Goal: Find specific page/section: Find specific page/section

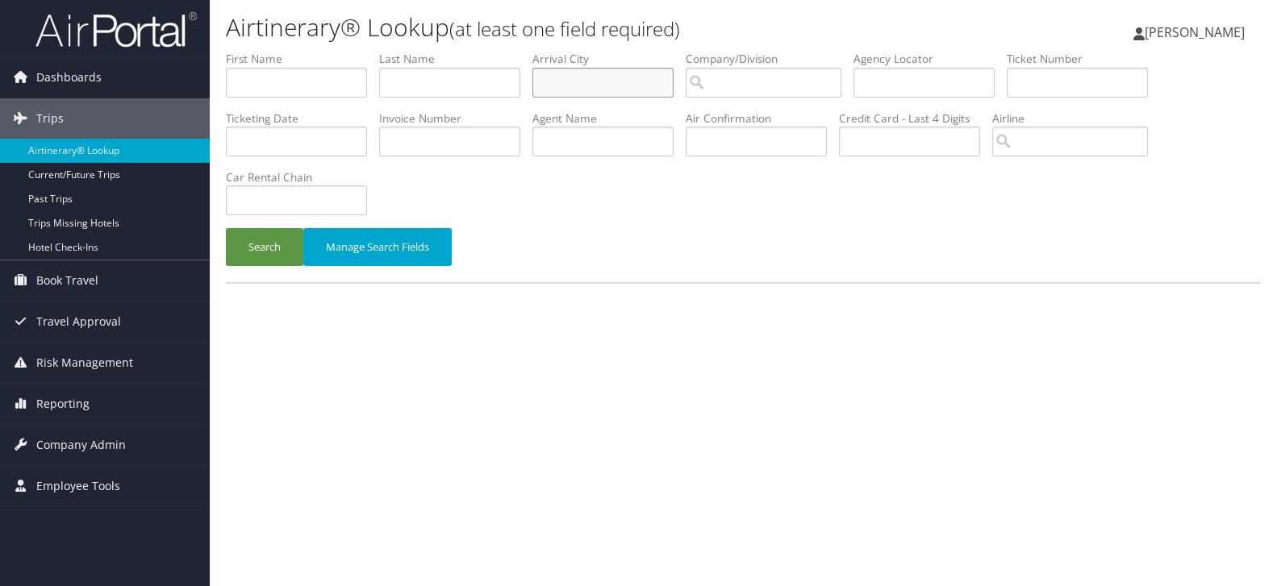
click at [580, 90] on input "text" at bounding box center [602, 83] width 141 height 30
type input "san antonio"
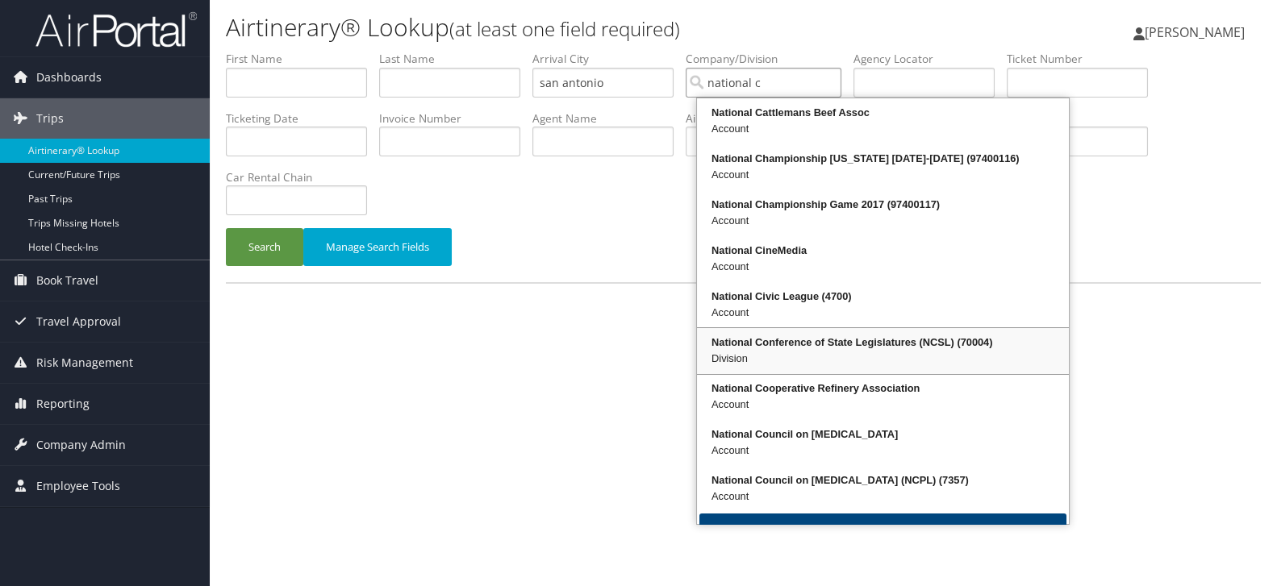
click at [764, 352] on div "Division" at bounding box center [882, 359] width 367 height 16
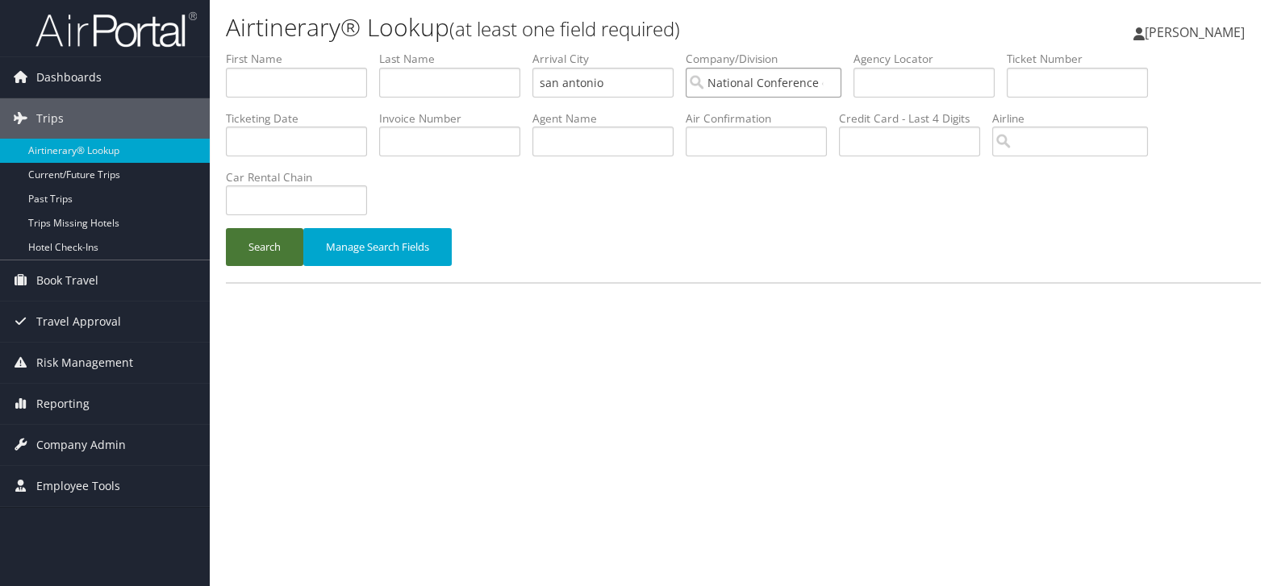
type input "National Conference of State Legislatures (NCSL)"
click at [261, 258] on button "Search" at bounding box center [264, 247] width 77 height 38
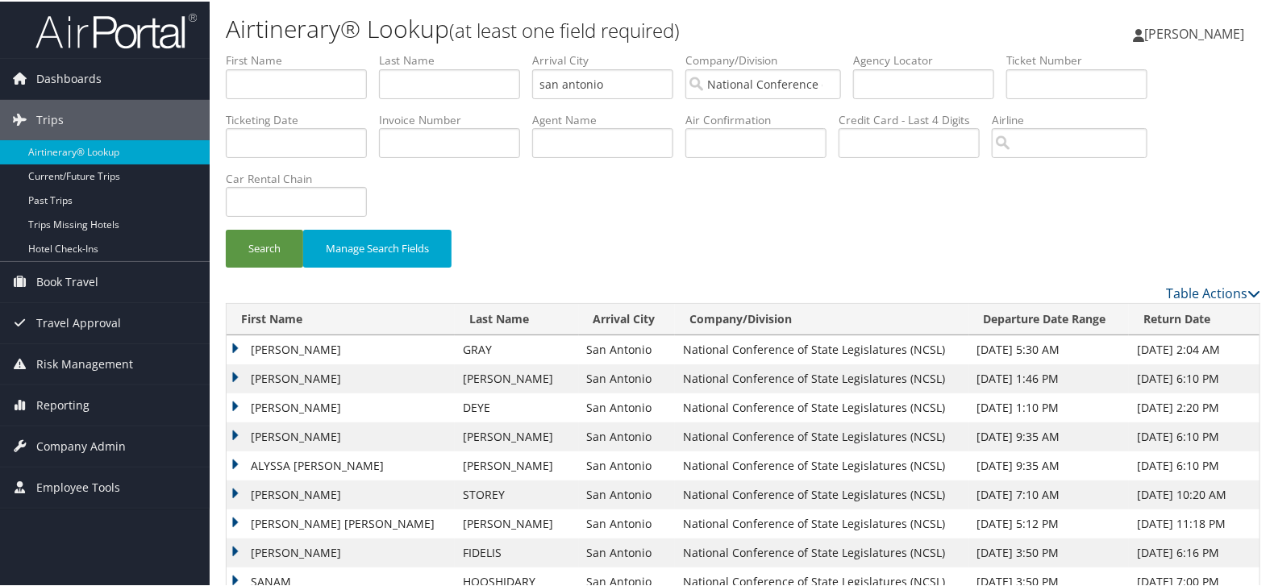
click at [1017, 304] on th "Departure Date Range" at bounding box center [1049, 317] width 160 height 31
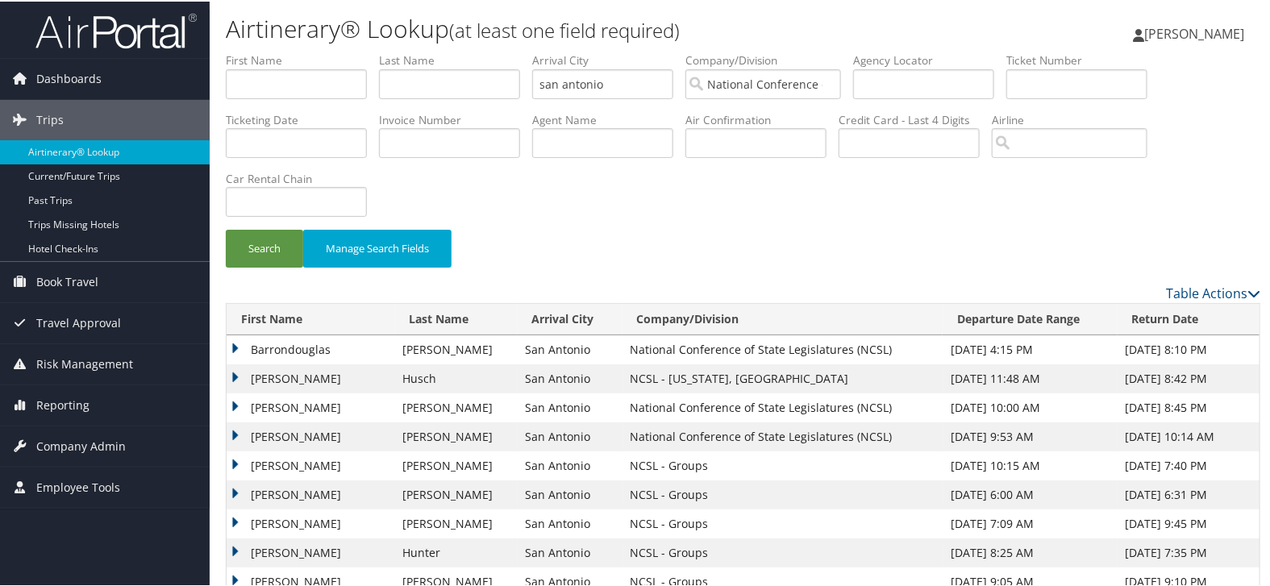
click at [1012, 317] on th "Departure Date Range" at bounding box center [1030, 317] width 175 height 31
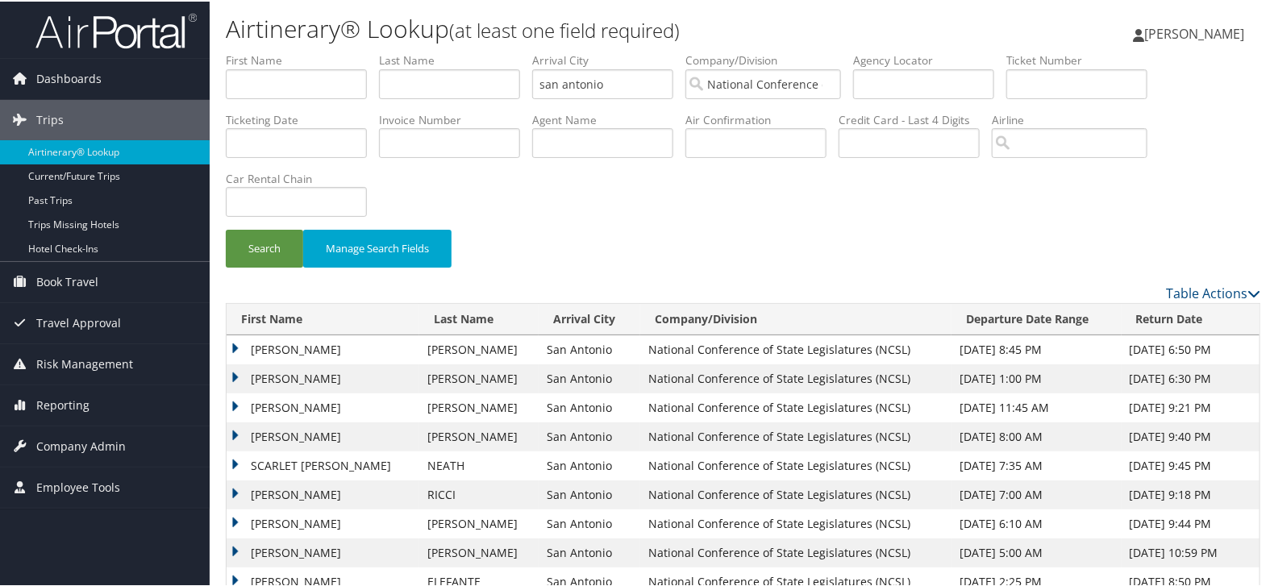
click at [235, 344] on td "WHITNEY HENNDERSON" at bounding box center [323, 348] width 193 height 29
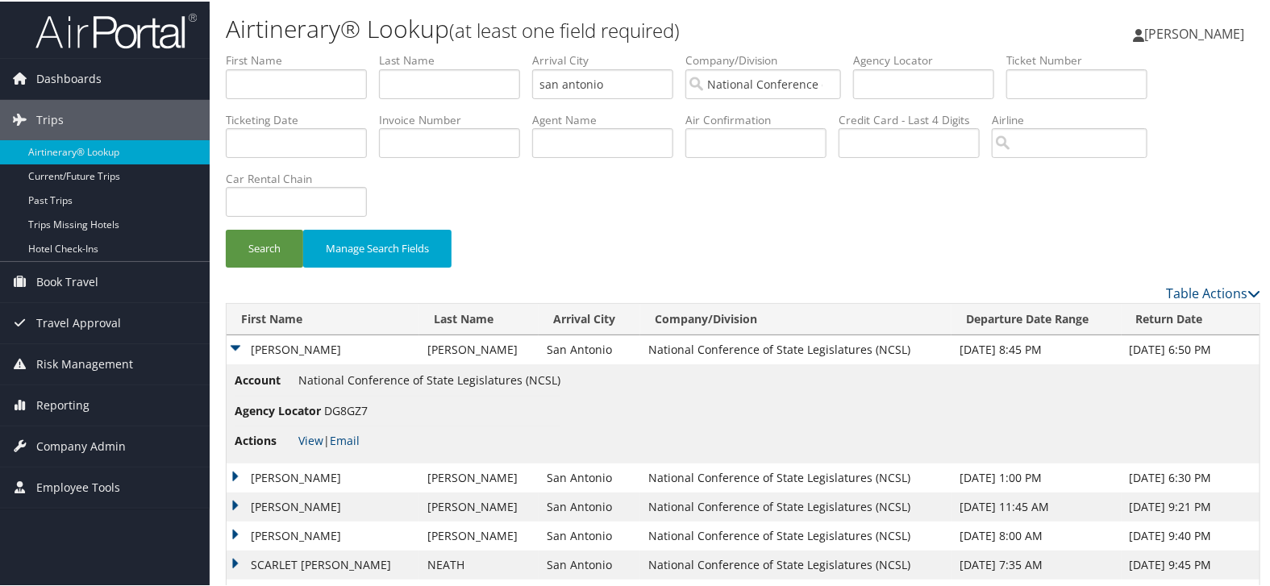
click at [351, 414] on span "DG8GZ7" at bounding box center [346, 409] width 44 height 15
copy span "DG8GZ7"
drag, startPoint x: 246, startPoint y: 344, endPoint x: 497, endPoint y: 349, distance: 250.9
click at [497, 349] on tr "WHITNEY HENNDERSON WESTERFIELD San Antonio National Conference of State Legisla…" at bounding box center [743, 348] width 1033 height 29
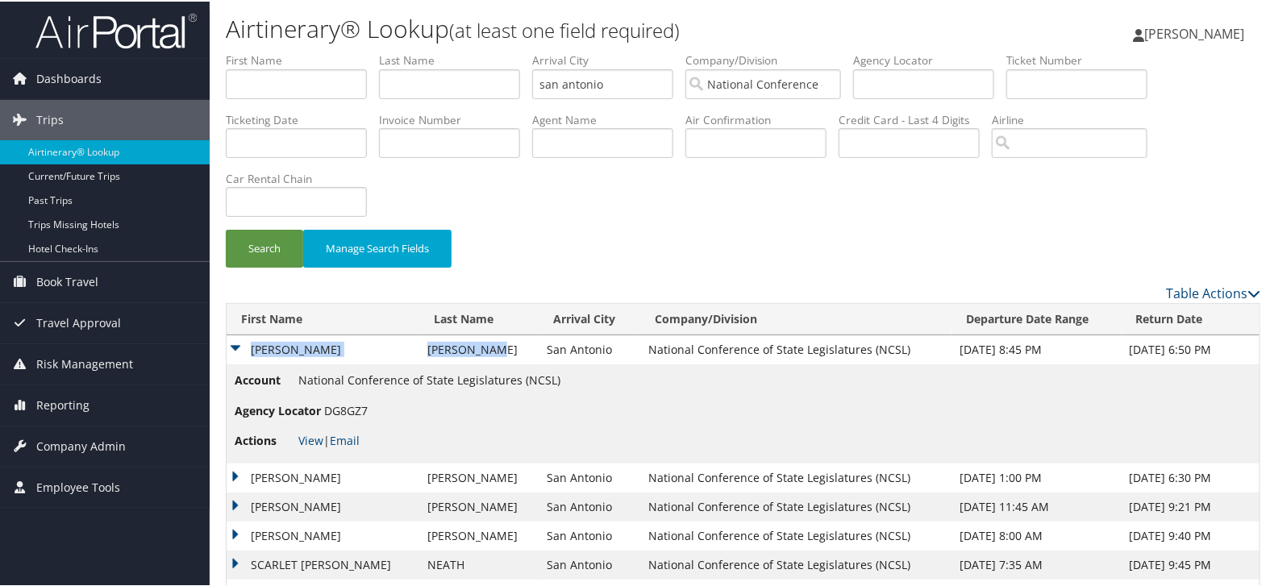
copy tr "WHITNEY HENNDERSON WESTERFIELD"
click at [233, 344] on td "WHITNEY HENNDERSON" at bounding box center [323, 348] width 193 height 29
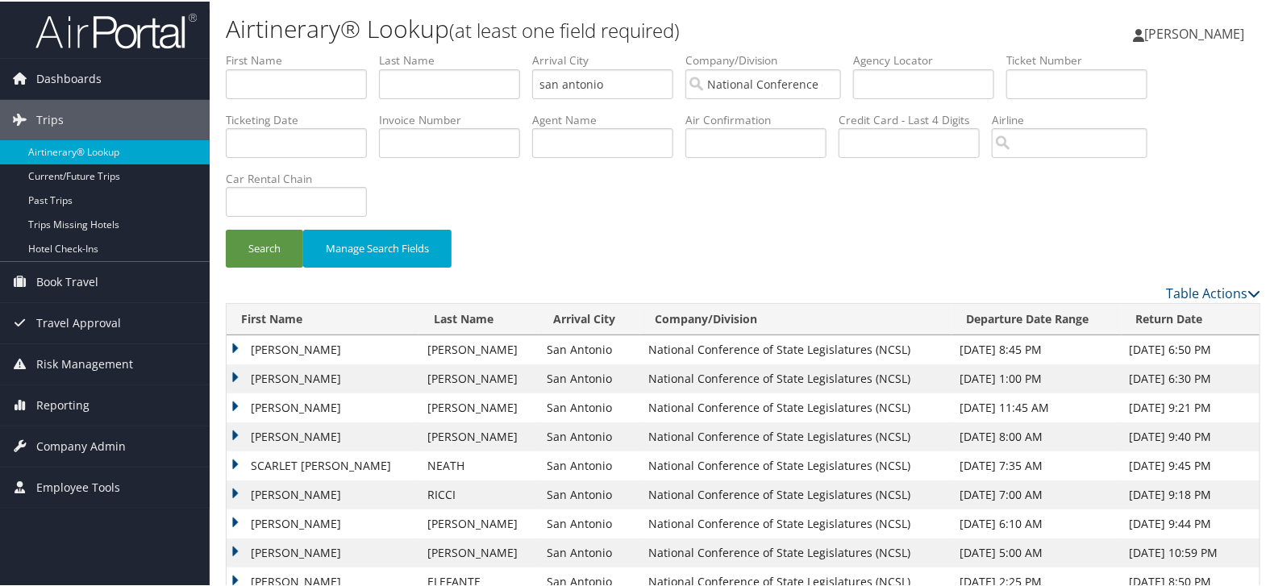
click at [231, 373] on td "KATHERINE FITZGERALD" at bounding box center [323, 377] width 193 height 29
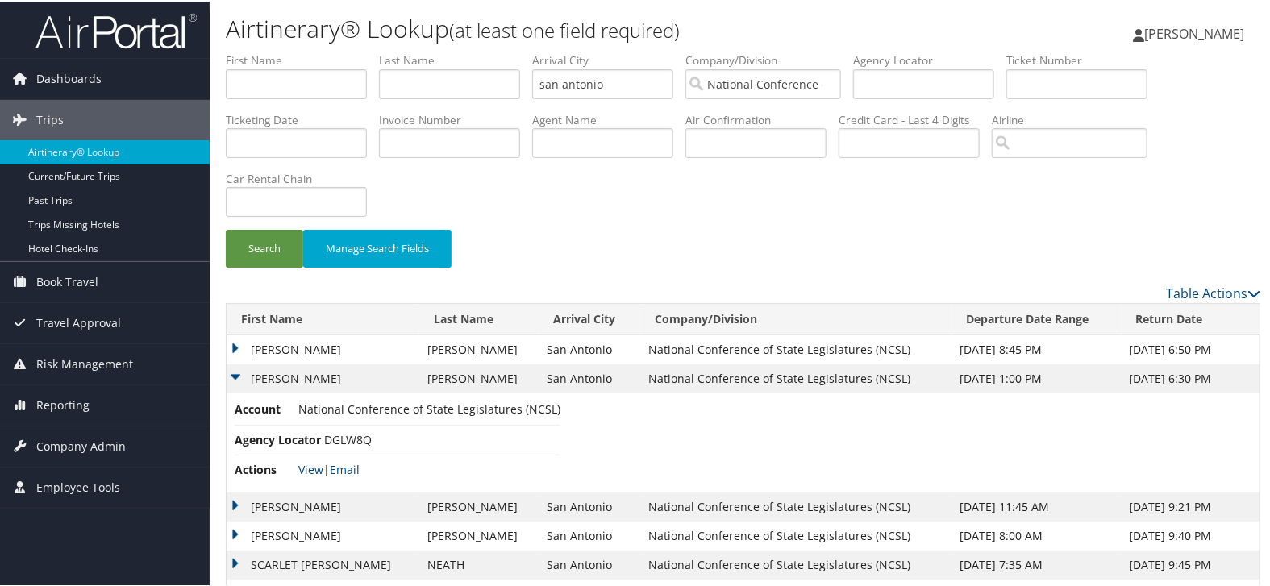
click at [348, 441] on span "DGLW8Q" at bounding box center [348, 438] width 48 height 15
copy span "DGLW8Q"
drag, startPoint x: 494, startPoint y: 373, endPoint x: 252, endPoint y: 379, distance: 242.0
click at [252, 379] on tr "KATHERINE FITZGERALD BLACKMAN San Antonio National Conference of State Legislat…" at bounding box center [743, 377] width 1033 height 29
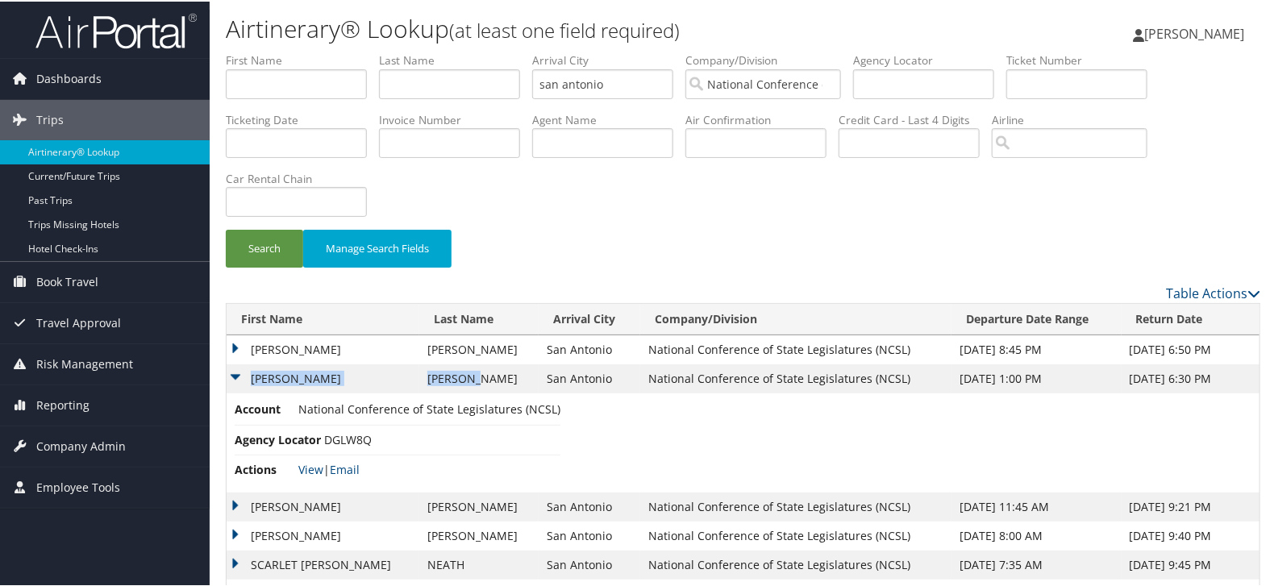
copy tr "KATHERINE FITZGERALD BLACKMAN"
click at [235, 376] on td "KATHERINE FITZGERALD" at bounding box center [323, 377] width 193 height 29
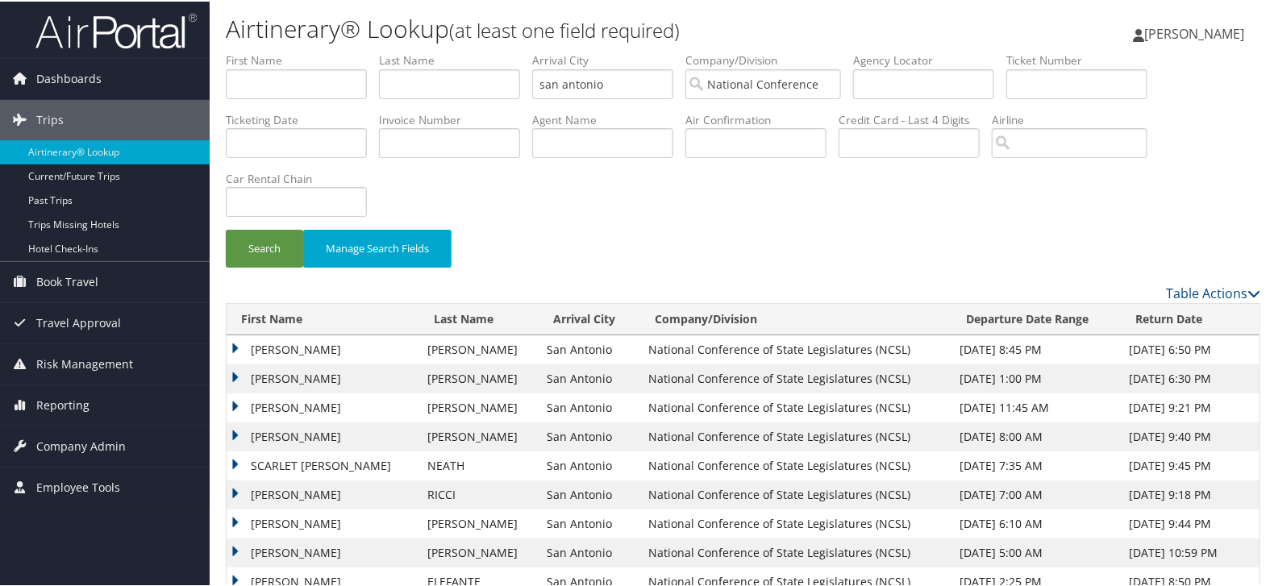
click at [231, 403] on td "JAVIER" at bounding box center [323, 406] width 193 height 29
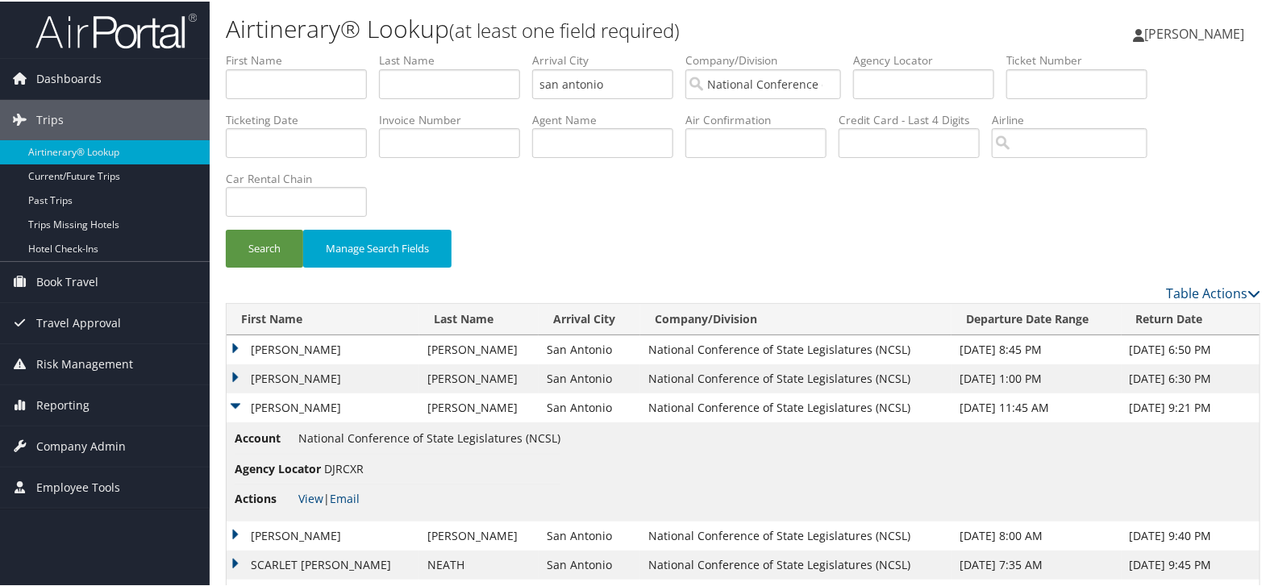
click at [354, 469] on span "DJRCXR" at bounding box center [344, 467] width 40 height 15
copy span "DJRCXR"
drag, startPoint x: 475, startPoint y: 406, endPoint x: 249, endPoint y: 407, distance: 225.8
click at [249, 407] on tr "JAVIER VALDEZ San Antonio National Conference of State Legislatures (NCSL) Nov …" at bounding box center [743, 406] width 1033 height 29
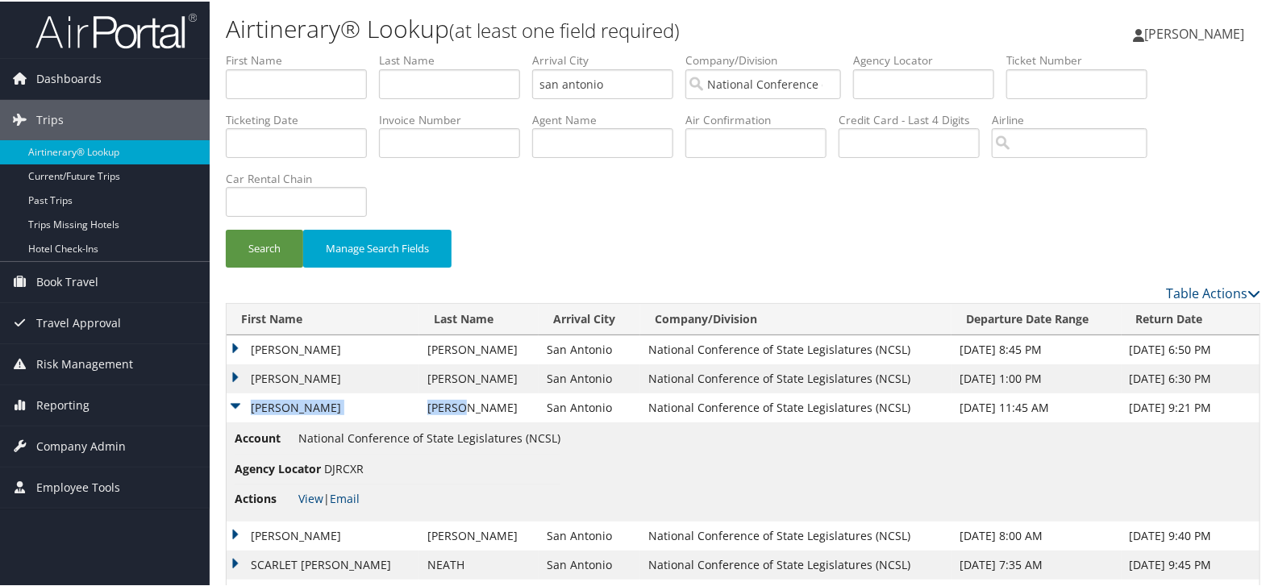
copy tr "JAVIER VALDEZ"
click at [231, 400] on td "JAVIER" at bounding box center [323, 406] width 193 height 29
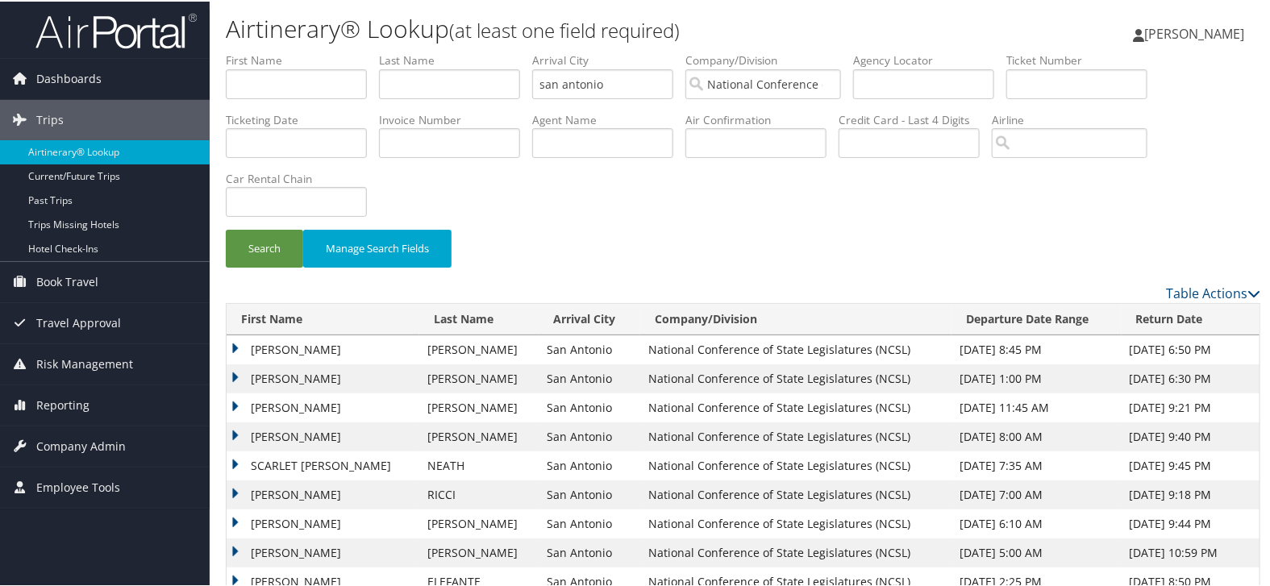
click at [228, 432] on td "JESSICA LYNN" at bounding box center [323, 435] width 193 height 29
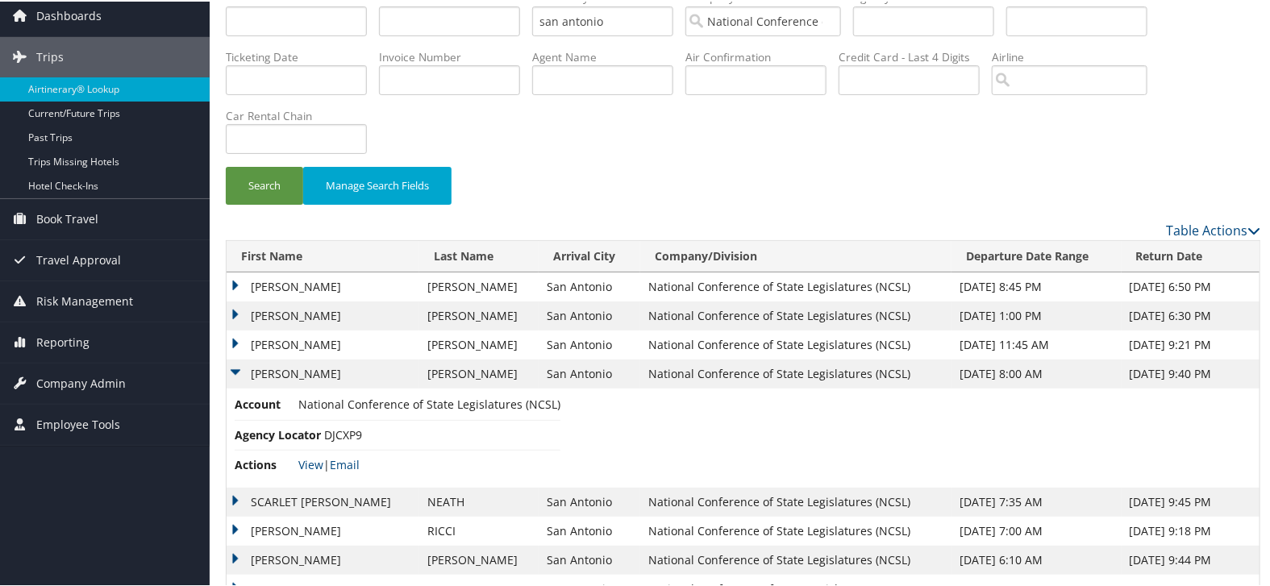
scroll to position [90, 0]
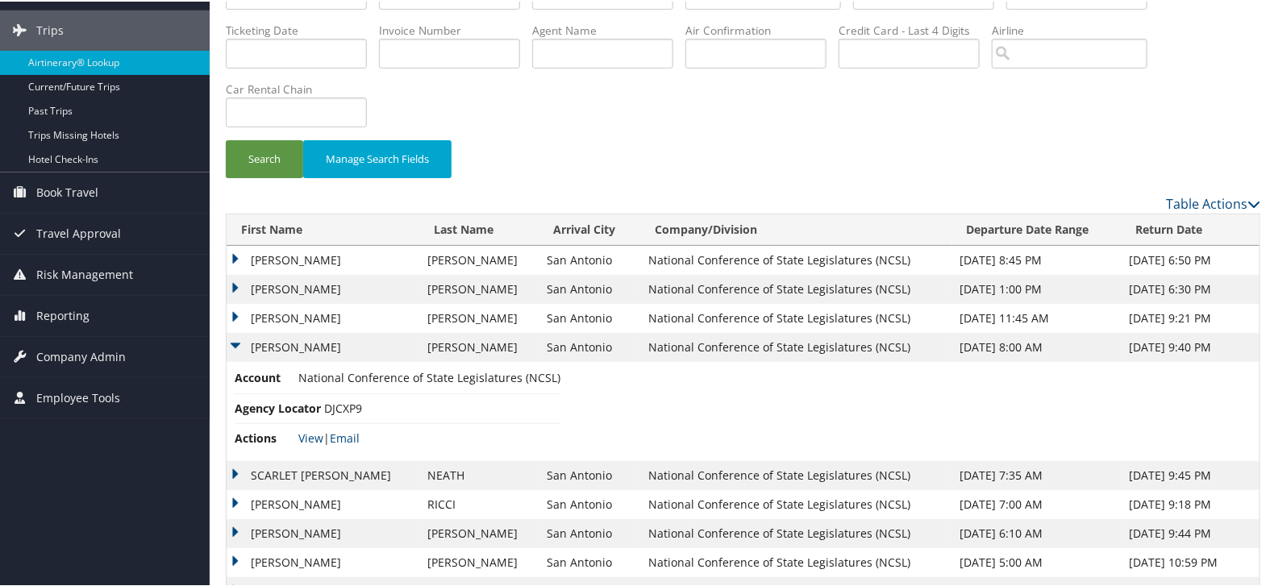
click at [346, 406] on span "DJCXP9" at bounding box center [343, 406] width 38 height 15
copy span "DJCXP9"
drag, startPoint x: 334, startPoint y: 341, endPoint x: 240, endPoint y: 345, distance: 94.4
click at [240, 345] on td "JESSICA LYNN" at bounding box center [323, 345] width 193 height 29
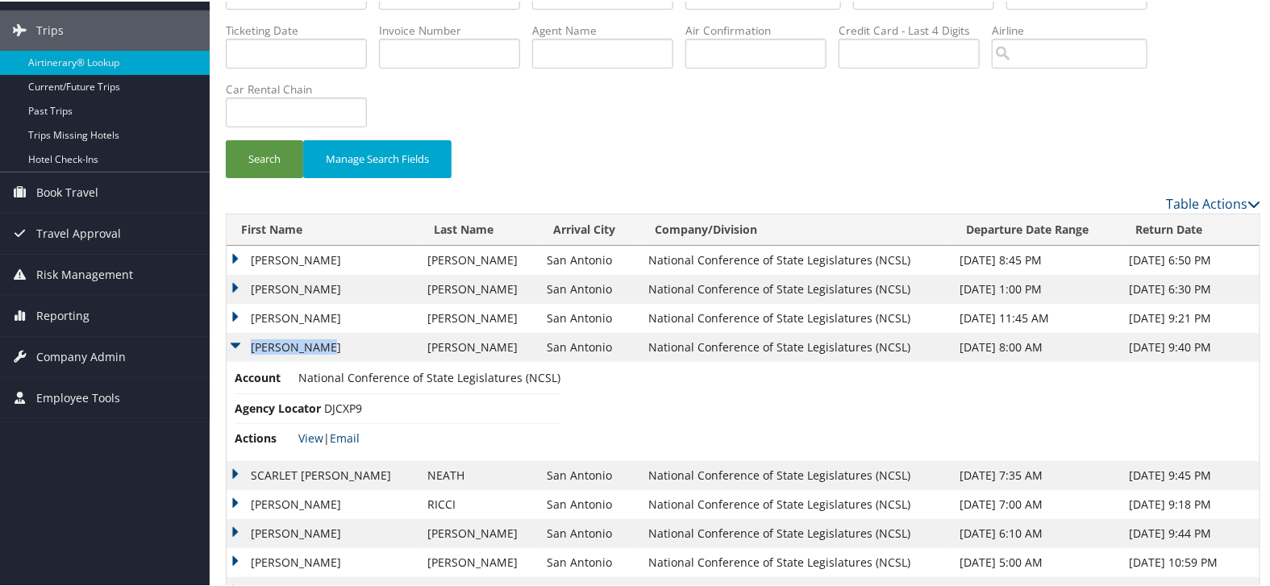
scroll to position [65, 0]
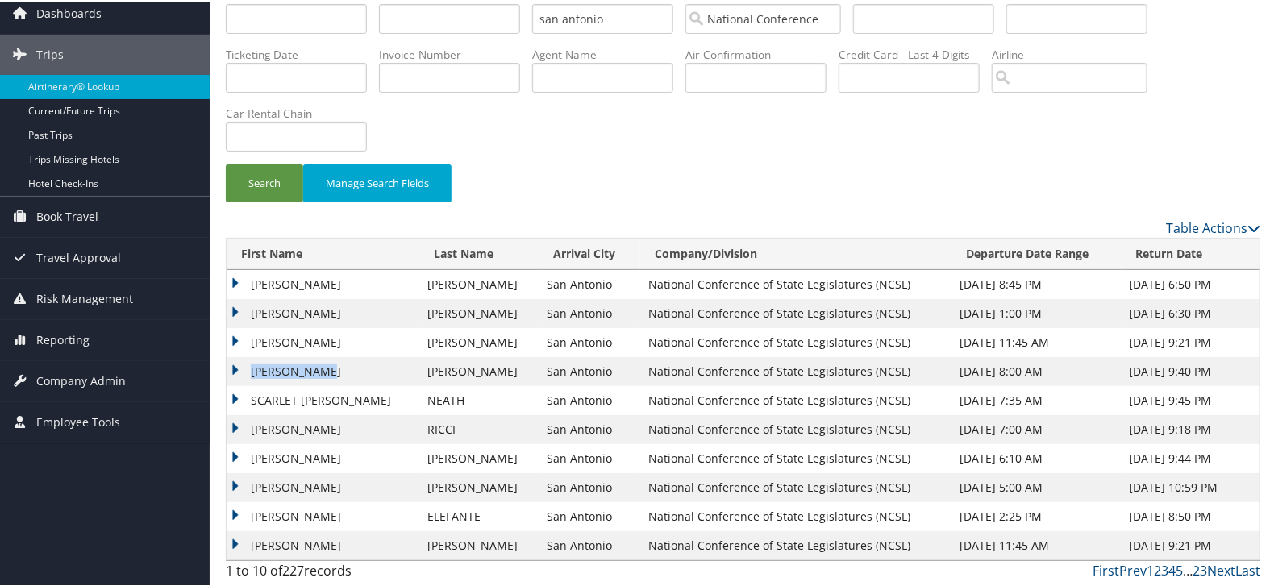
copy td "JESSICA LYNN"
click at [461, 373] on td "GUARINO" at bounding box center [478, 370] width 119 height 29
copy td "GUARINO"
click at [235, 396] on td "SCARLET JANE" at bounding box center [323, 399] width 193 height 29
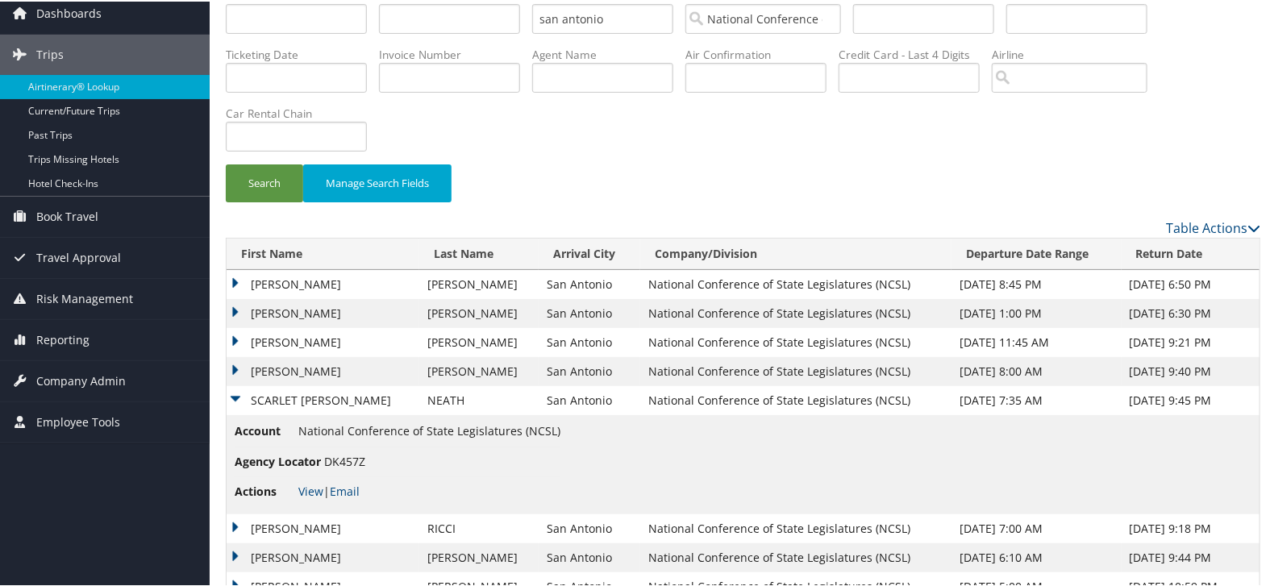
click at [331, 461] on span "DK457Z" at bounding box center [344, 459] width 41 height 15
copy span "DK457Z"
drag, startPoint x: 352, startPoint y: 398, endPoint x: 250, endPoint y: 402, distance: 101.7
click at [250, 402] on td "SCARLET JANE" at bounding box center [323, 399] width 193 height 29
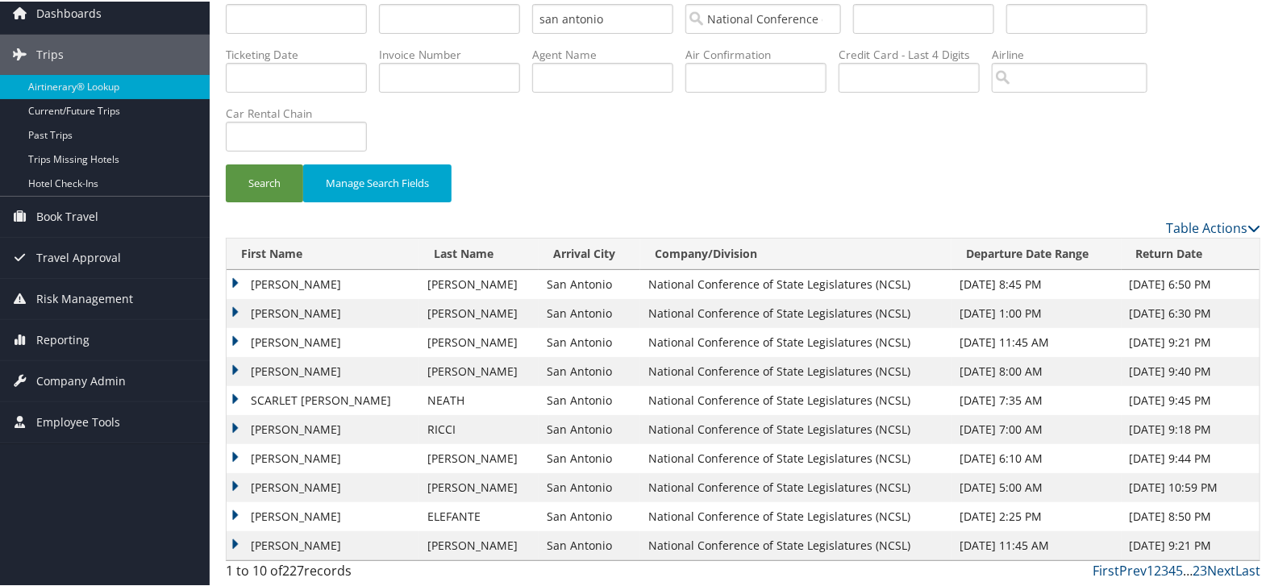
click at [446, 394] on td "NEATH" at bounding box center [478, 399] width 119 height 29
click at [238, 421] on td "VINCENT JAMES" at bounding box center [323, 428] width 193 height 29
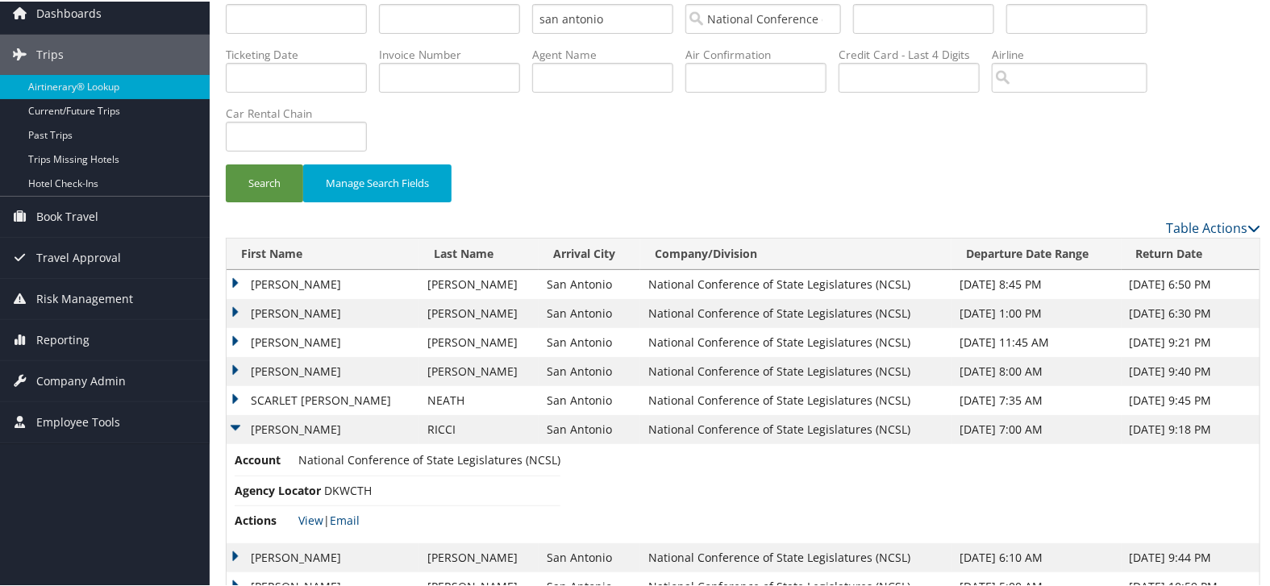
click at [333, 485] on span "DKWCTH" at bounding box center [348, 488] width 48 height 15
drag, startPoint x: 343, startPoint y: 428, endPoint x: 251, endPoint y: 434, distance: 92.1
click at [251, 434] on td "VINCENT JAMES" at bounding box center [323, 428] width 193 height 29
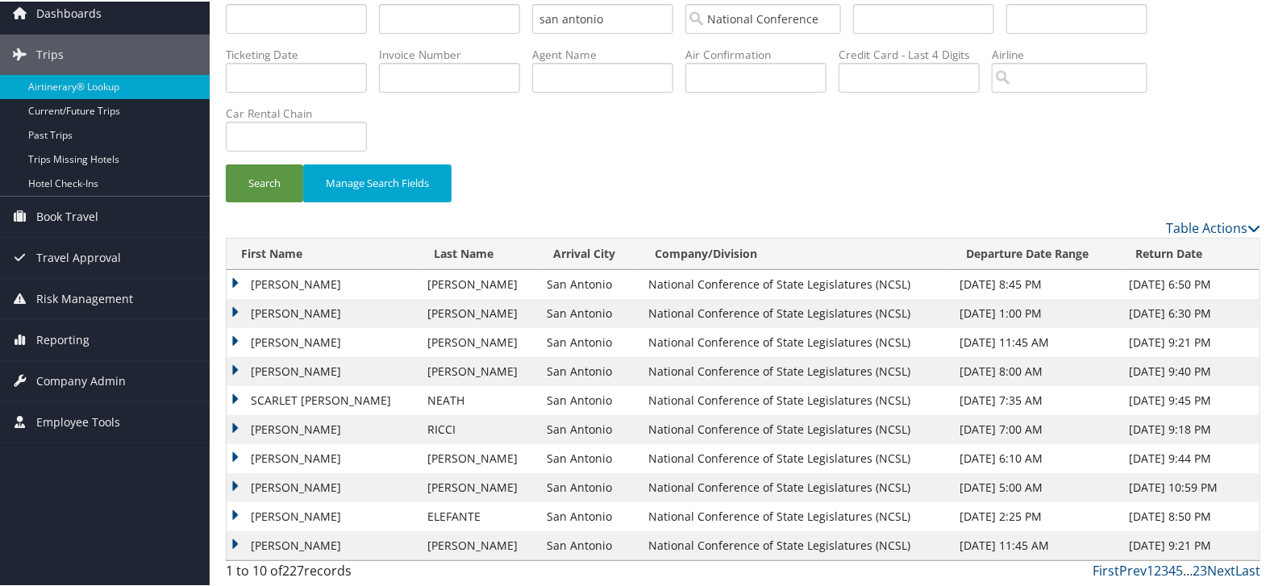
click at [434, 424] on td "RICCI" at bounding box center [478, 428] width 119 height 29
click at [236, 453] on td "AMY LYNN" at bounding box center [323, 457] width 193 height 29
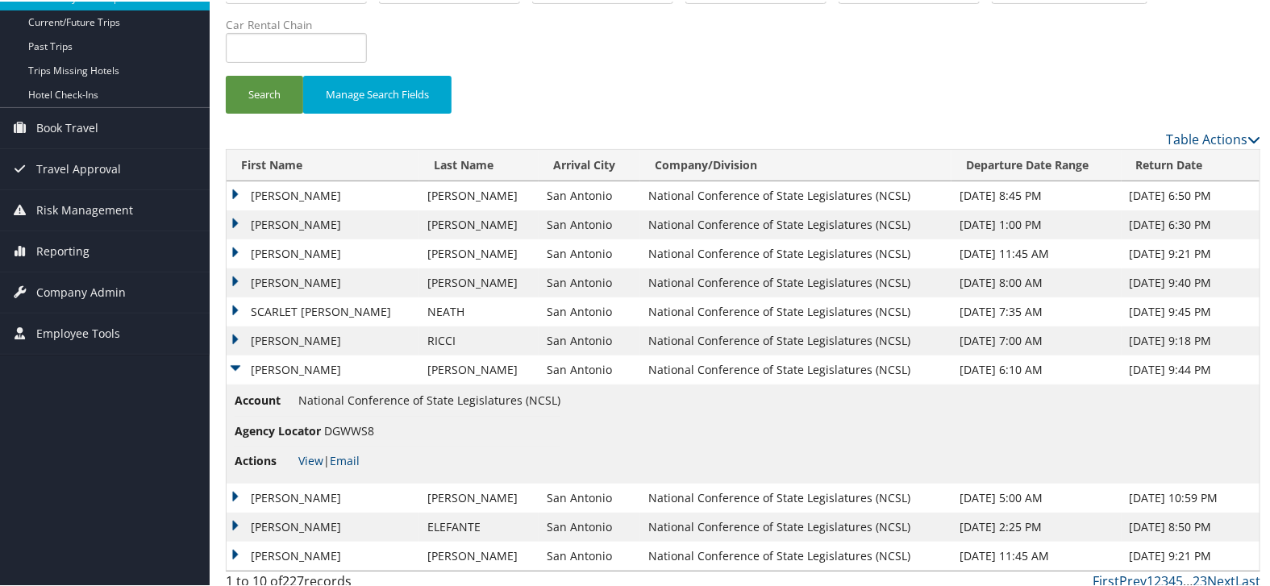
scroll to position [155, 0]
click at [352, 426] on span "DGWWS8" at bounding box center [349, 428] width 50 height 15
click at [231, 364] on td "AMY LYNN" at bounding box center [323, 367] width 193 height 29
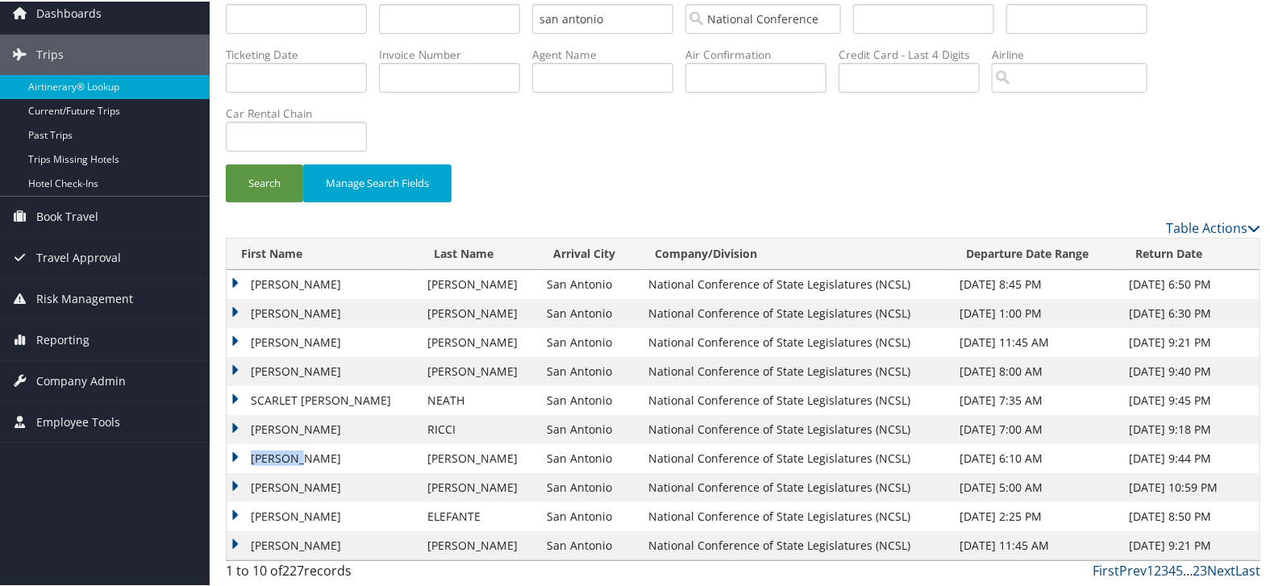
drag, startPoint x: 327, startPoint y: 456, endPoint x: 244, endPoint y: 453, distance: 82.3
click at [244, 453] on td "AMY LYNN" at bounding box center [323, 457] width 193 height 29
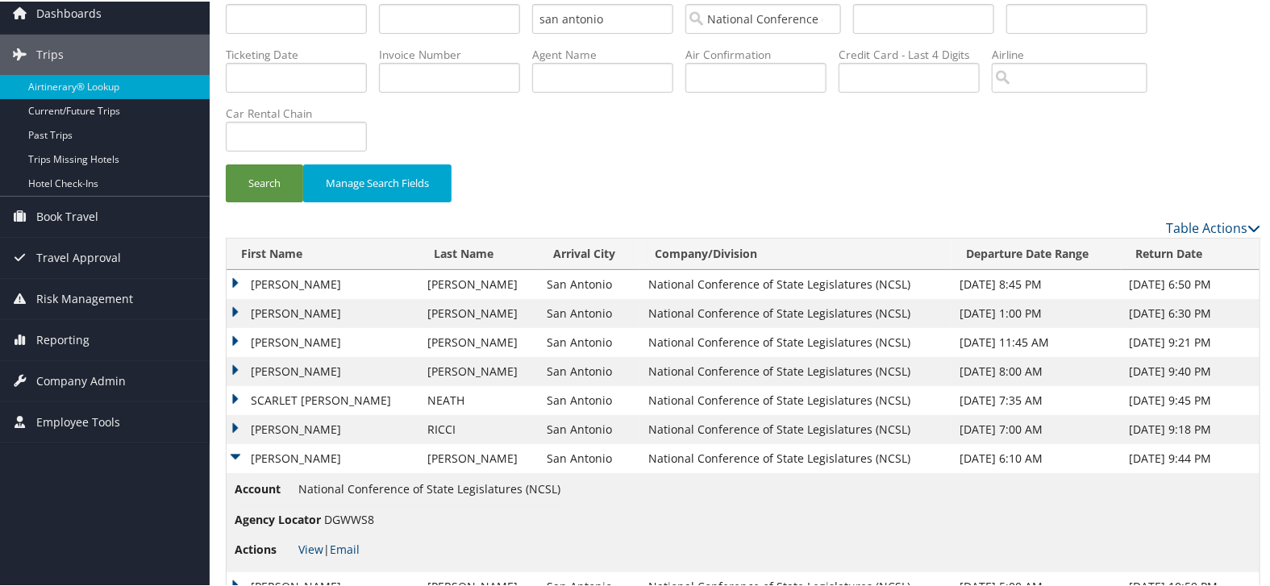
click at [431, 456] on td "REGIER" at bounding box center [478, 457] width 119 height 29
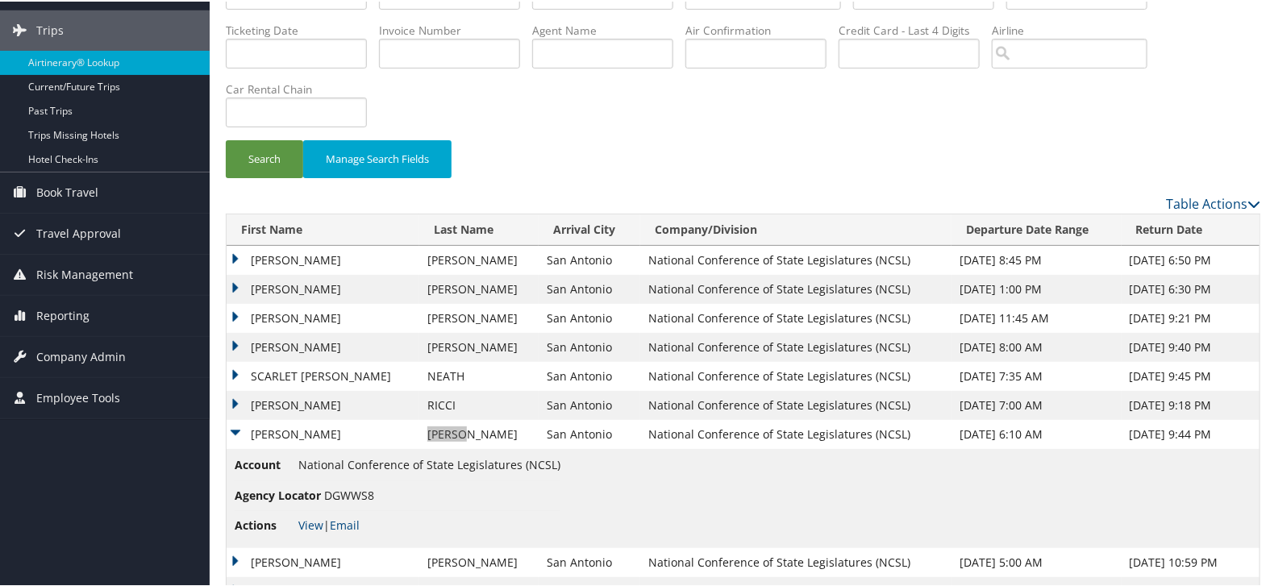
scroll to position [155, 0]
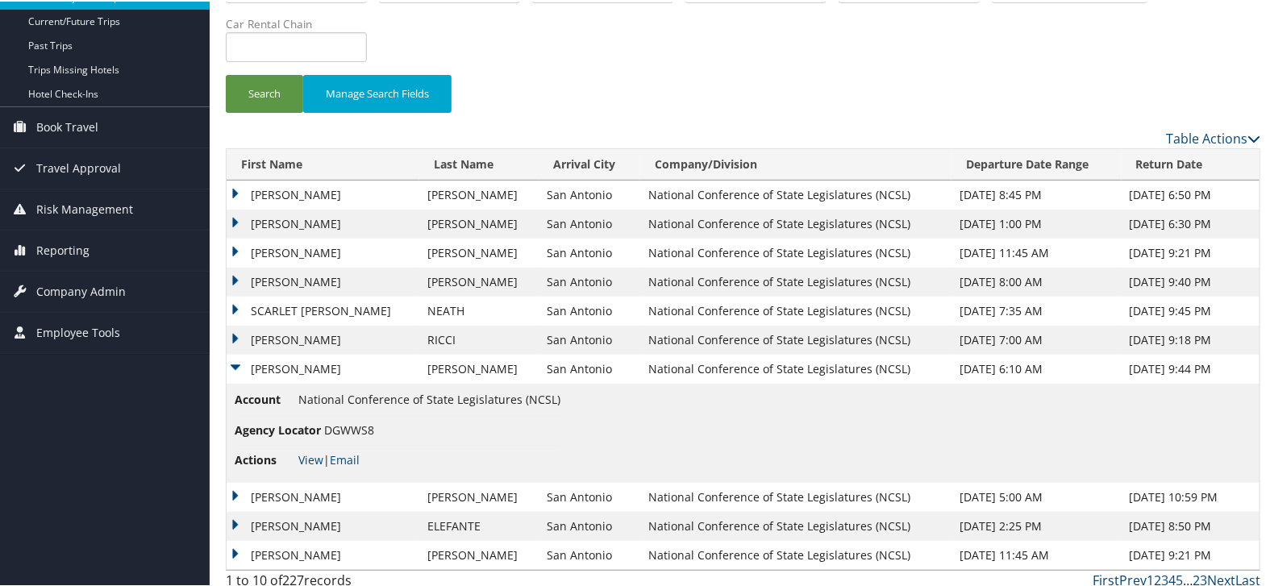
click at [230, 361] on td "AMY LYNN" at bounding box center [323, 367] width 193 height 29
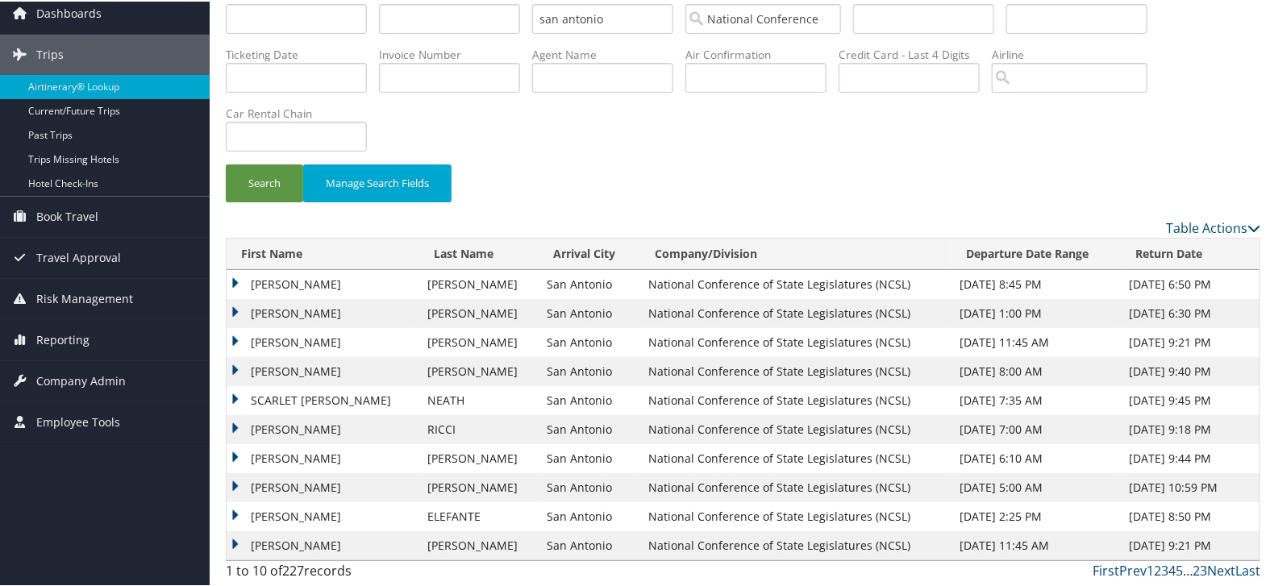
click at [235, 485] on td "AMANDA" at bounding box center [323, 486] width 193 height 29
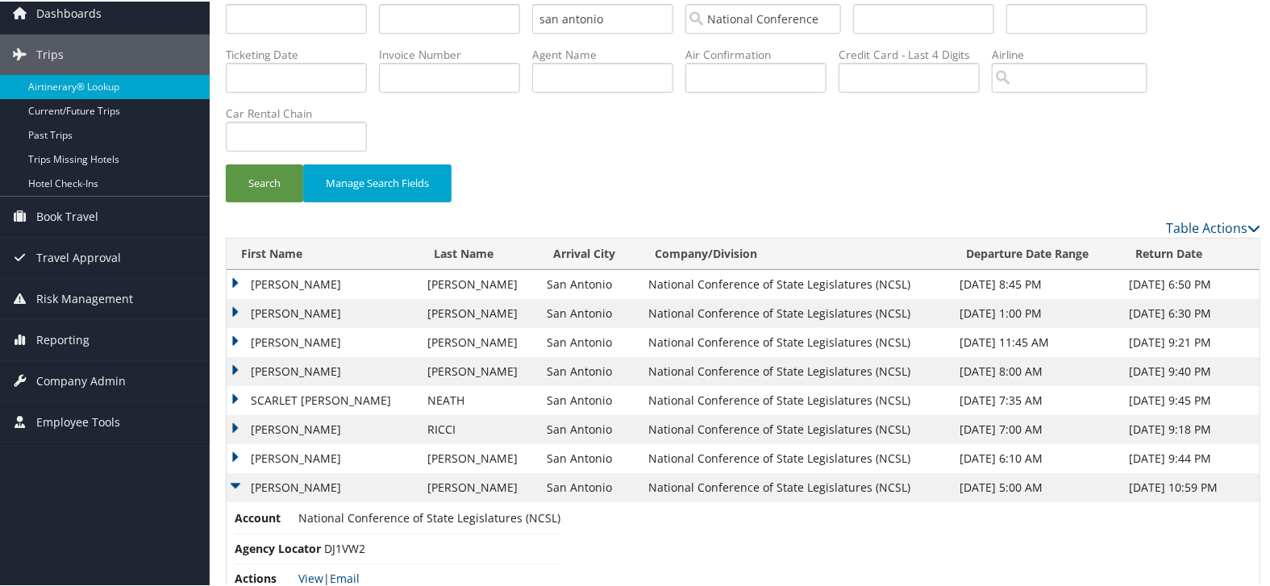
click at [334, 544] on span "DJ1VW2" at bounding box center [344, 546] width 41 height 15
click at [277, 487] on td "AMANDA" at bounding box center [323, 486] width 193 height 29
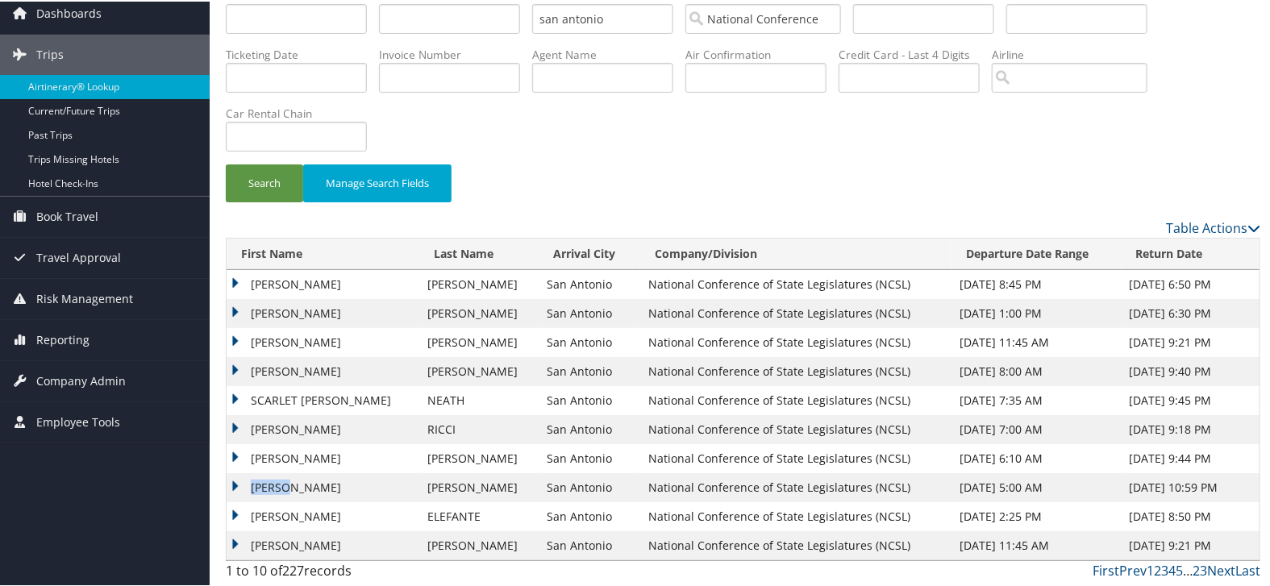
click at [277, 487] on td "AMANDA" at bounding box center [323, 486] width 193 height 29
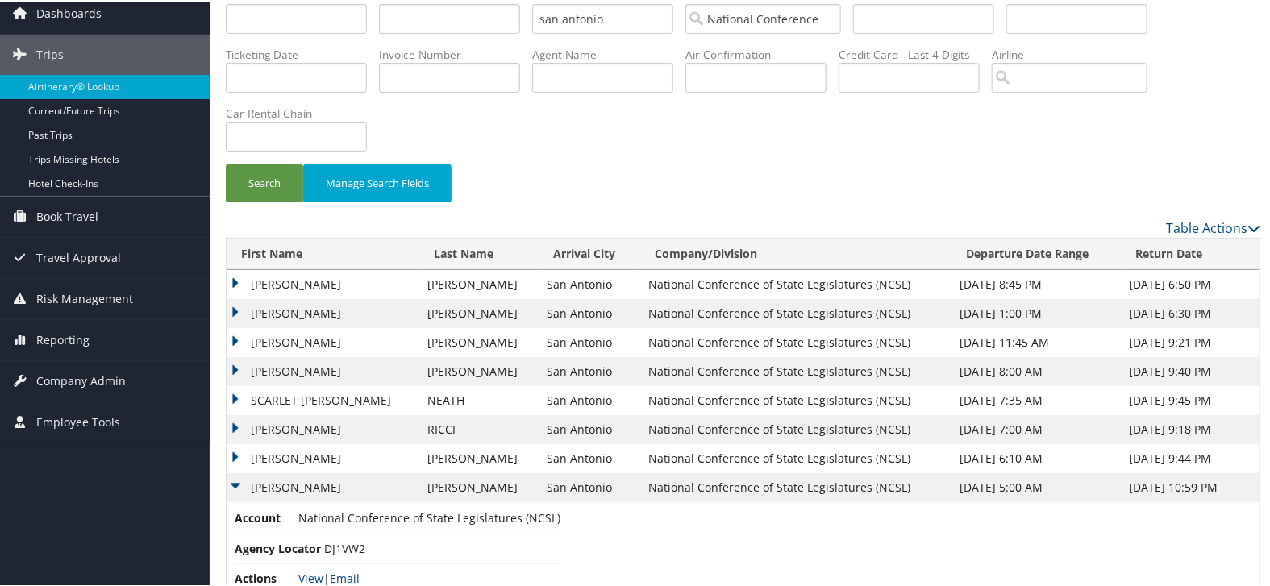
click at [434, 484] on td "WILLE" at bounding box center [478, 486] width 119 height 29
click at [234, 481] on td "AMANDA" at bounding box center [323, 486] width 193 height 29
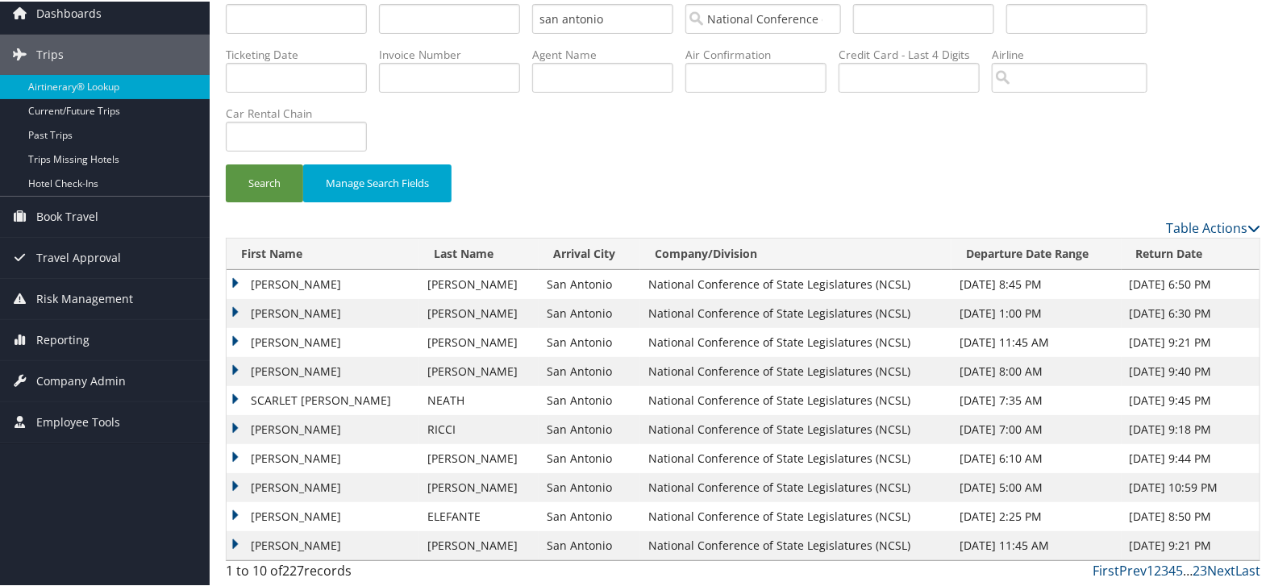
click at [235, 510] on td "BRANDON JAMES CALIXTO" at bounding box center [323, 515] width 193 height 29
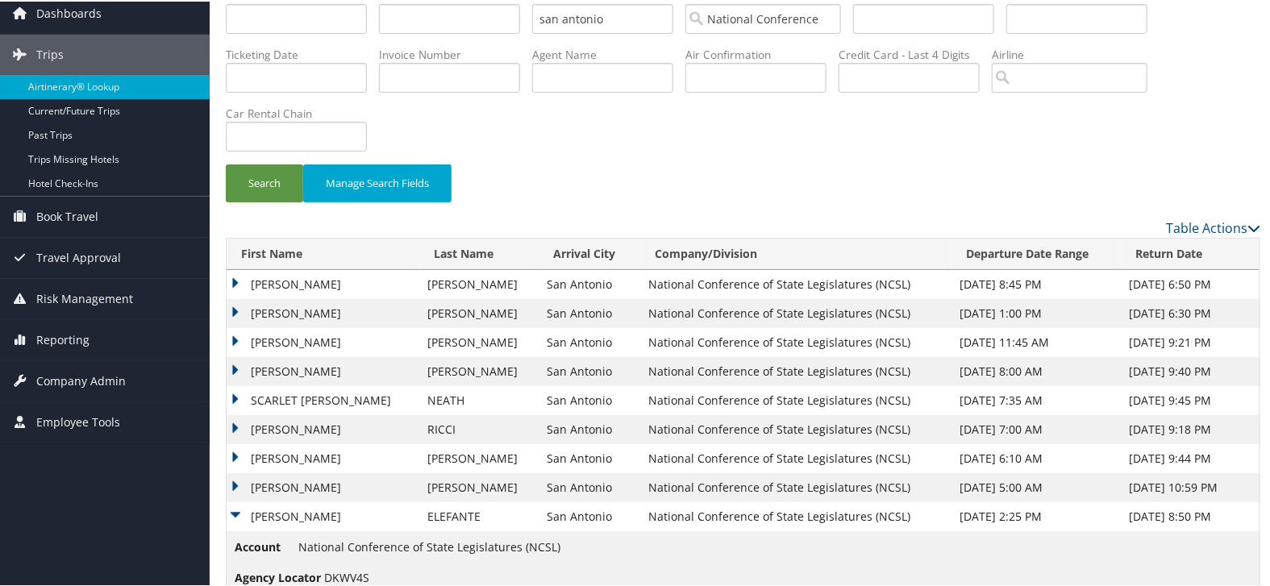
click at [334, 571] on span "DKWV4S" at bounding box center [346, 576] width 45 height 15
click at [231, 508] on td "BRANDON JAMES CALIXTO" at bounding box center [323, 515] width 193 height 29
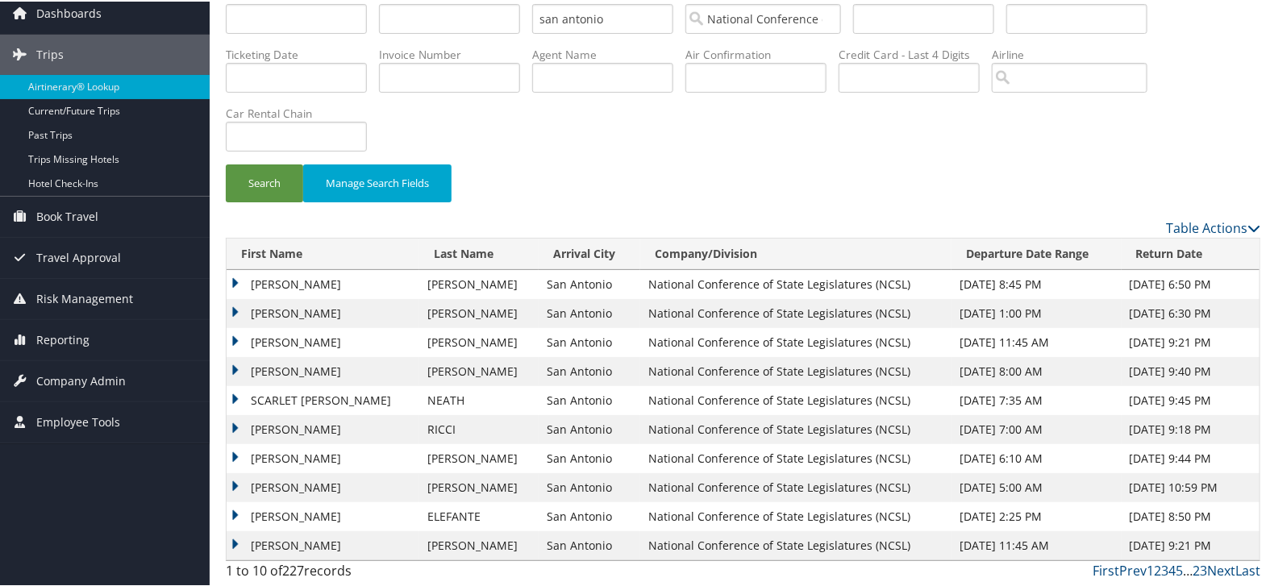
drag, startPoint x: 409, startPoint y: 514, endPoint x: 252, endPoint y: 518, distance: 156.5
click at [252, 518] on td "BRANDON JAMES CALIXTO" at bounding box center [323, 515] width 193 height 29
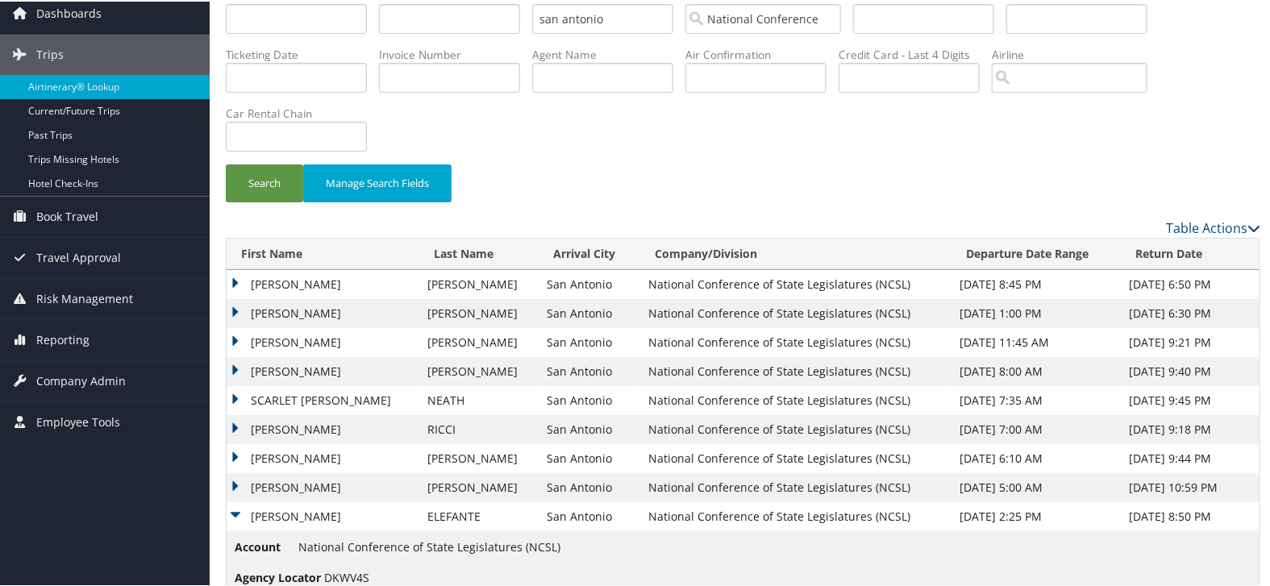
click at [452, 511] on td "ELEFANTE" at bounding box center [478, 515] width 119 height 29
click at [231, 512] on td "BRANDON JAMES CALIXTO" at bounding box center [323, 515] width 193 height 29
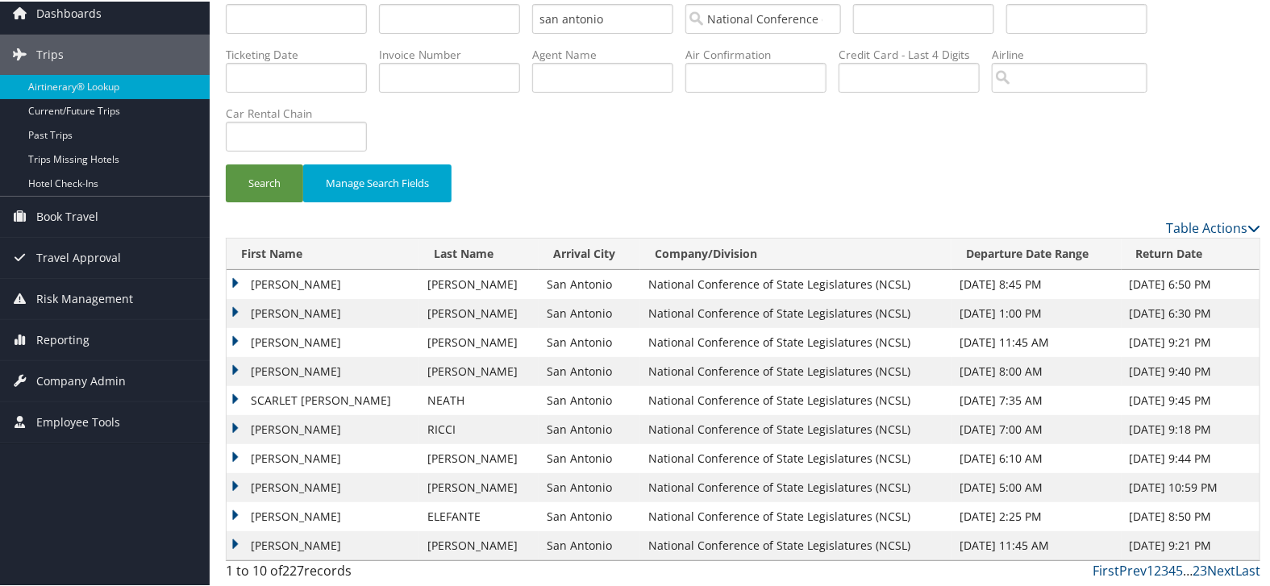
click at [231, 548] on td "DEBRA" at bounding box center [323, 544] width 193 height 29
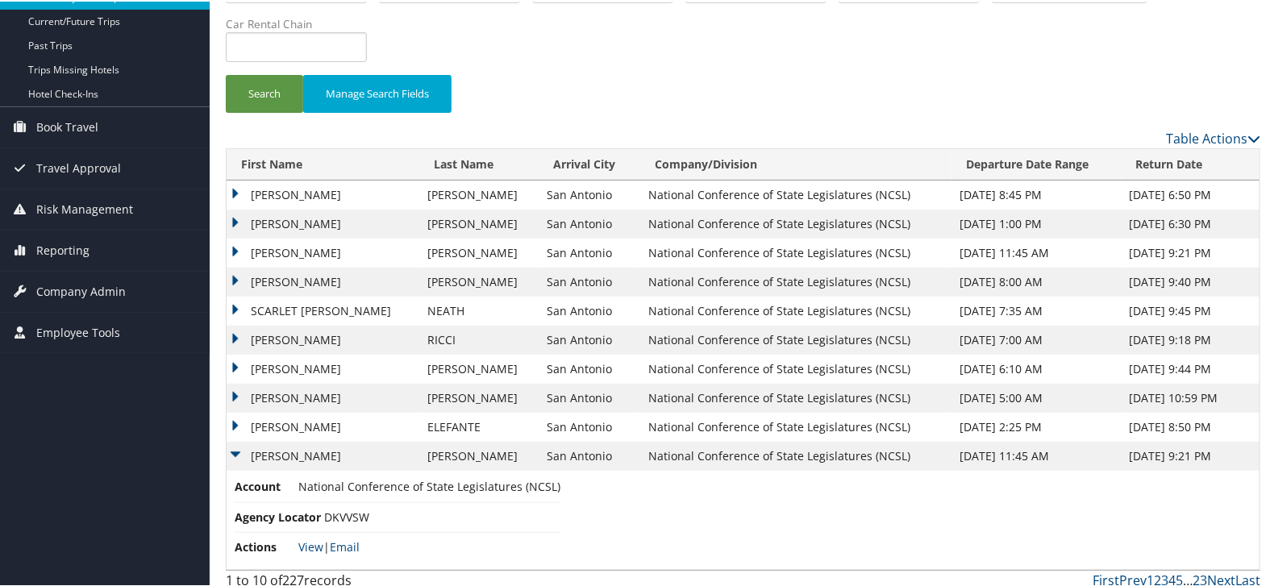
click at [340, 513] on span "DKVVSW" at bounding box center [346, 515] width 45 height 15
click at [235, 456] on td "DEBRA" at bounding box center [323, 454] width 193 height 29
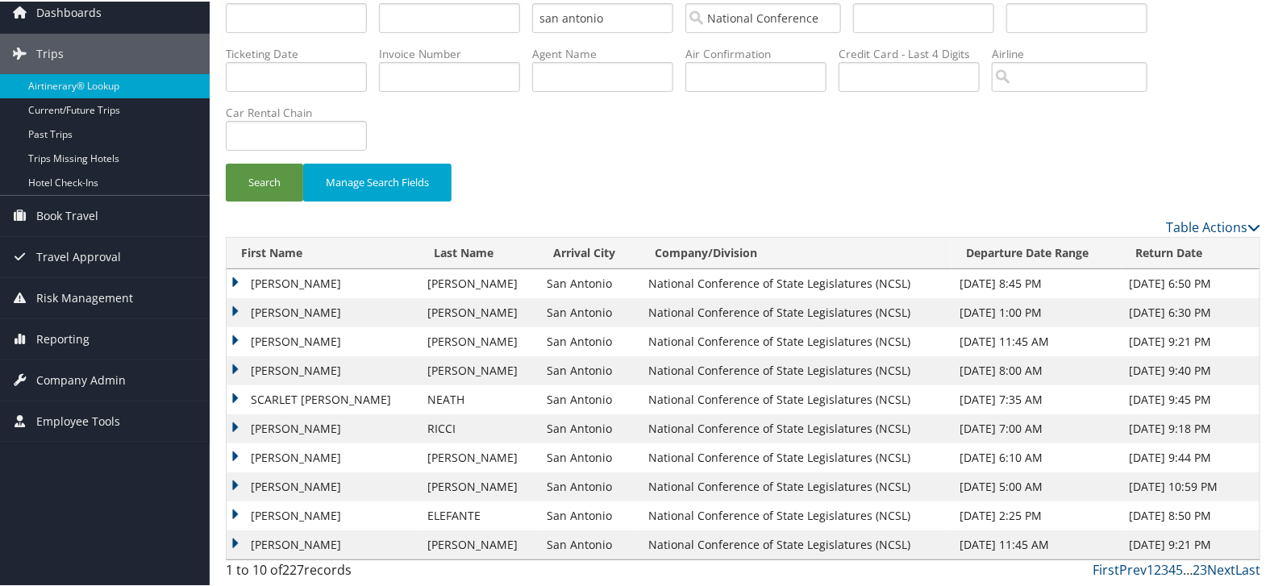
scroll to position [65, 0]
click at [431, 538] on td "ENTENMAN" at bounding box center [478, 544] width 119 height 29
click at [1212, 569] on link "Next" at bounding box center [1221, 569] width 28 height 18
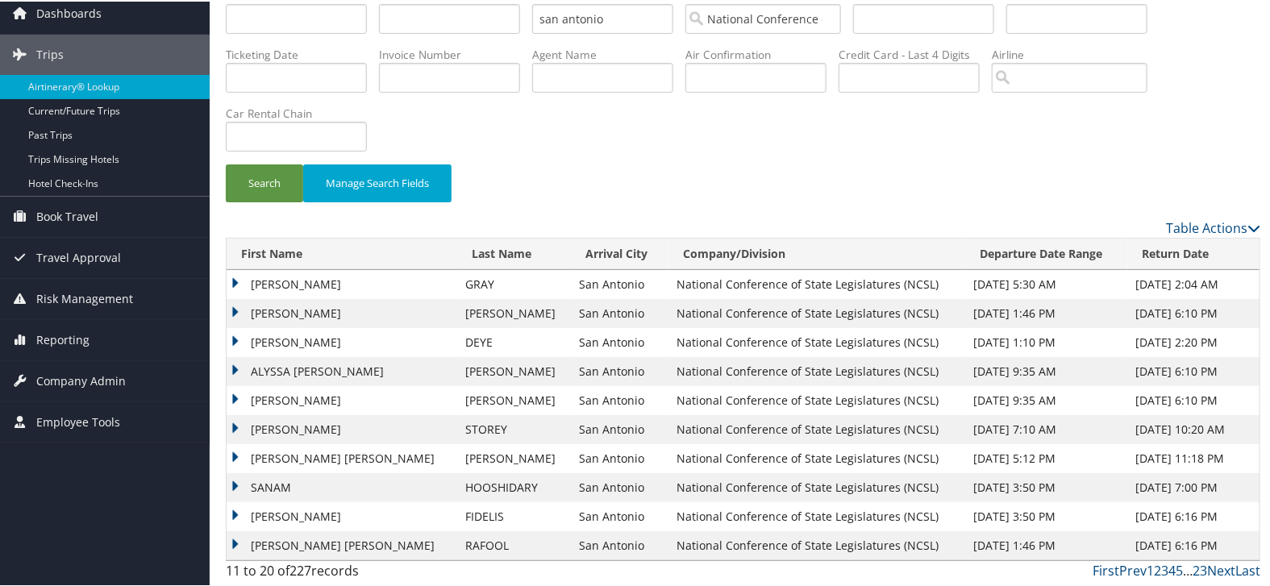
click at [231, 276] on td "ANDREW TIMOTHY" at bounding box center [342, 283] width 231 height 29
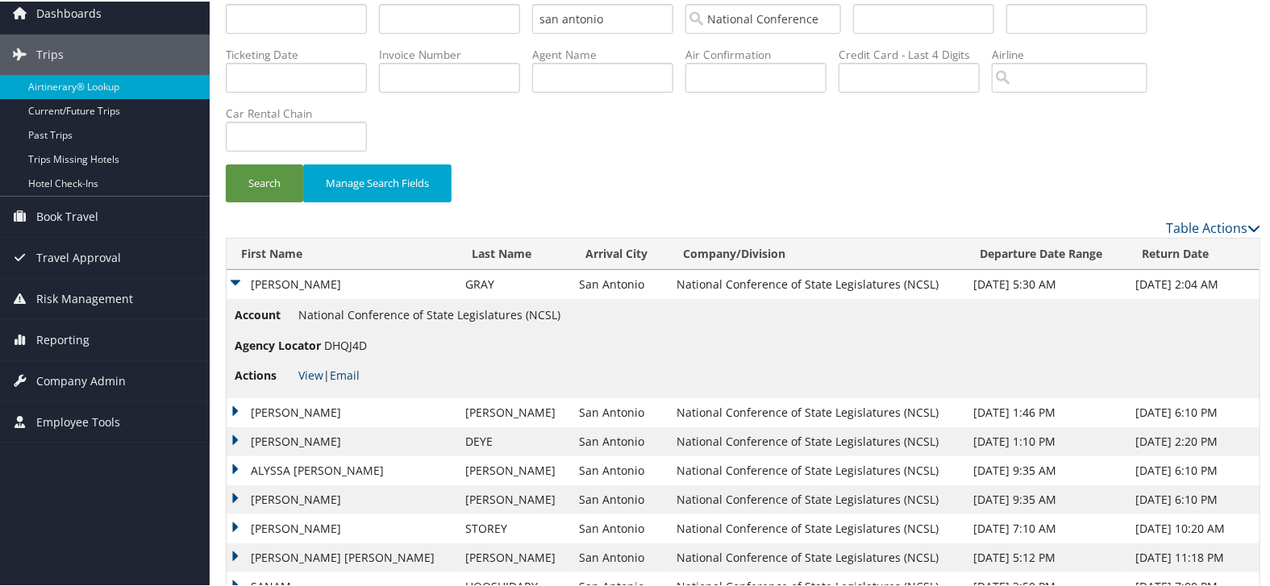
click at [327, 339] on span "DHQJ4D" at bounding box center [345, 343] width 43 height 15
drag, startPoint x: 356, startPoint y: 277, endPoint x: 248, endPoint y: 281, distance: 107.3
click at [248, 281] on td "ANDREW TIMOTHY" at bounding box center [342, 283] width 231 height 29
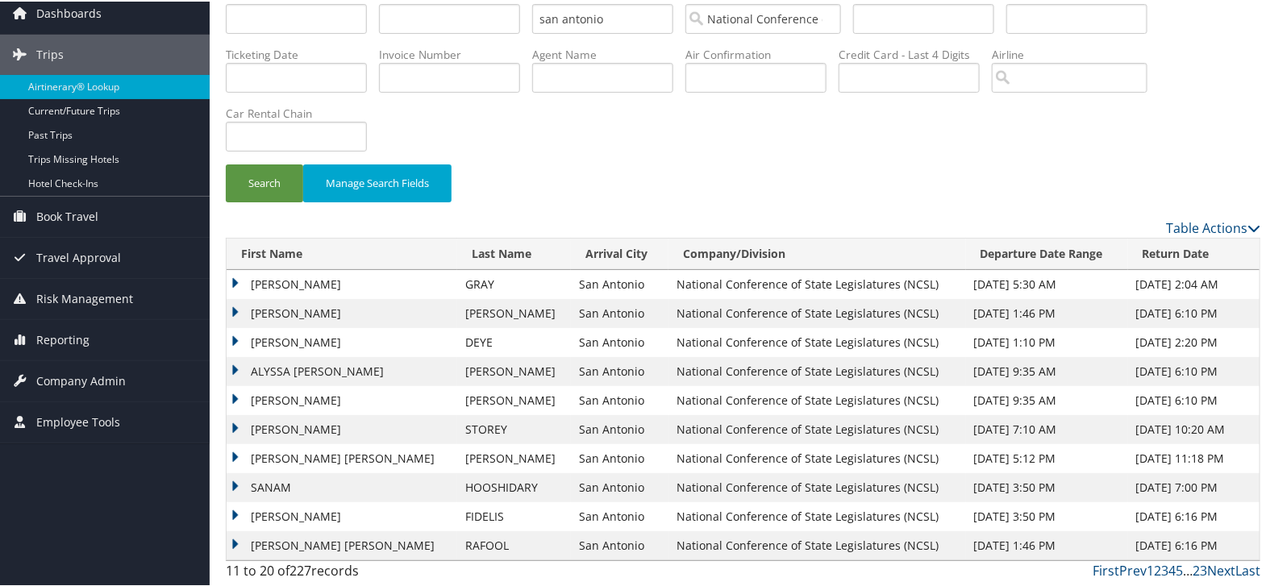
click at [457, 279] on td "GRAY" at bounding box center [514, 283] width 114 height 29
click at [1111, 570] on link "First" at bounding box center [1106, 569] width 27 height 18
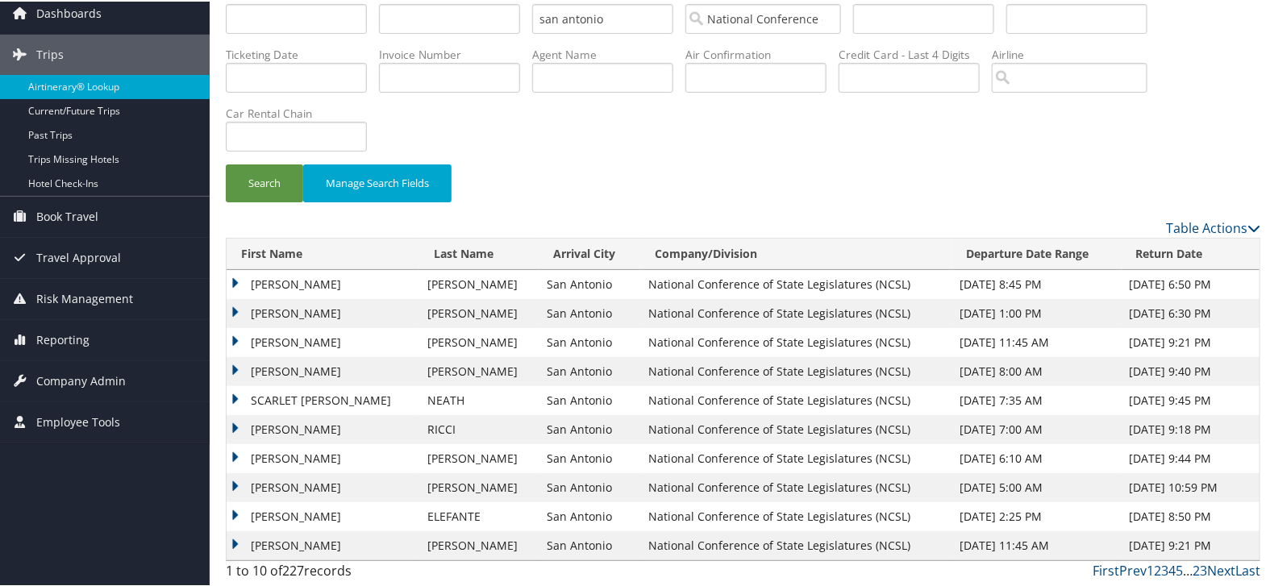
click at [275, 541] on td "DEBRA" at bounding box center [323, 544] width 193 height 29
click at [233, 277] on td "WHITNEY HENNDERSON" at bounding box center [323, 283] width 193 height 29
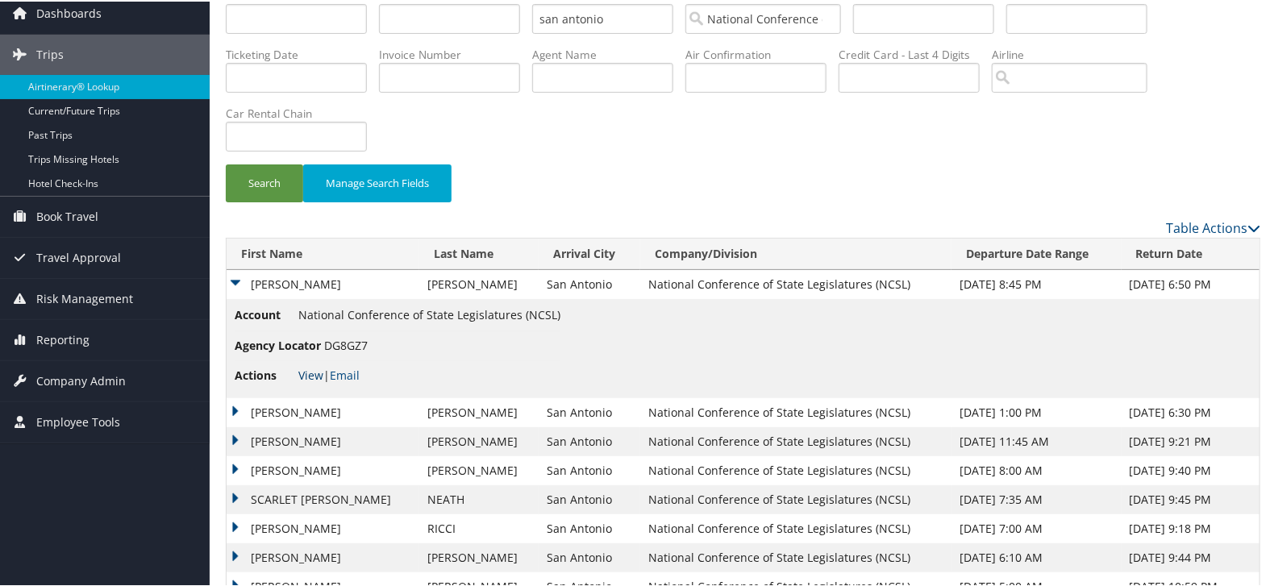
click at [318, 371] on link "View" at bounding box center [310, 373] width 25 height 15
click at [312, 369] on link "View" at bounding box center [310, 373] width 25 height 15
click at [237, 280] on td "WHITNEY HENNDERSON" at bounding box center [323, 283] width 193 height 29
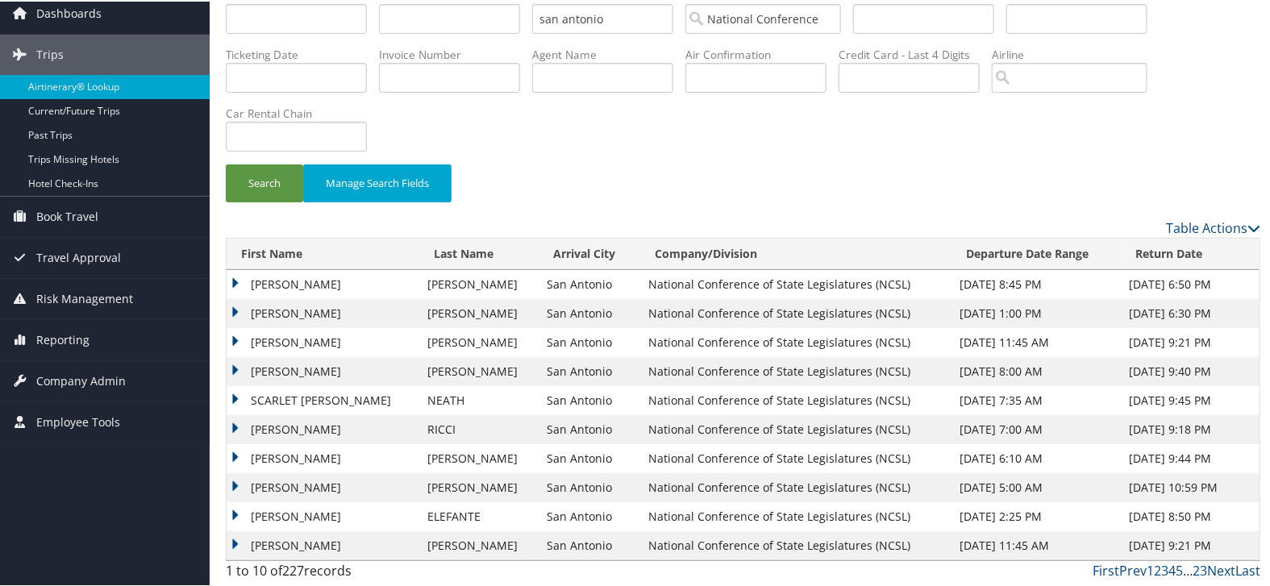
click at [237, 314] on td "KATHERINE FITZGERALD" at bounding box center [323, 312] width 193 height 29
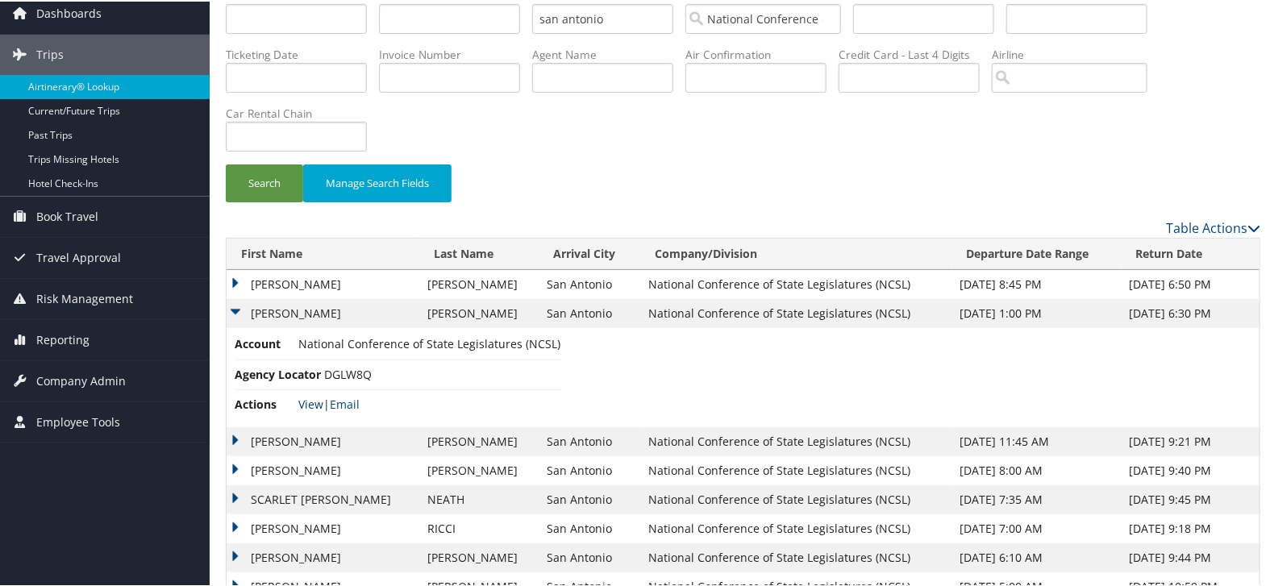
click at [302, 398] on link "View" at bounding box center [310, 402] width 25 height 15
click at [231, 304] on td "KATHERINE FITZGERALD" at bounding box center [323, 312] width 193 height 29
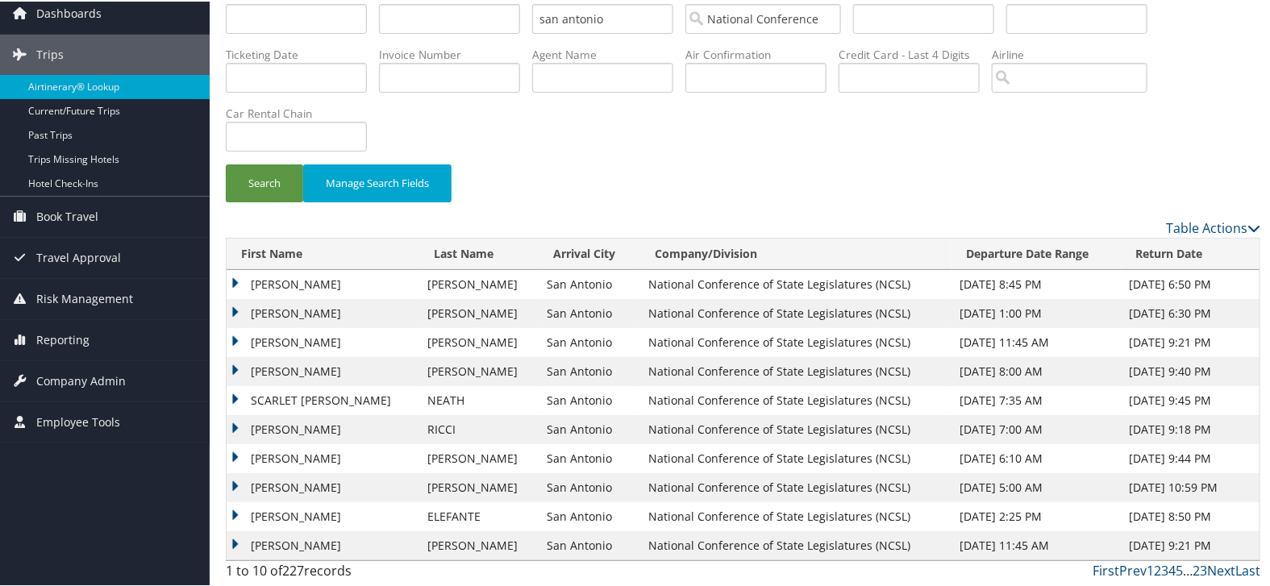
click at [232, 336] on td "JAVIER" at bounding box center [323, 341] width 193 height 29
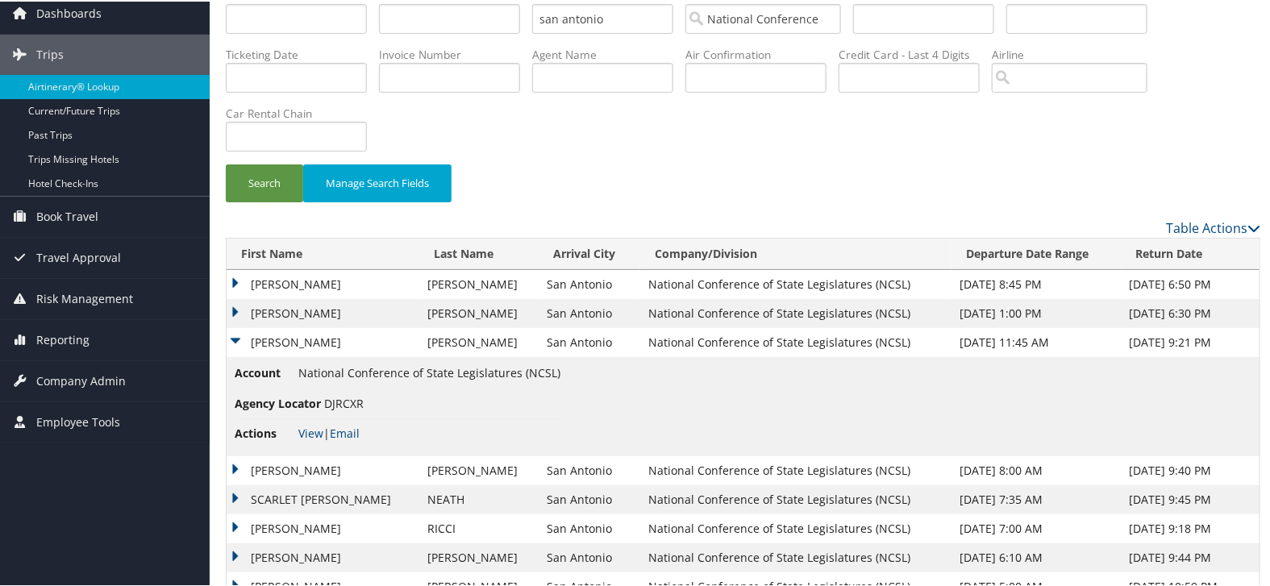
click at [235, 312] on td "KATHERINE FITZGERALD" at bounding box center [323, 312] width 193 height 29
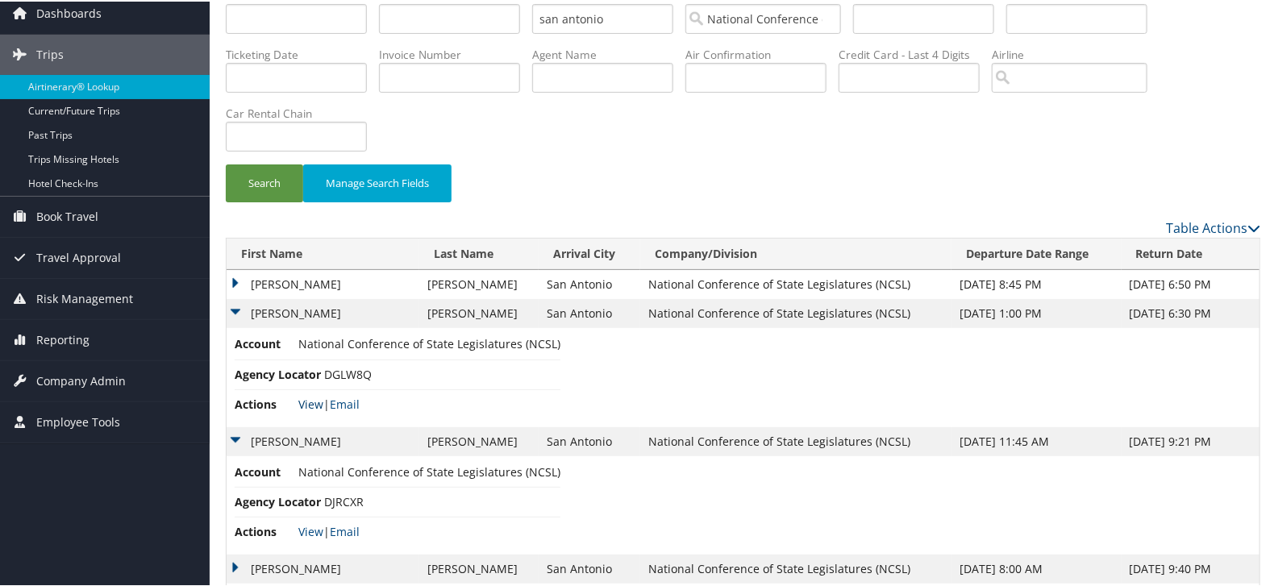
click at [301, 399] on link "View" at bounding box center [310, 402] width 25 height 15
click at [242, 284] on td "WHITNEY HENNDERSON" at bounding box center [323, 283] width 193 height 29
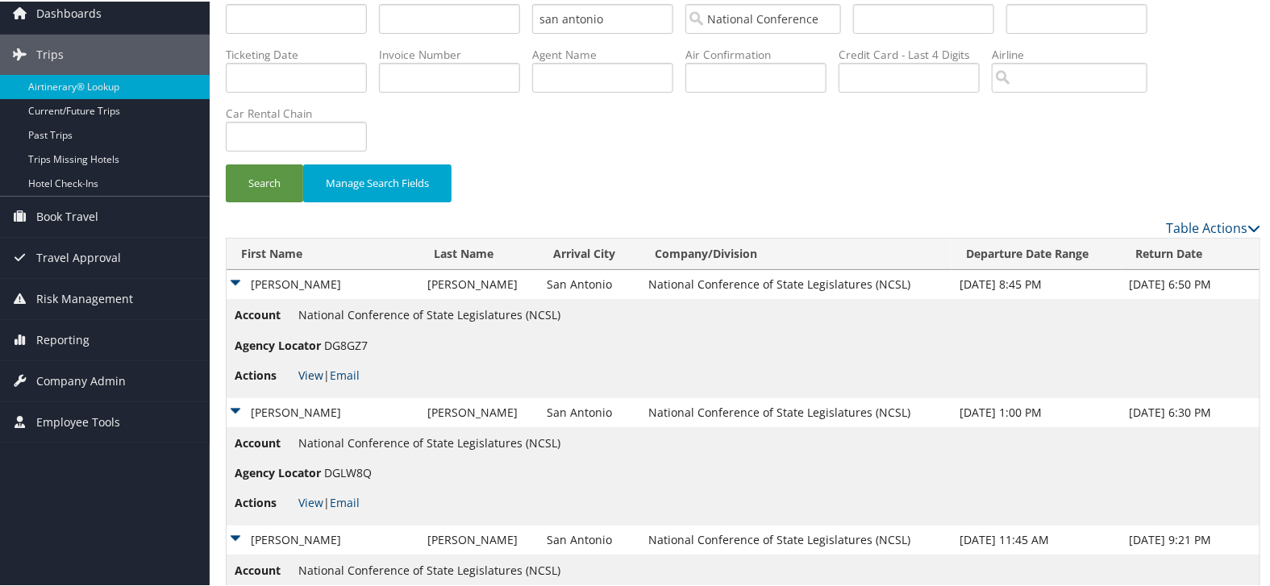
click at [319, 373] on link "View" at bounding box center [310, 373] width 25 height 15
click at [231, 276] on td "WHITNEY HENNDERSON" at bounding box center [323, 283] width 193 height 29
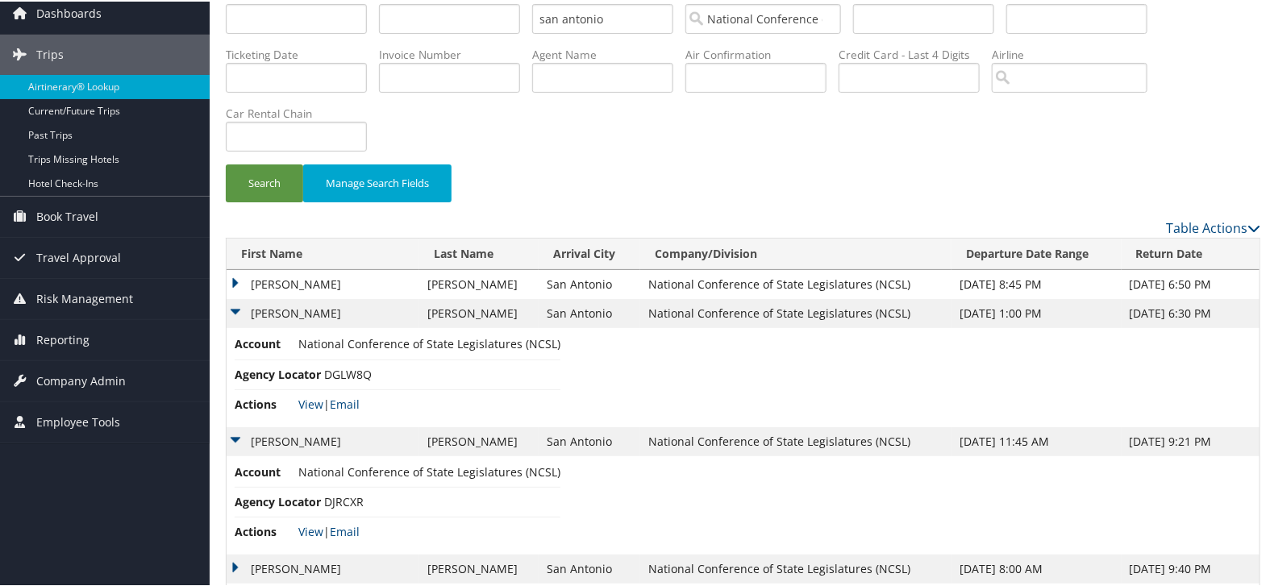
click at [235, 316] on td "KATHERINE FITZGERALD" at bounding box center [323, 312] width 193 height 29
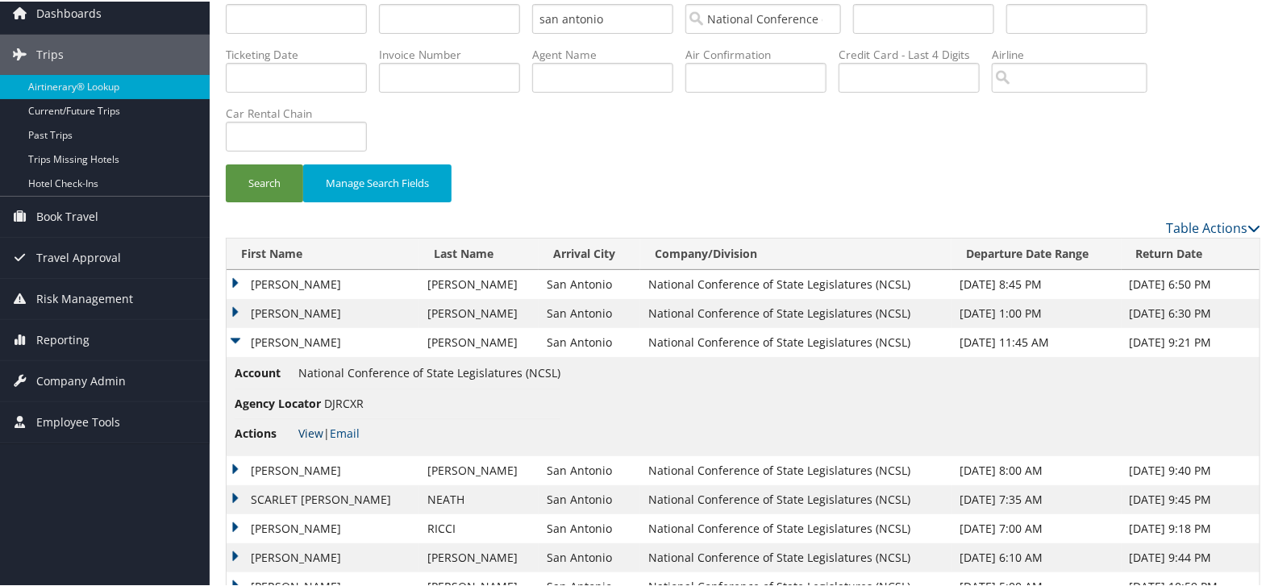
click at [315, 431] on link "View" at bounding box center [310, 431] width 25 height 15
click at [231, 347] on td "JAVIER" at bounding box center [323, 341] width 193 height 29
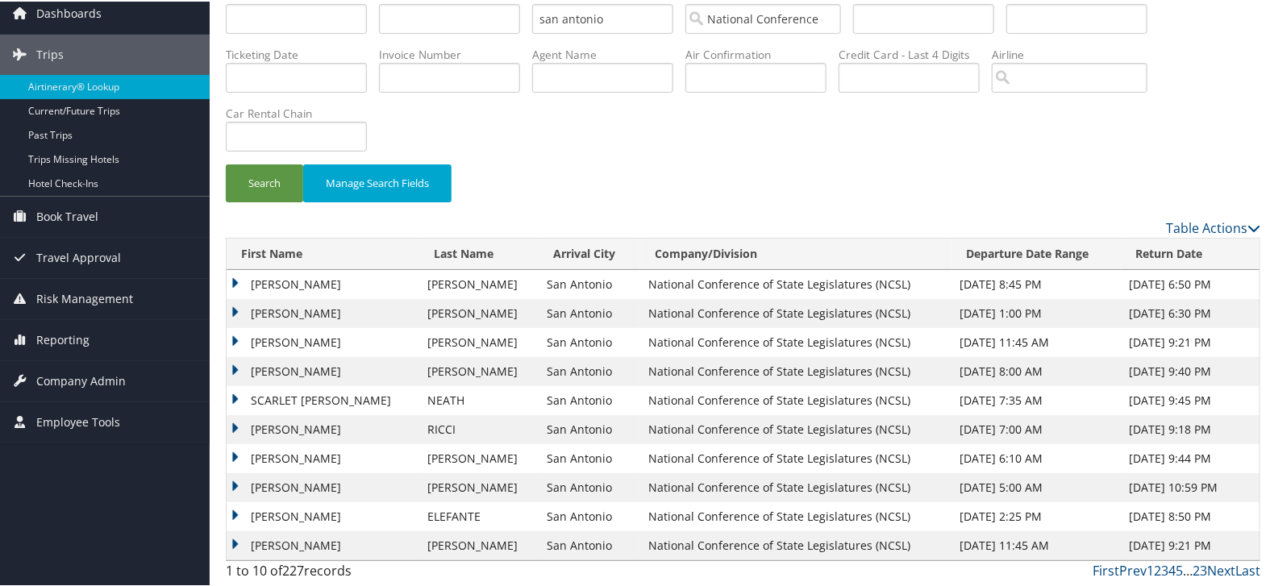
click at [235, 312] on td "KATHERINE FITZGERALD" at bounding box center [323, 312] width 193 height 29
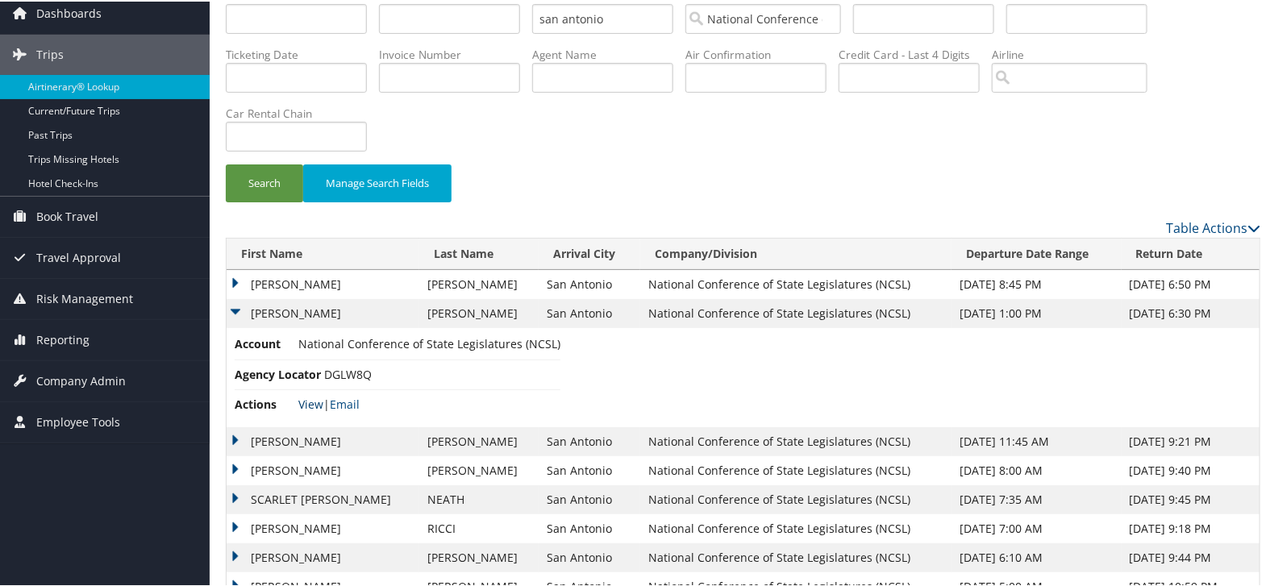
click at [306, 402] on link "View" at bounding box center [310, 402] width 25 height 15
click at [240, 308] on td "KATHERINE FITZGERALD" at bounding box center [323, 312] width 193 height 29
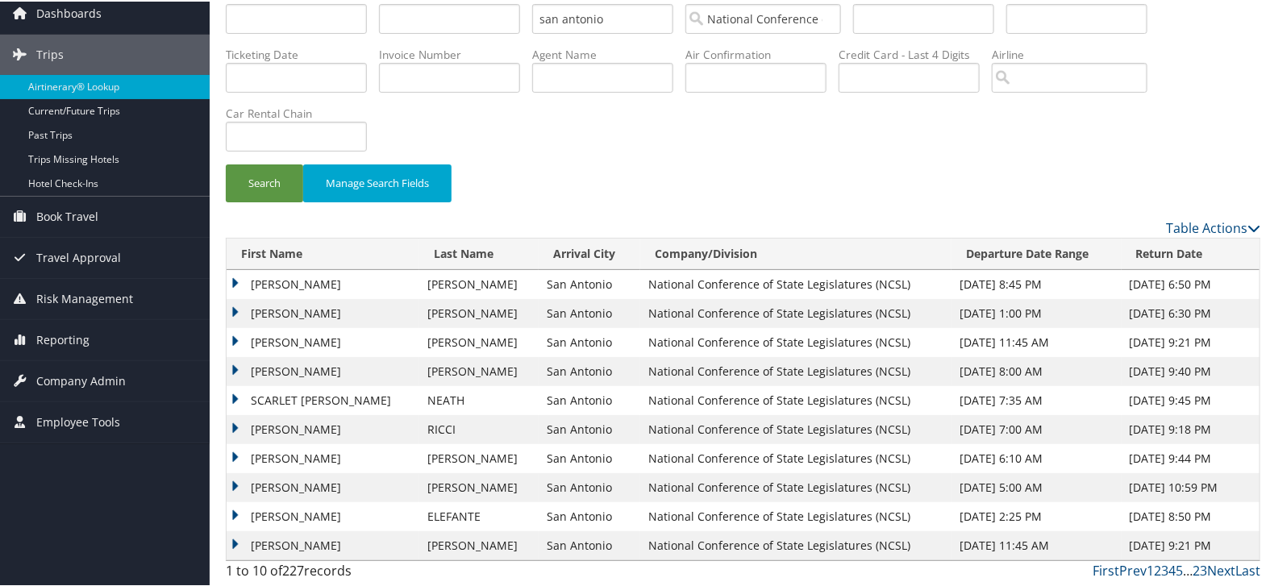
click at [240, 275] on td "WHITNEY HENNDERSON" at bounding box center [323, 283] width 193 height 29
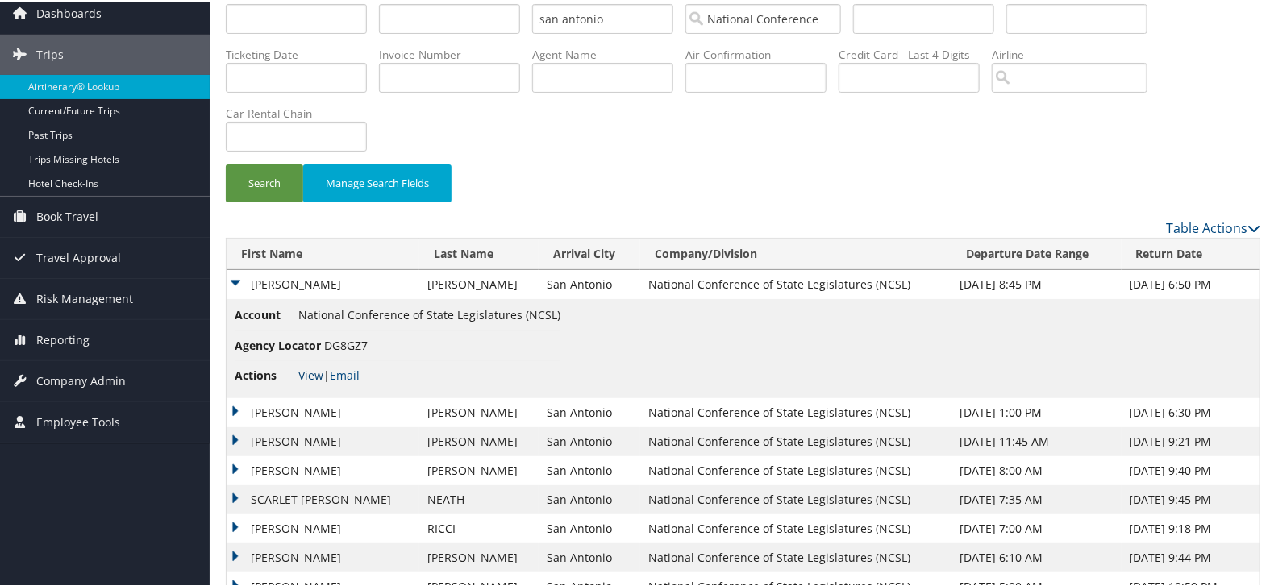
click at [311, 374] on link "View" at bounding box center [310, 373] width 25 height 15
click at [228, 277] on td "WHITNEY HENNDERSON" at bounding box center [323, 283] width 193 height 29
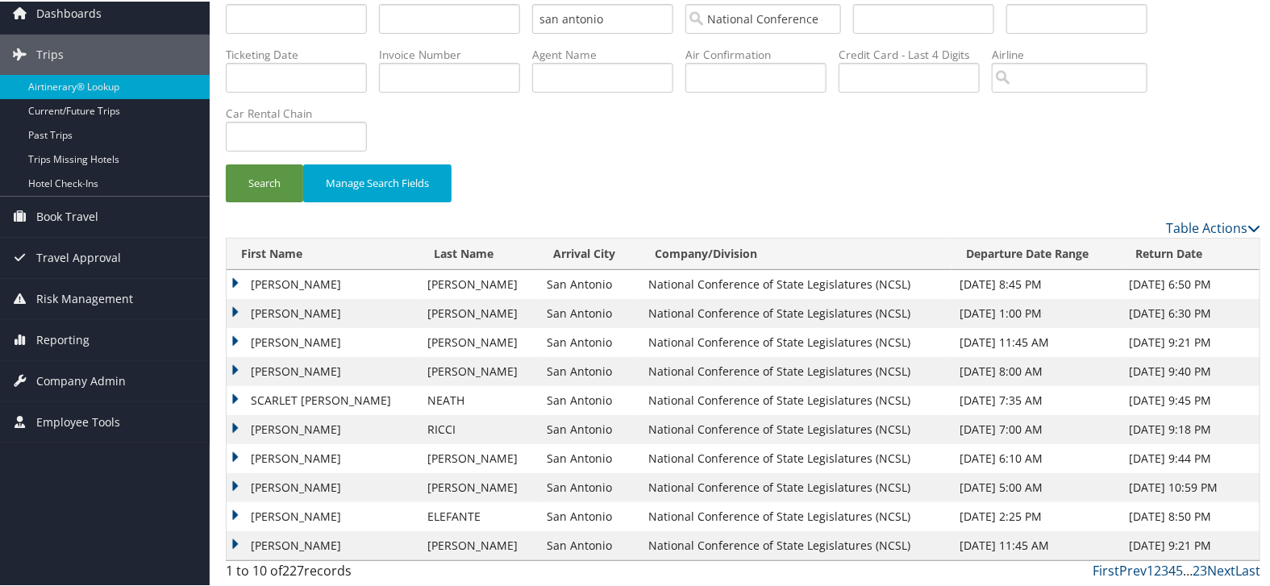
click at [240, 366] on td "JESSICA LYNN" at bounding box center [323, 370] width 193 height 29
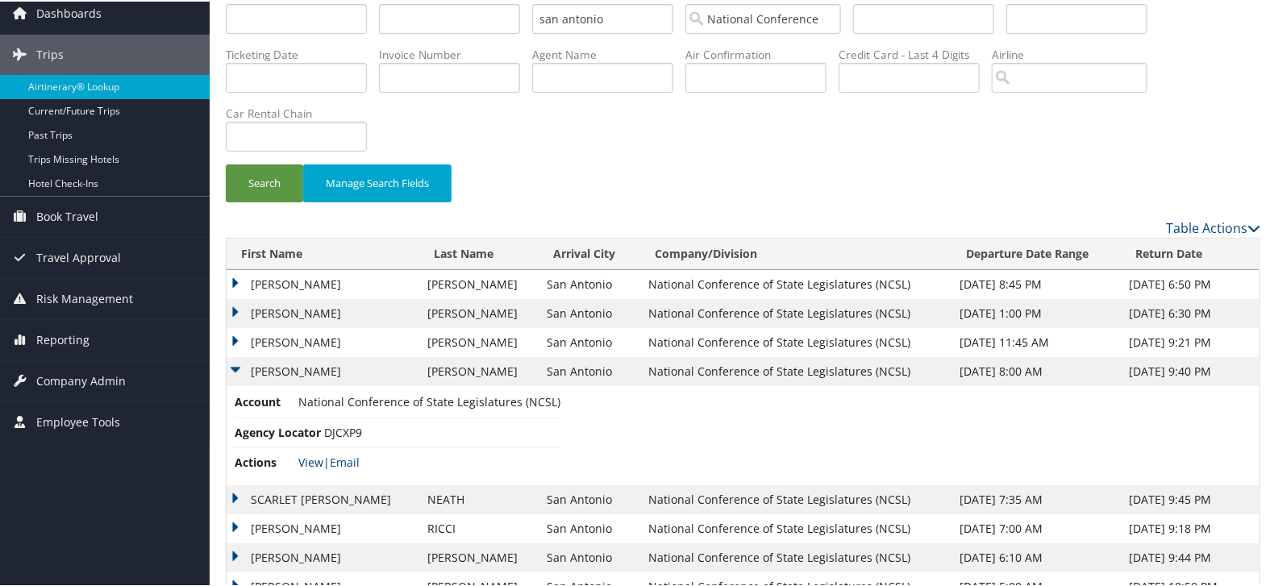
click at [305, 461] on link "View" at bounding box center [310, 460] width 25 height 15
click at [233, 364] on td "JESSICA LYNN" at bounding box center [323, 370] width 193 height 29
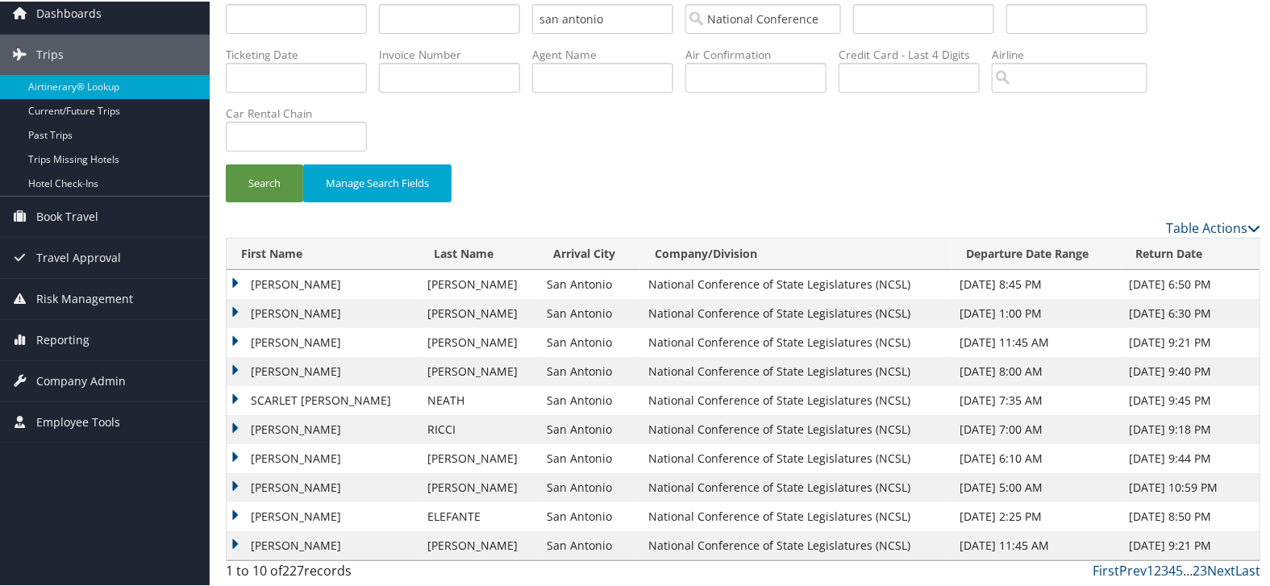
click at [234, 402] on td "SCARLET JANE" at bounding box center [323, 399] width 193 height 29
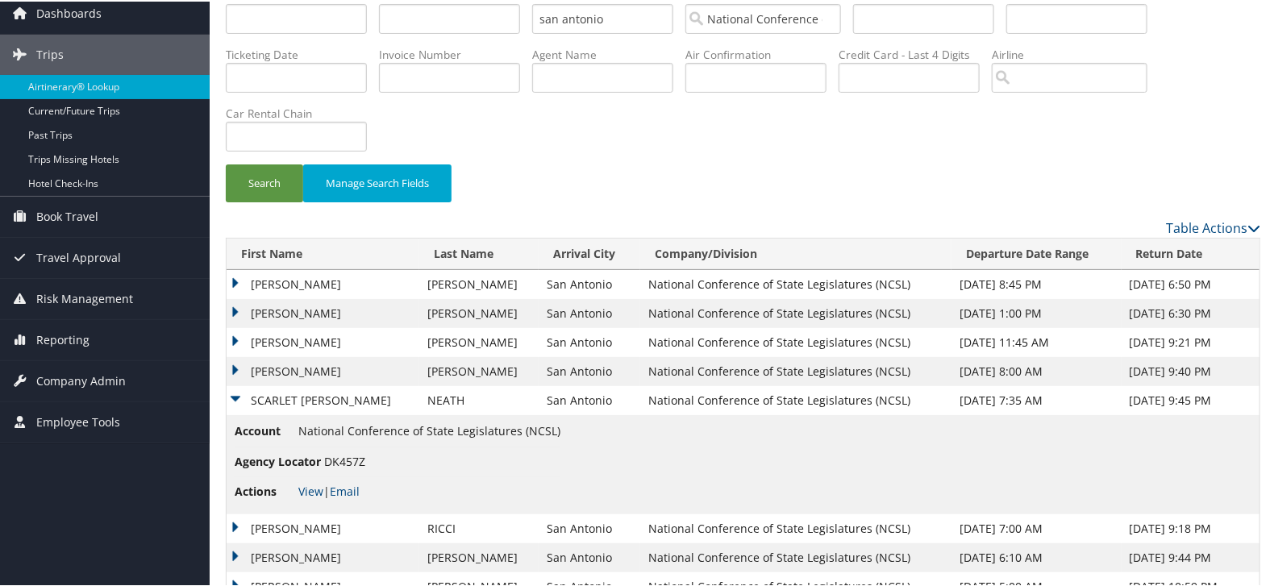
click at [335, 458] on span "DK457Z" at bounding box center [344, 459] width 41 height 15
click at [309, 494] on link "View" at bounding box center [310, 489] width 25 height 15
click at [303, 492] on link "View" at bounding box center [310, 489] width 25 height 15
click at [227, 402] on td "SCARLET JANE" at bounding box center [323, 399] width 193 height 29
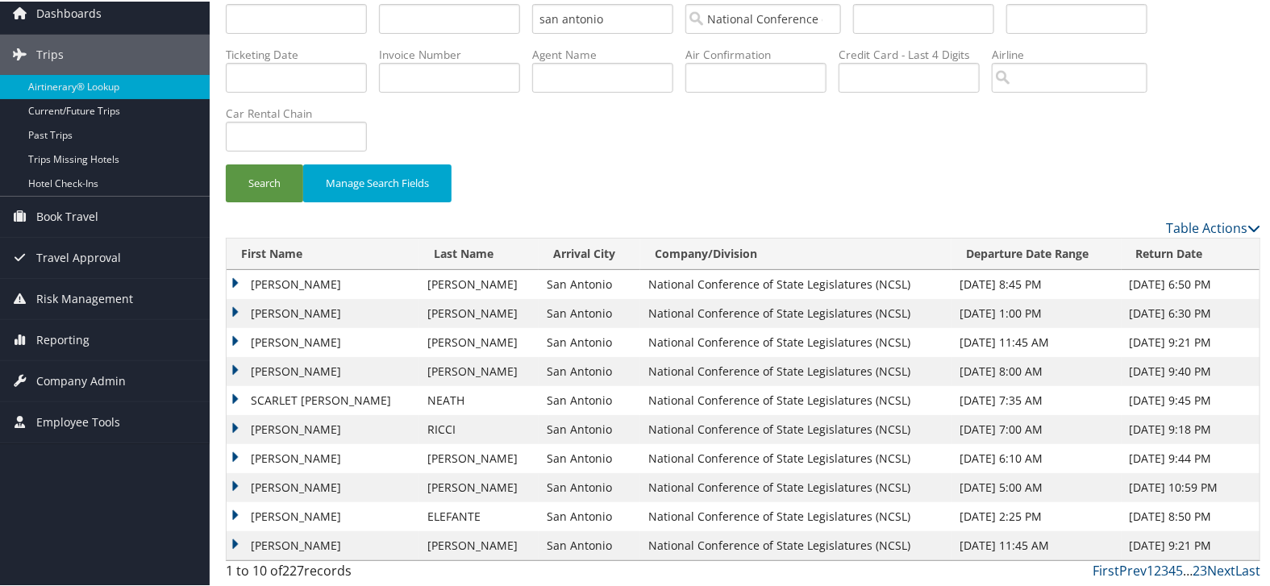
click at [235, 420] on td "VINCENT JAMES" at bounding box center [323, 428] width 193 height 29
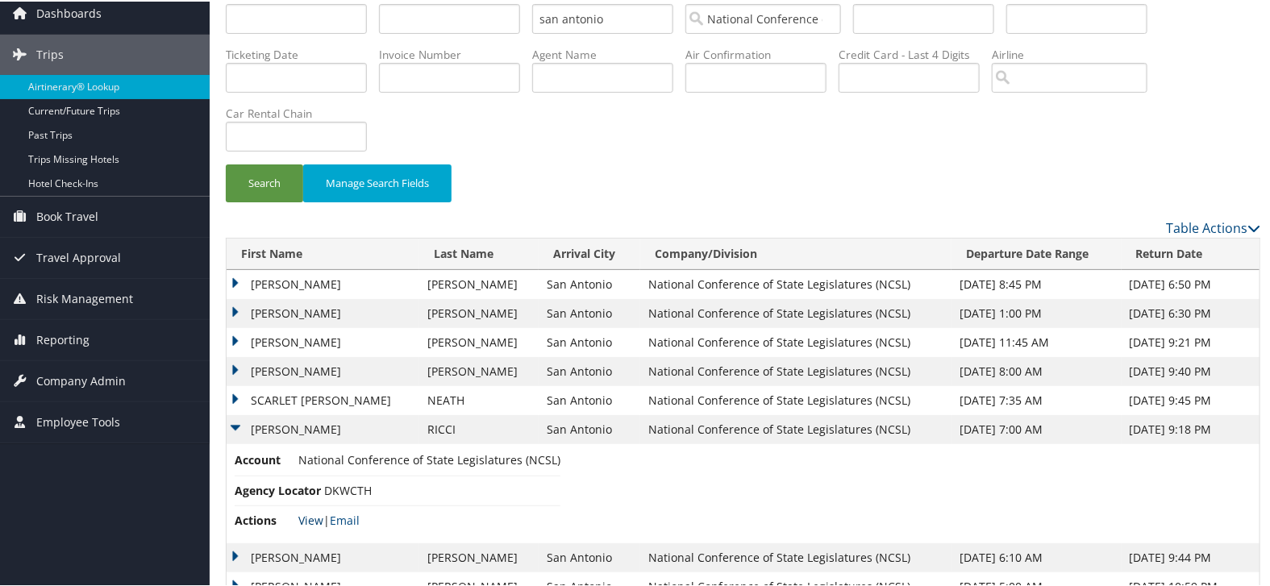
click at [316, 520] on link "View" at bounding box center [310, 518] width 25 height 15
click at [231, 429] on td "VINCENT JAMES" at bounding box center [323, 428] width 193 height 29
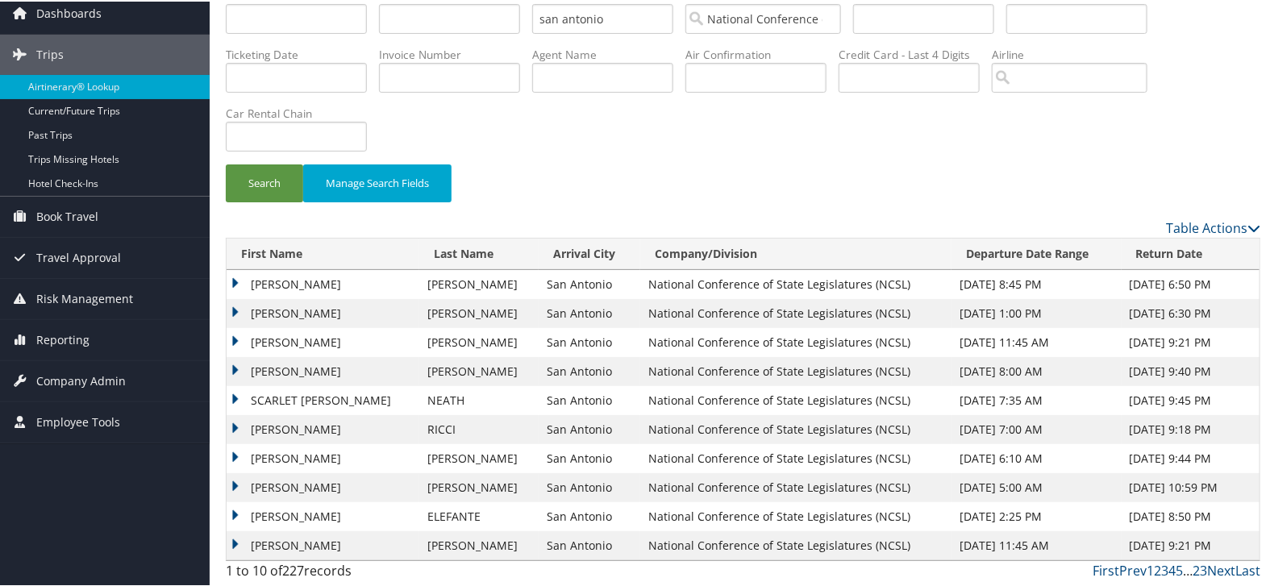
click at [231, 455] on td "AMY LYNN" at bounding box center [323, 457] width 193 height 29
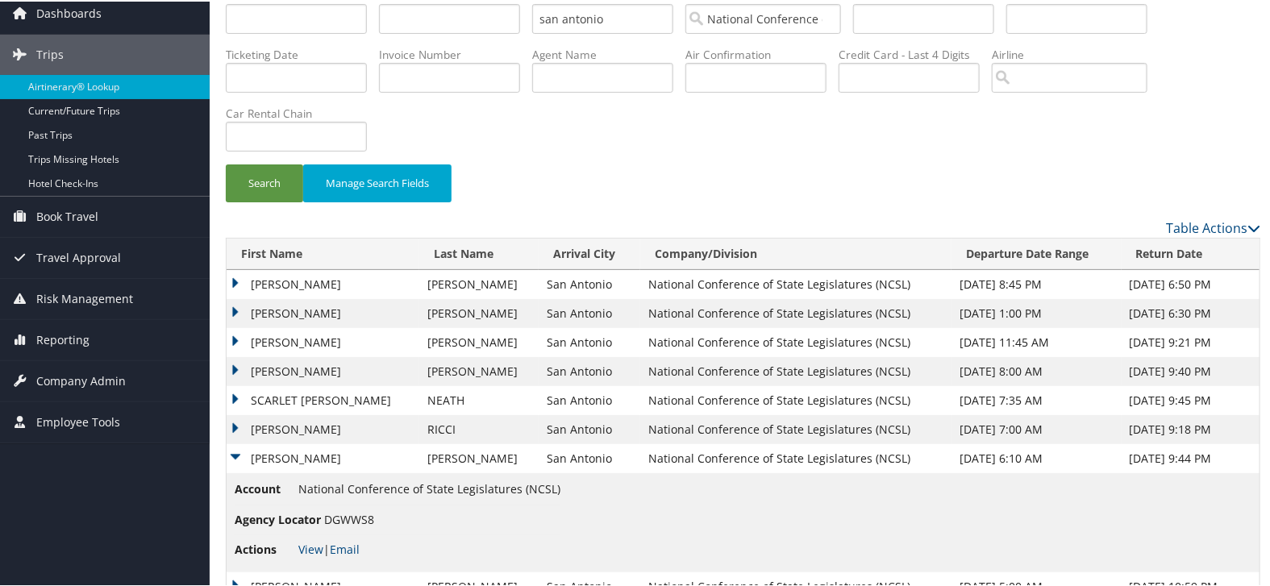
click at [297, 548] on li "Actions View | Email" at bounding box center [398, 548] width 326 height 29
click at [312, 542] on link "View" at bounding box center [310, 547] width 25 height 15
click at [229, 456] on td "AMY LYNN" at bounding box center [323, 457] width 193 height 29
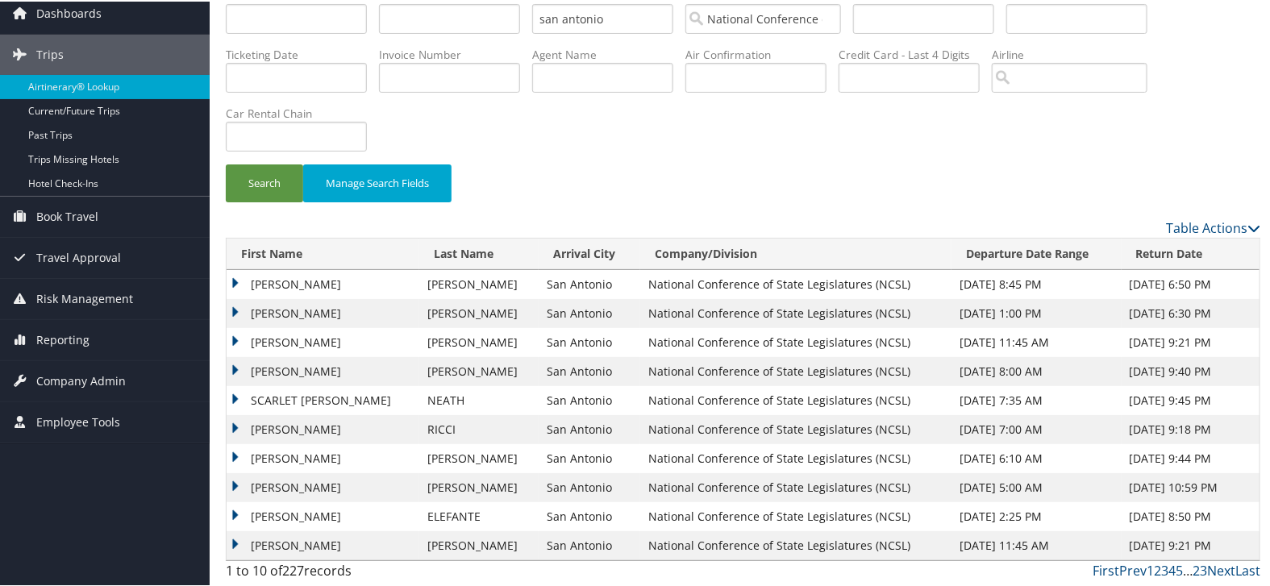
click at [231, 489] on td "AMANDA" at bounding box center [323, 486] width 193 height 29
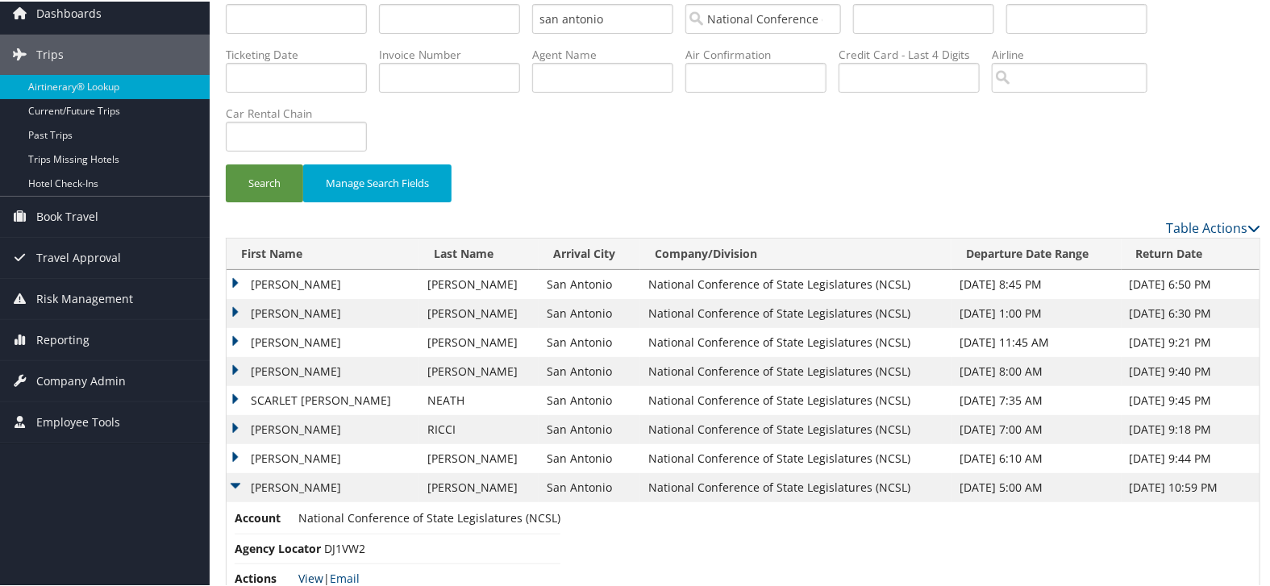
click at [314, 577] on link "View" at bounding box center [310, 576] width 25 height 15
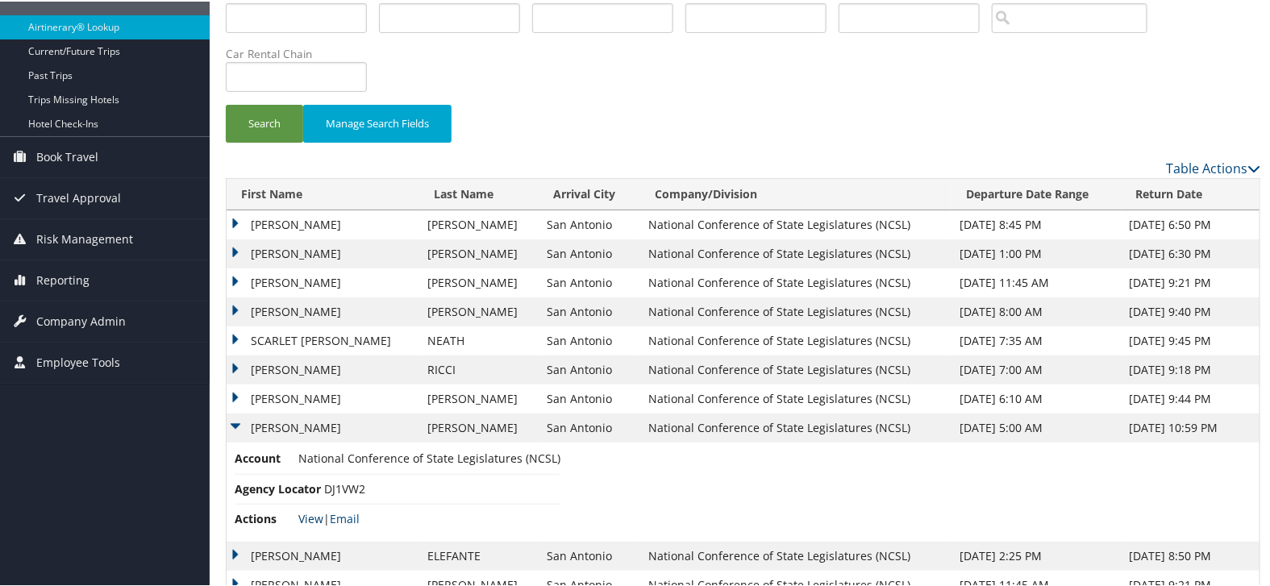
scroll to position [164, 0]
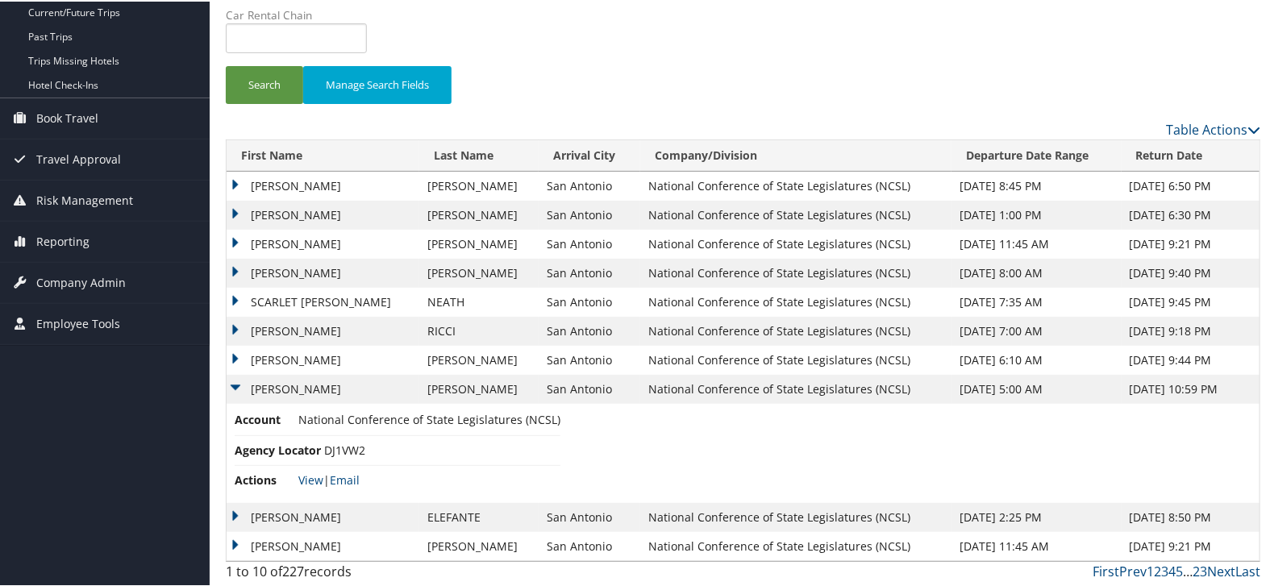
click at [234, 384] on td "AMANDA" at bounding box center [323, 387] width 193 height 29
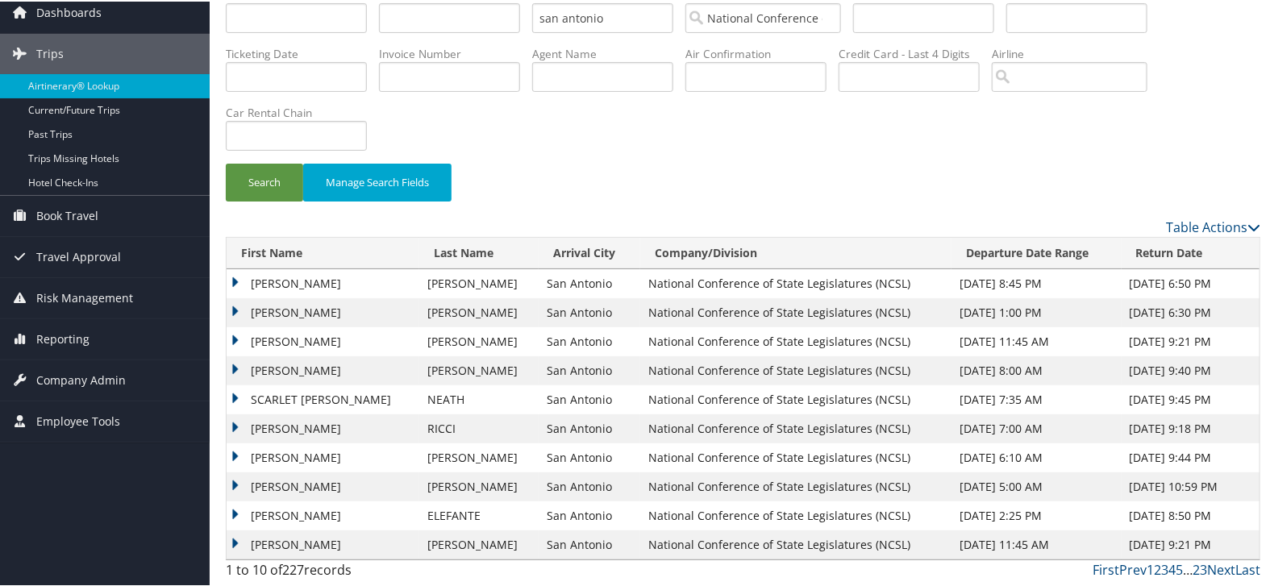
scroll to position [65, 0]
click at [242, 511] on td "BRANDON JAMES CALIXTO" at bounding box center [323, 515] width 193 height 29
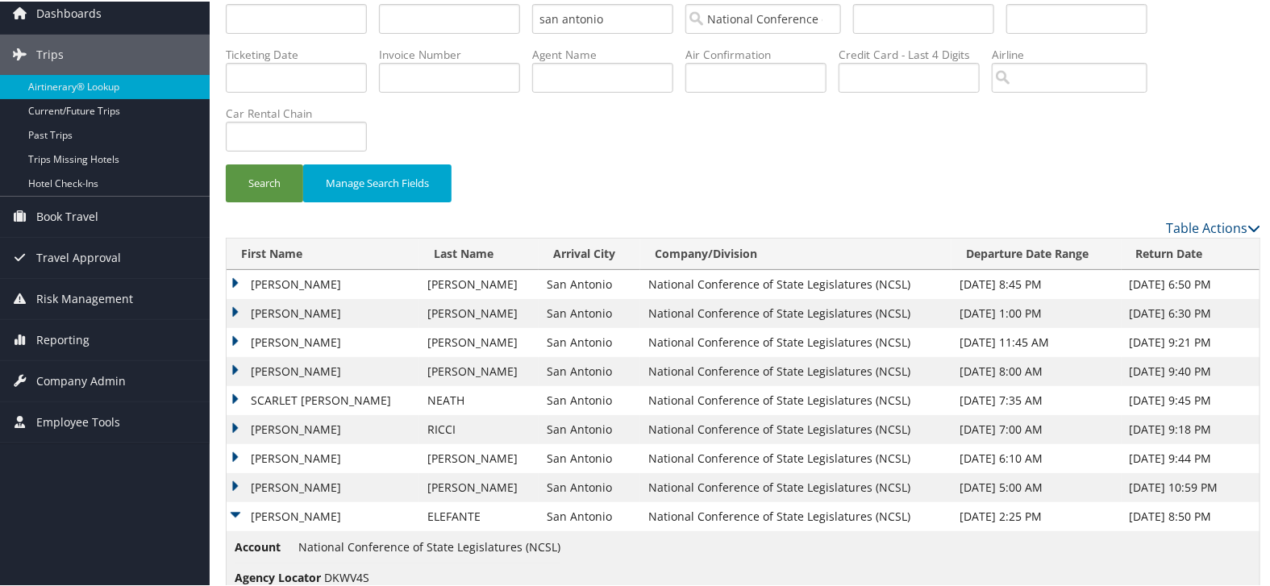
scroll to position [155, 0]
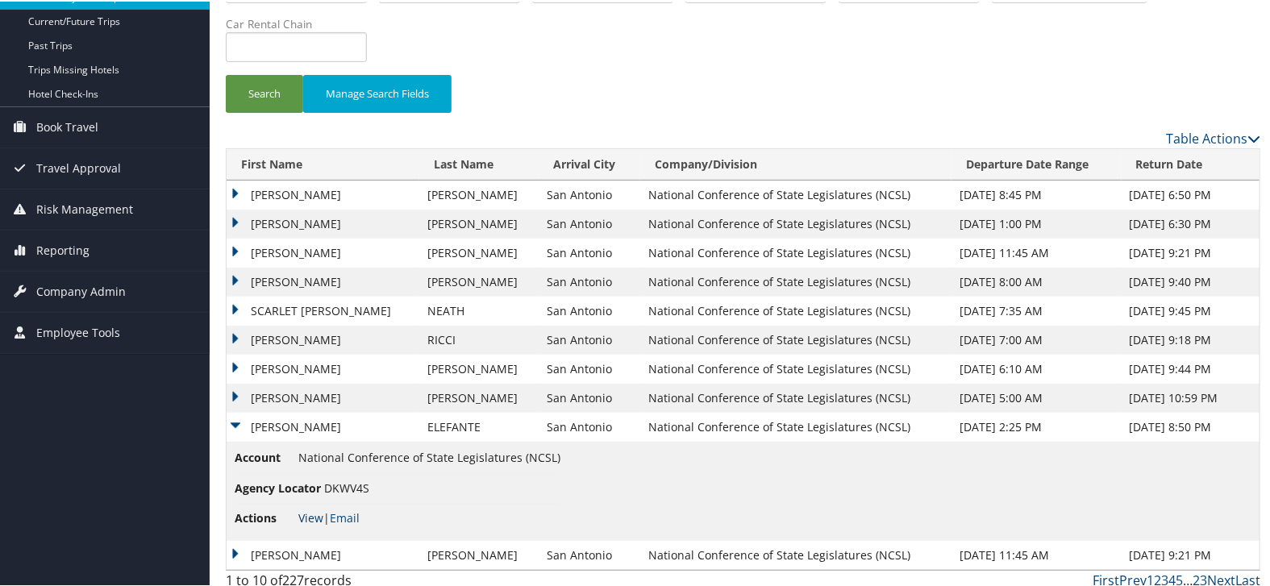
click at [314, 523] on link "View" at bounding box center [310, 516] width 25 height 15
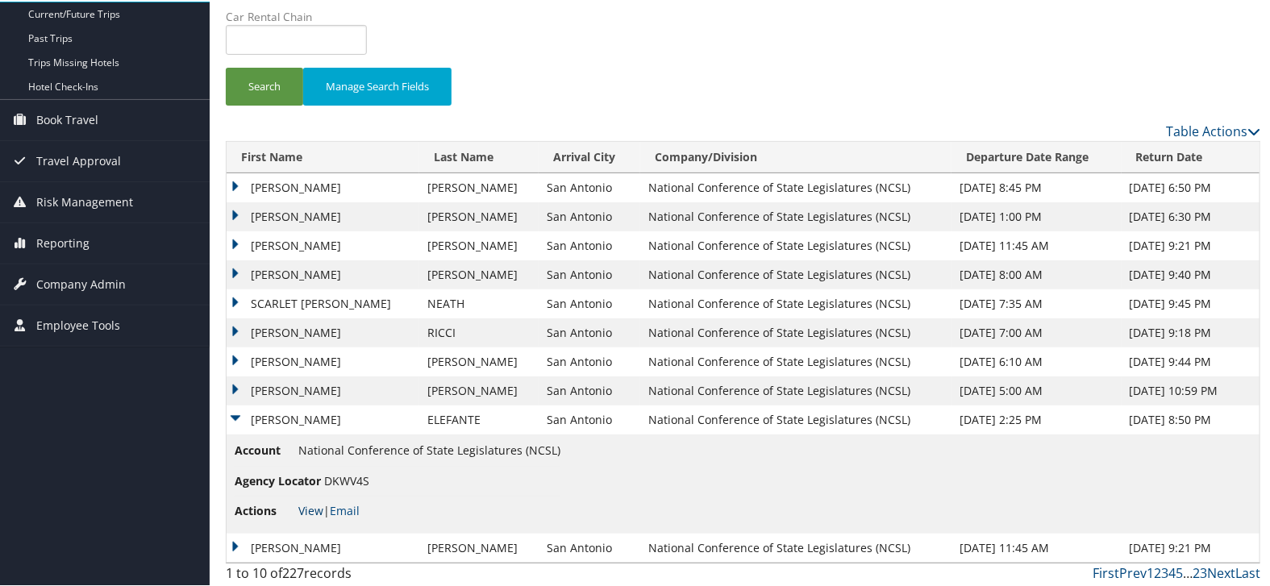
scroll to position [164, 0]
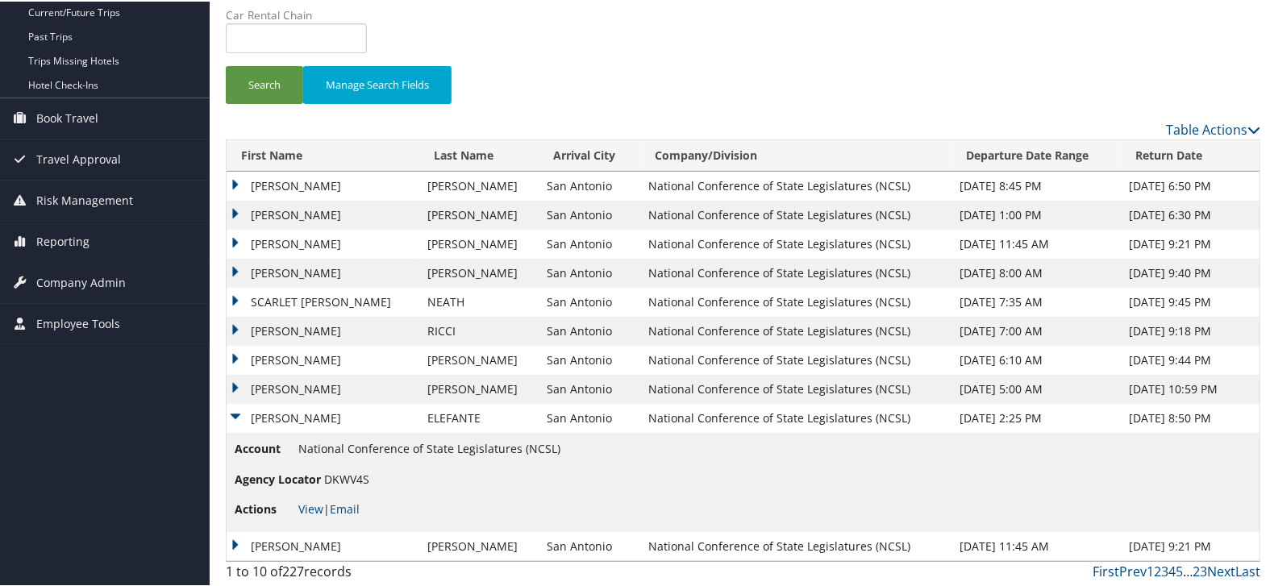
click at [240, 412] on td "BRANDON JAMES CALIXTO" at bounding box center [323, 416] width 193 height 29
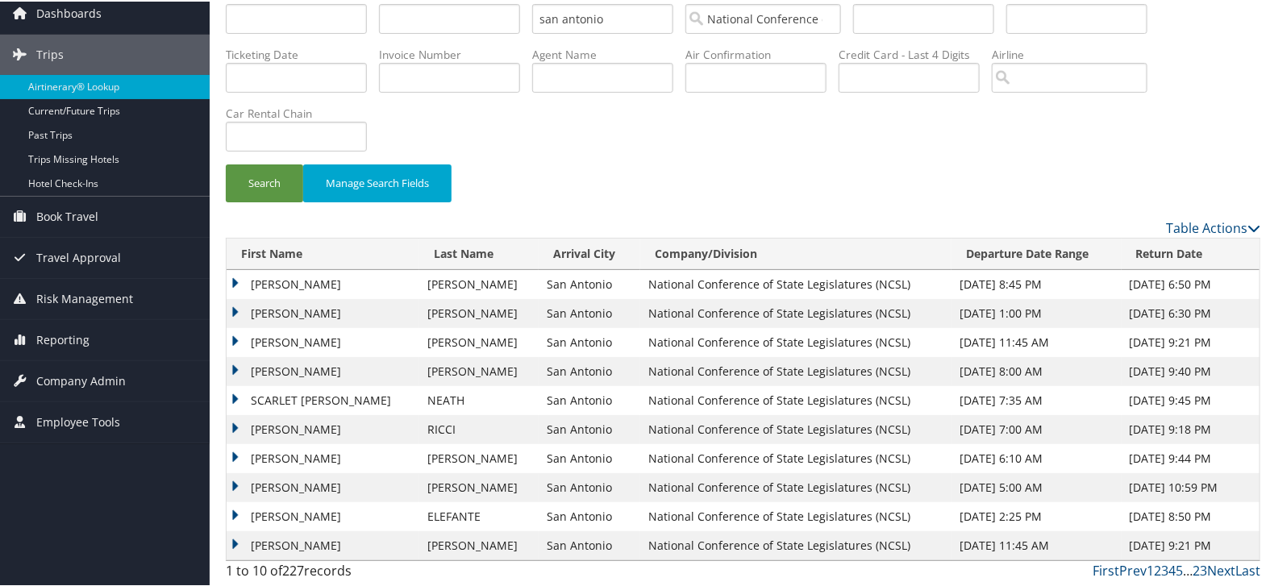
click at [246, 542] on td "DEBRA" at bounding box center [323, 544] width 193 height 29
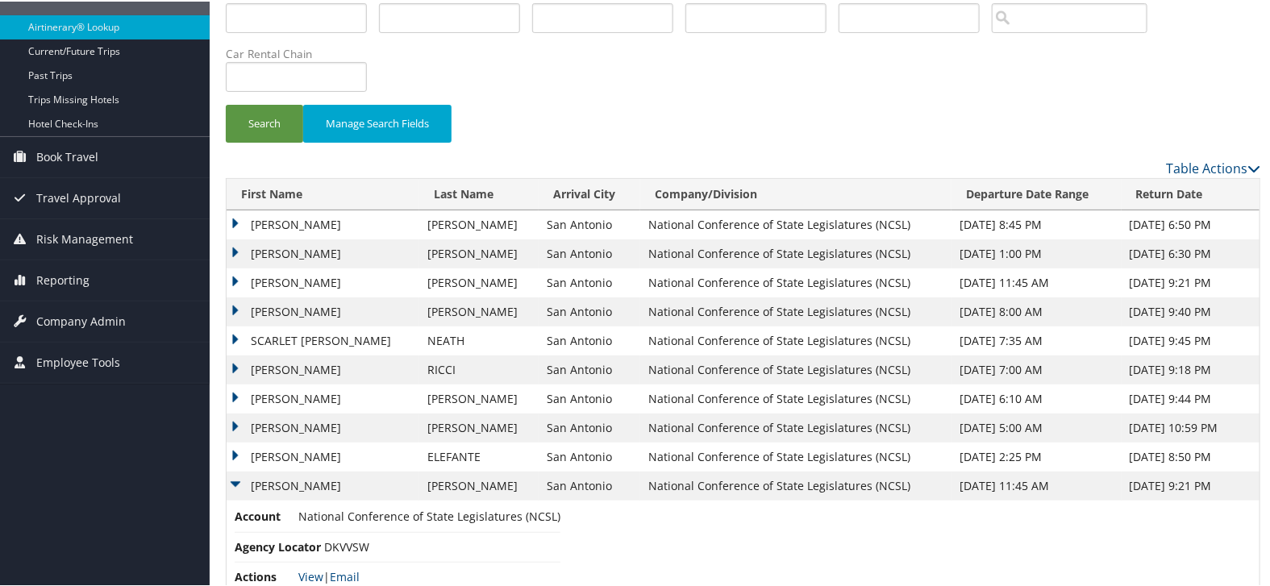
scroll to position [155, 0]
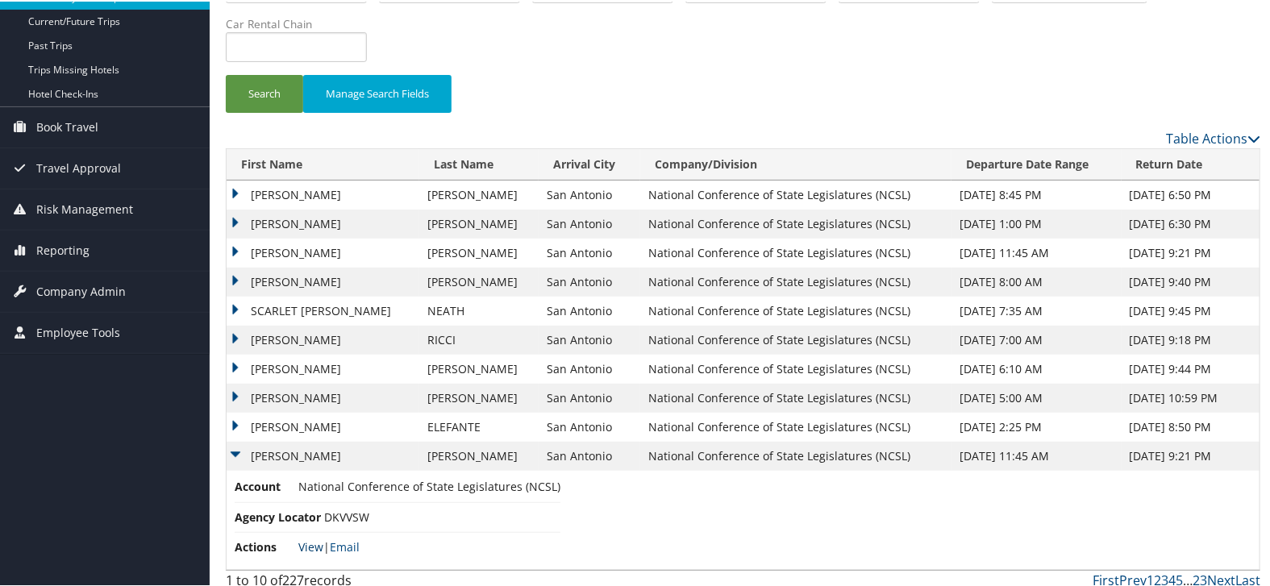
click at [314, 544] on link "View" at bounding box center [310, 545] width 25 height 15
click at [232, 422] on td "BRANDON JAMES CALIXTO" at bounding box center [323, 425] width 193 height 29
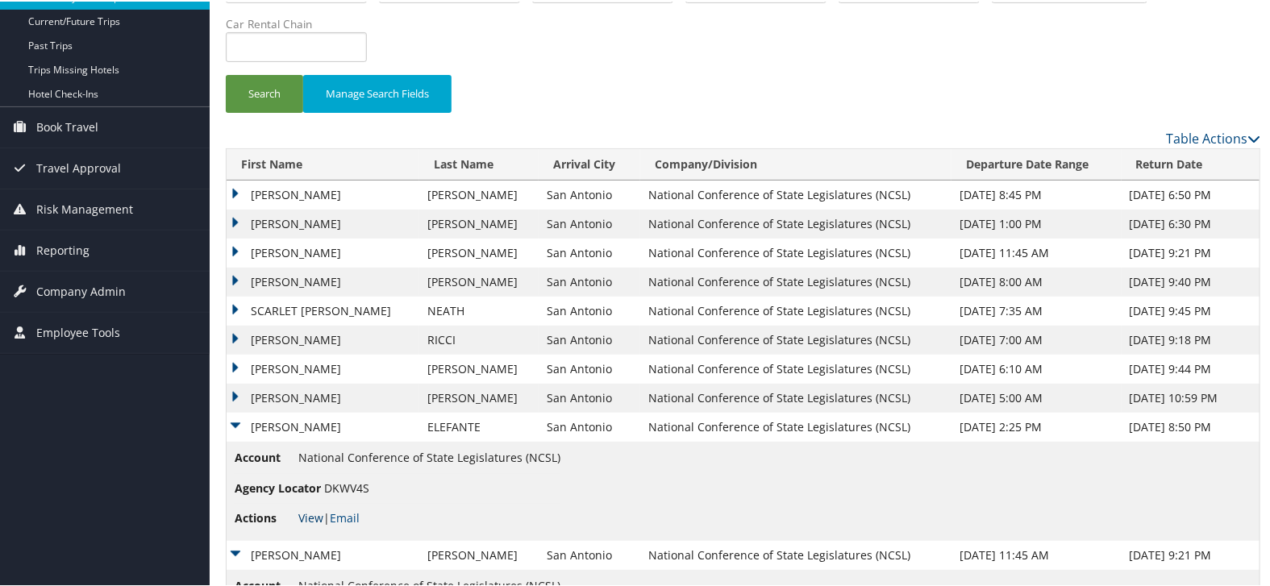
click at [305, 517] on link "View" at bounding box center [310, 516] width 25 height 15
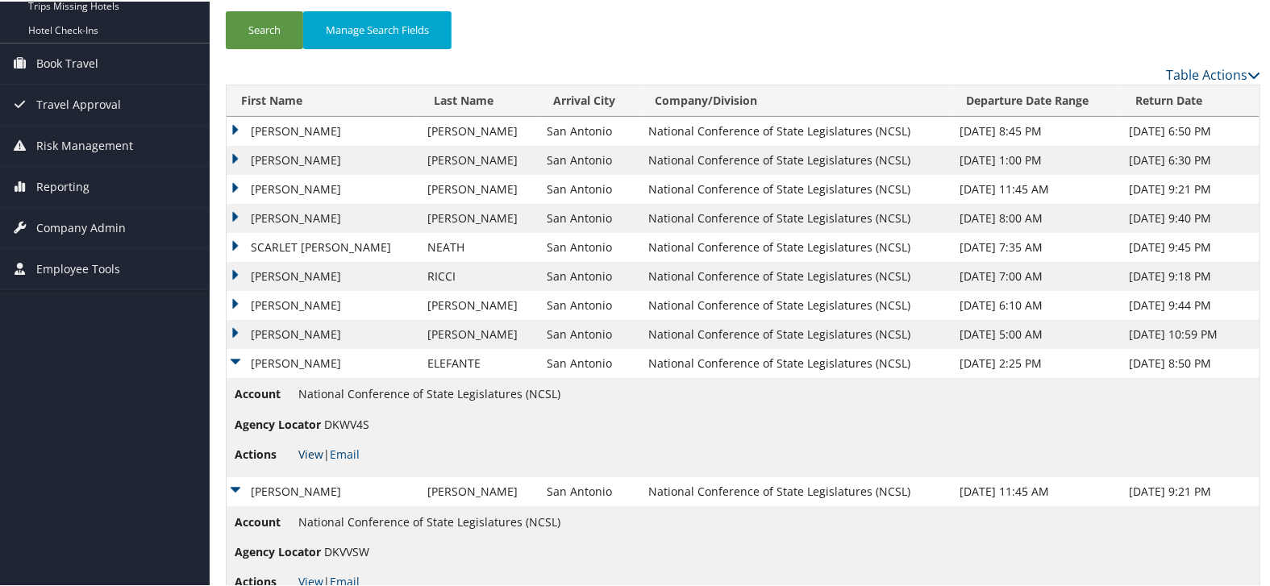
scroll to position [262, 0]
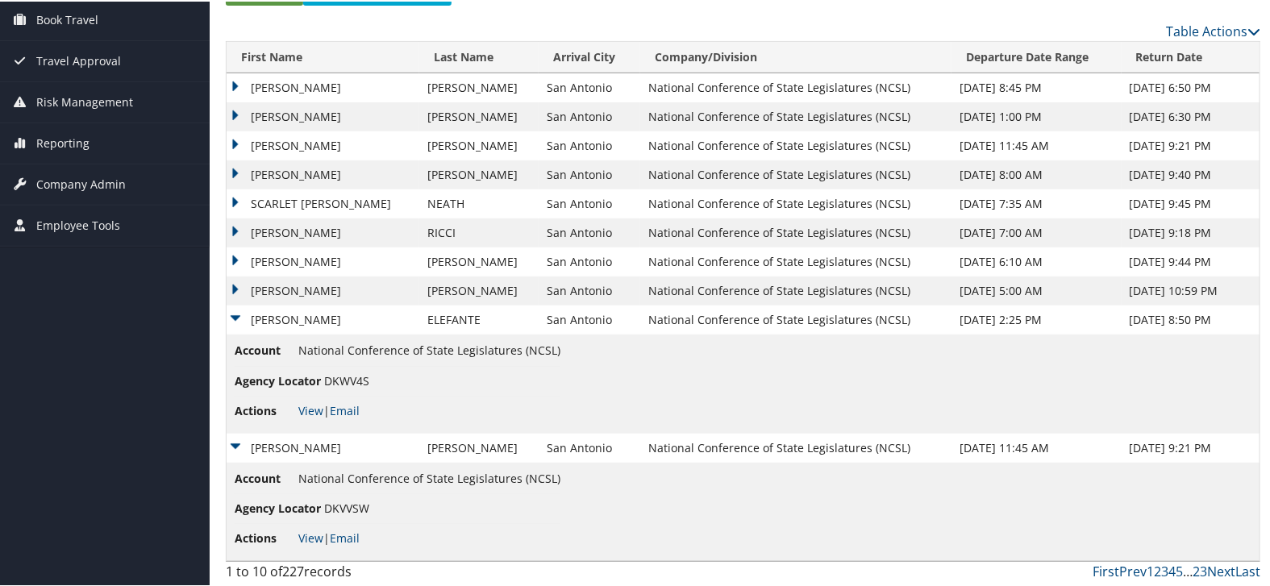
click at [235, 309] on td "BRANDON JAMES CALIXTO" at bounding box center [323, 318] width 193 height 29
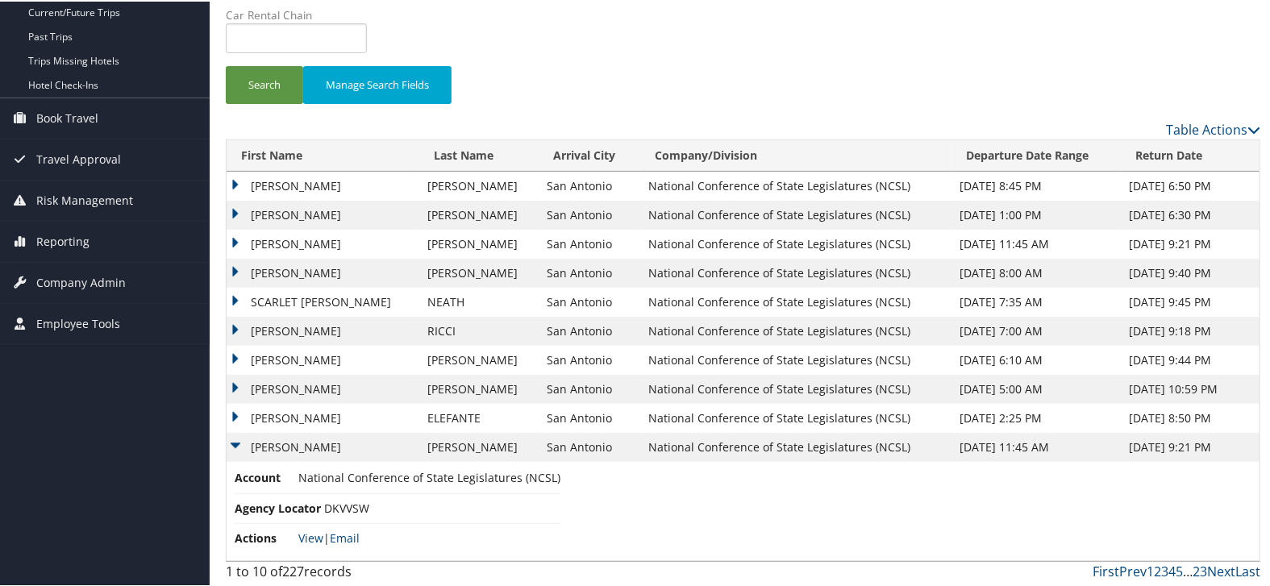
click at [239, 442] on td "DEBRA" at bounding box center [323, 445] width 193 height 29
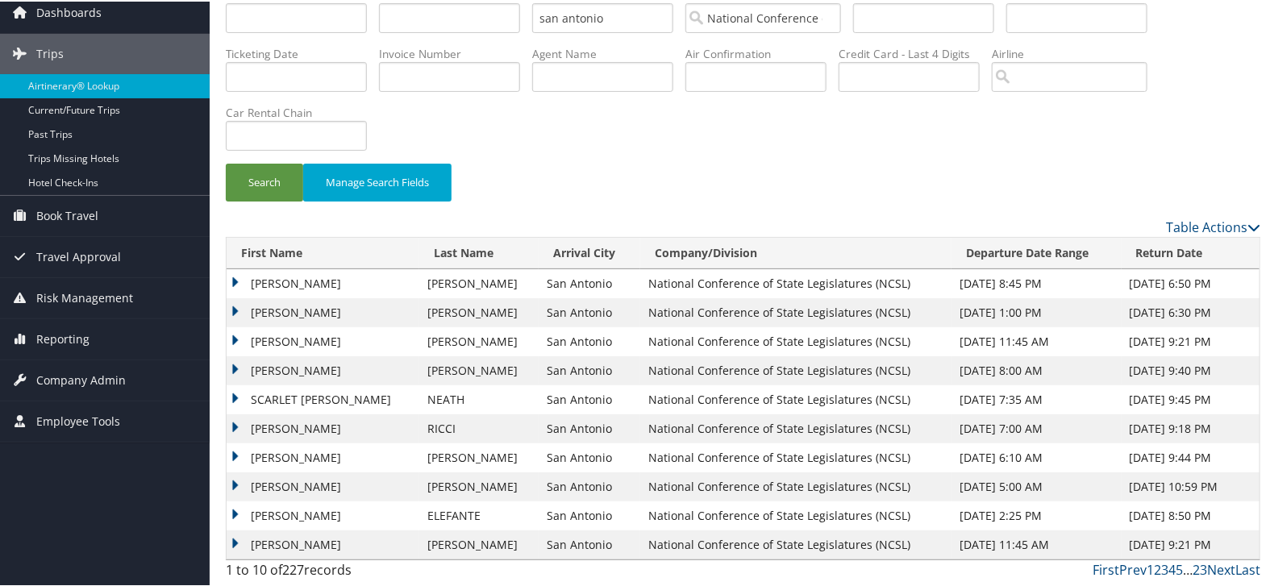
scroll to position [65, 0]
click at [1219, 569] on link "Next" at bounding box center [1221, 569] width 28 height 18
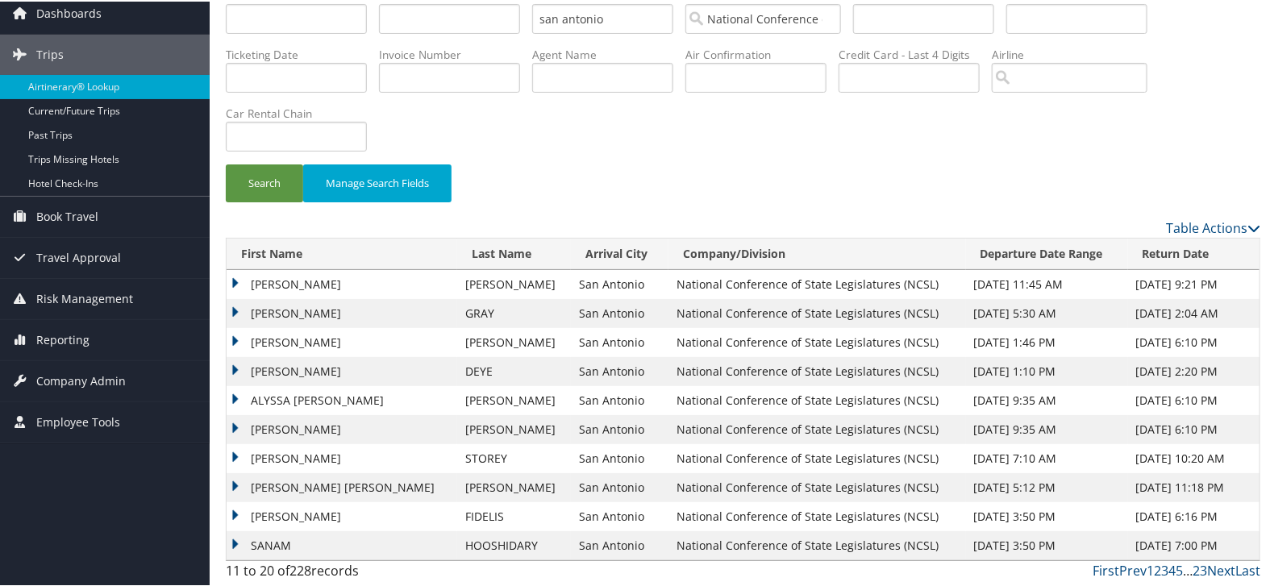
click at [232, 307] on td "ANDREW TIMOTHY" at bounding box center [342, 312] width 231 height 29
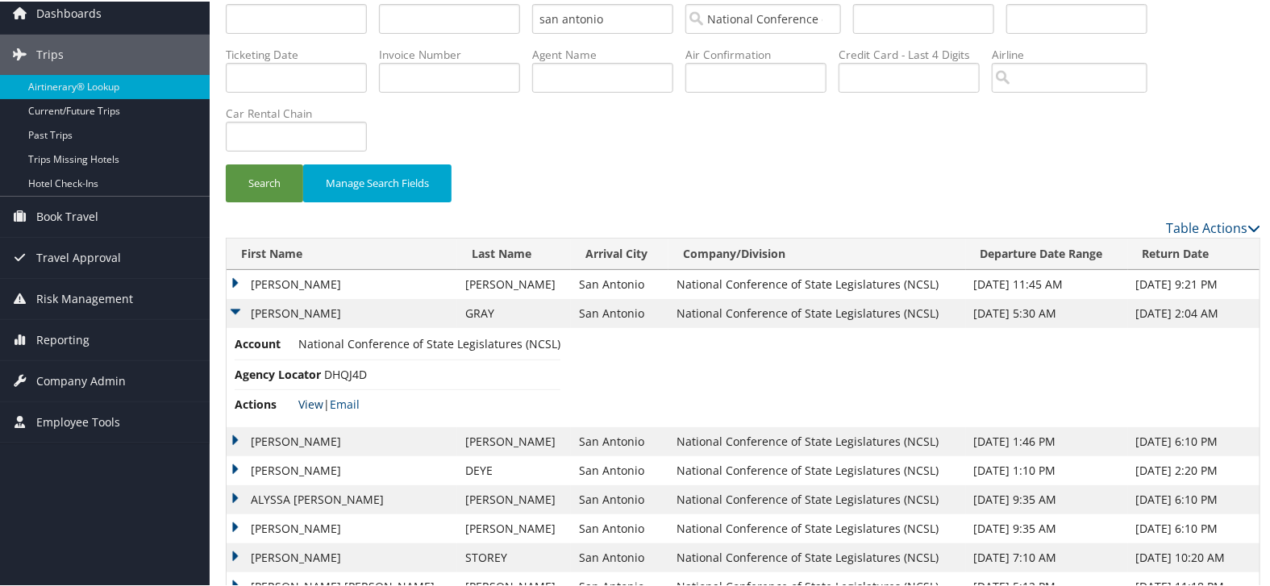
click at [302, 404] on link "View" at bounding box center [310, 402] width 25 height 15
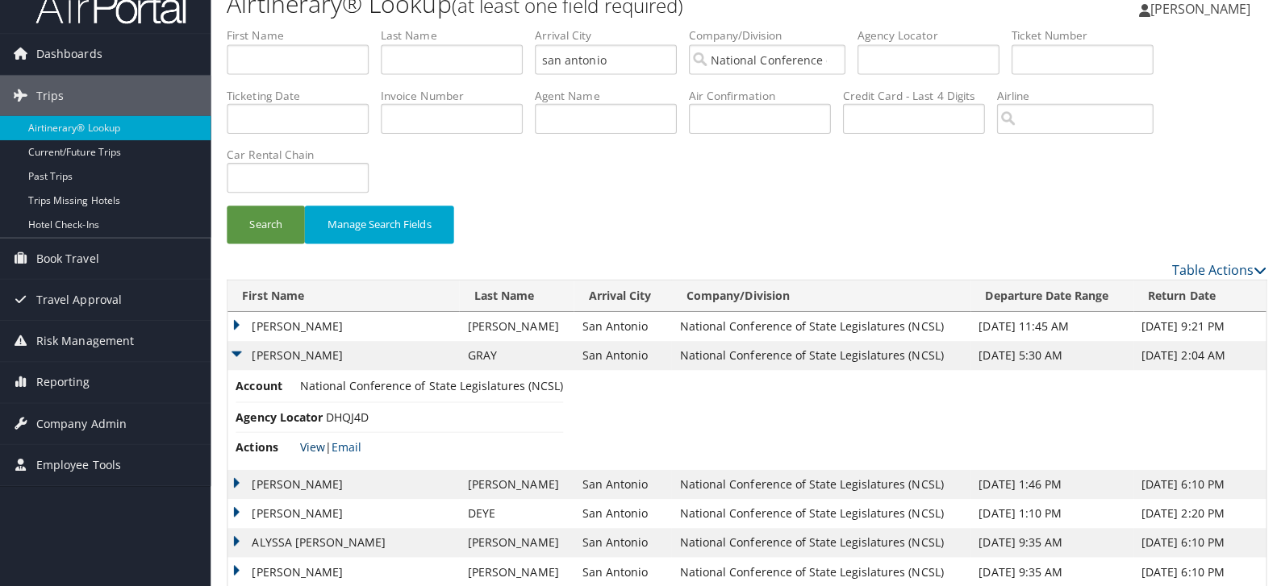
scroll to position [0, 0]
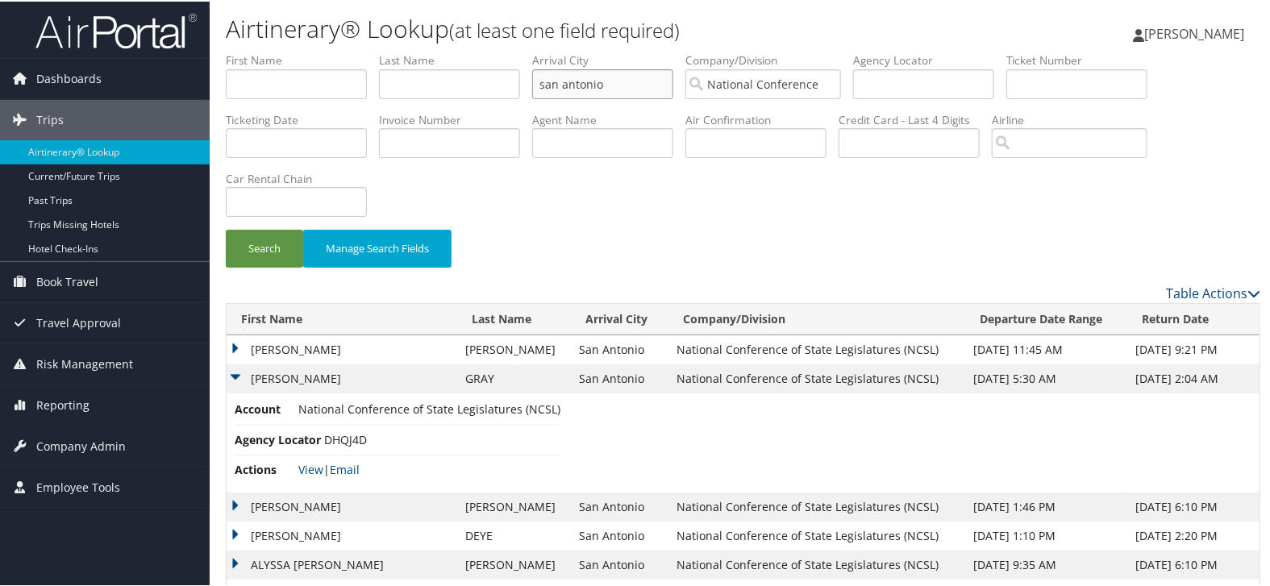
drag, startPoint x: 641, startPoint y: 85, endPoint x: 342, endPoint y: 106, distance: 299.9
click at [342, 51] on ul "First Name Last Name Departure City Arrival City san antonio Company/Division N…" at bounding box center [743, 51] width 1035 height 0
click at [841, 81] on input "National Conference of State Legislatures (NCSL)" at bounding box center [763, 83] width 156 height 30
click at [477, 94] on input "text" at bounding box center [449, 83] width 141 height 30
type input "pimentel"
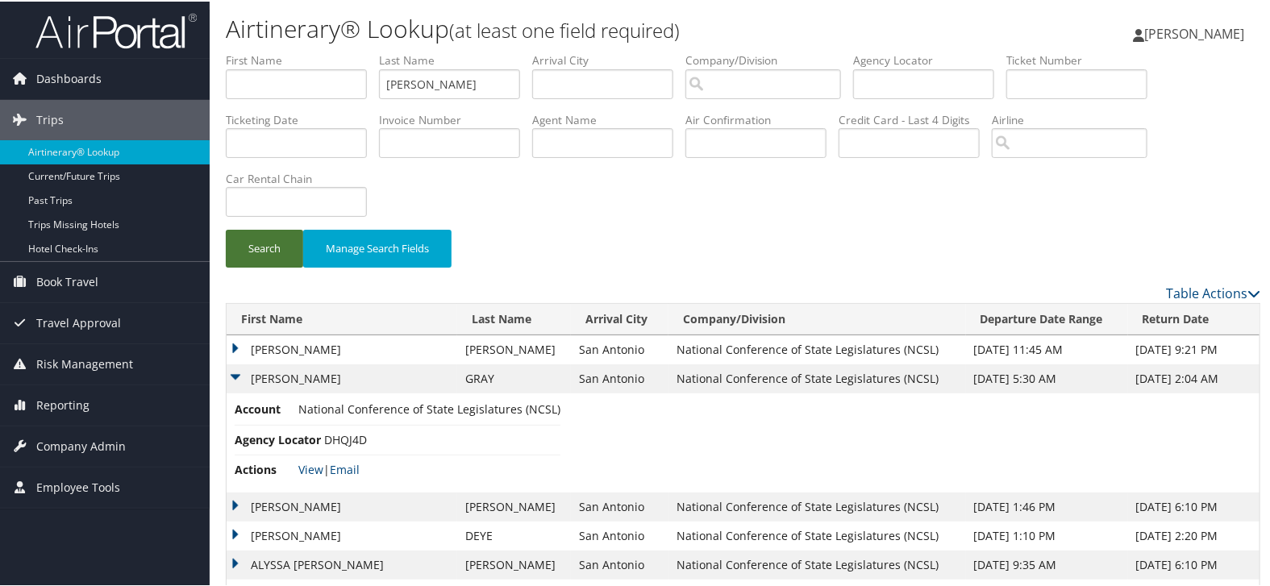
click at [285, 243] on button "Search" at bounding box center [264, 247] width 77 height 38
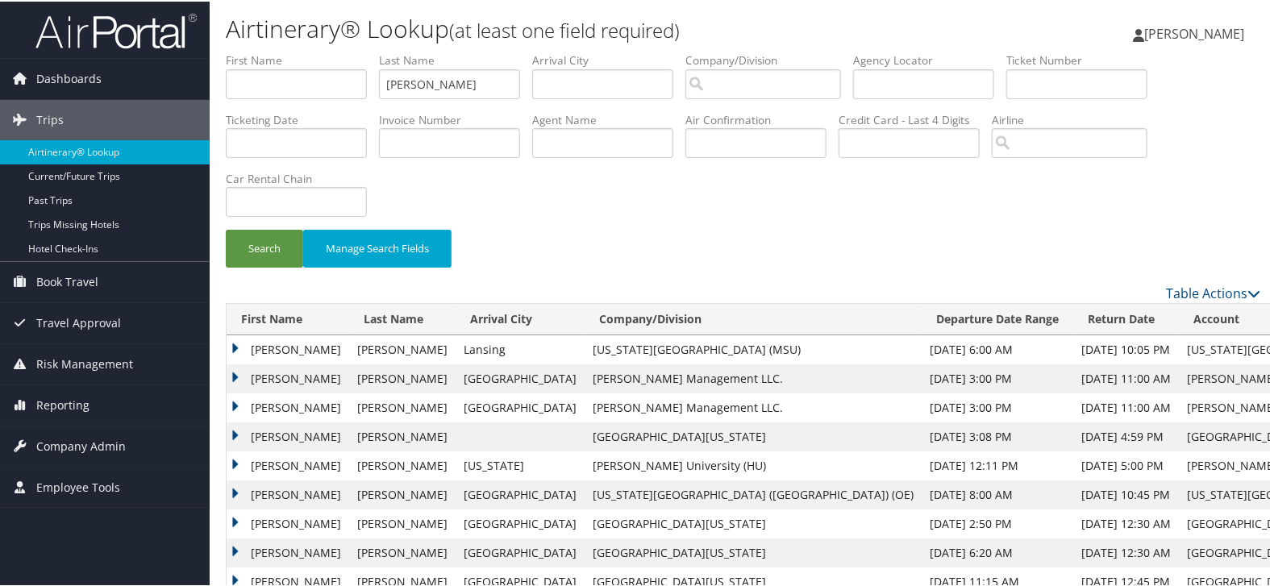
click at [290, 379] on td "RICARDO" at bounding box center [288, 377] width 123 height 29
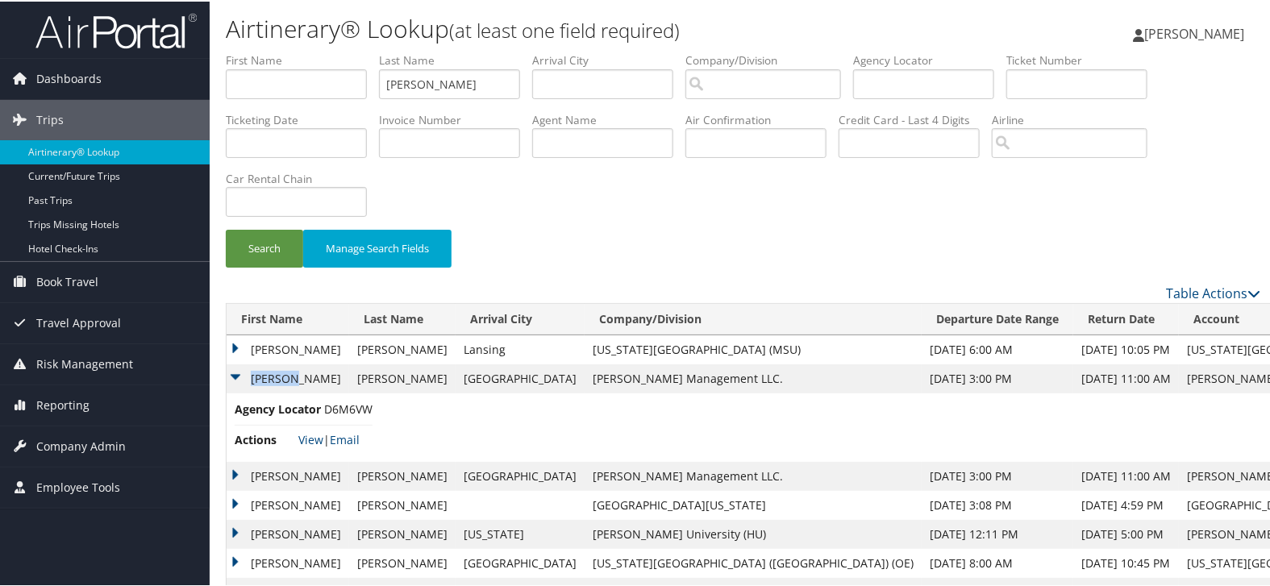
click at [290, 379] on td "RICARDO" at bounding box center [288, 377] width 123 height 29
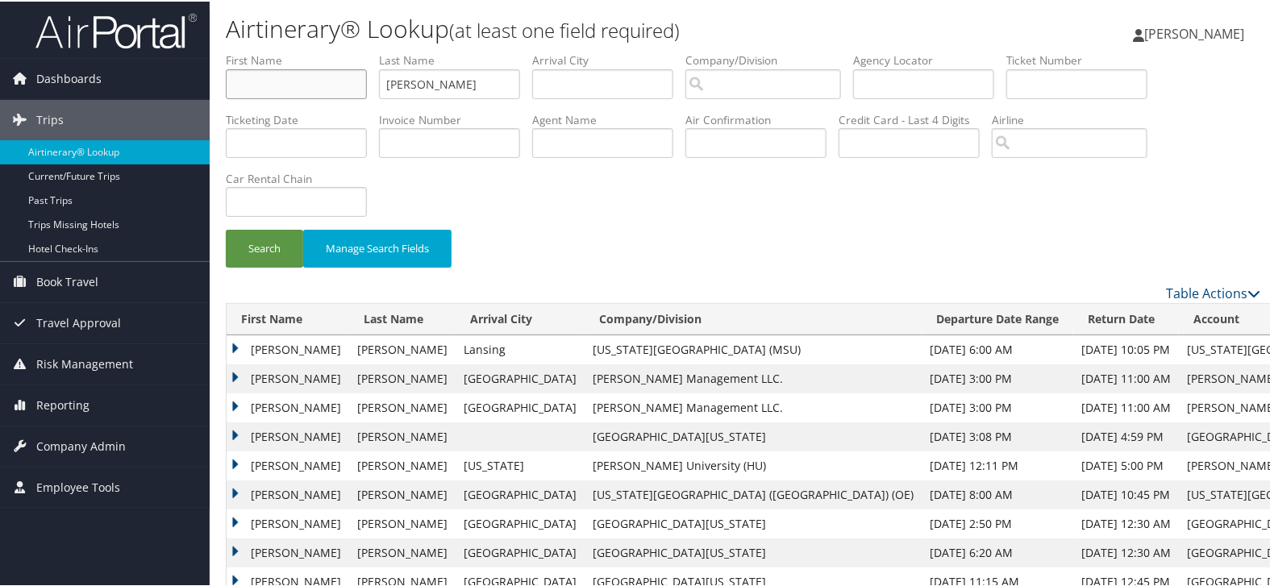
click at [294, 77] on input "text" at bounding box center [296, 83] width 141 height 30
paste input "RICARDO"
type input "RICARDO"
click at [275, 247] on button "Search" at bounding box center [264, 247] width 77 height 38
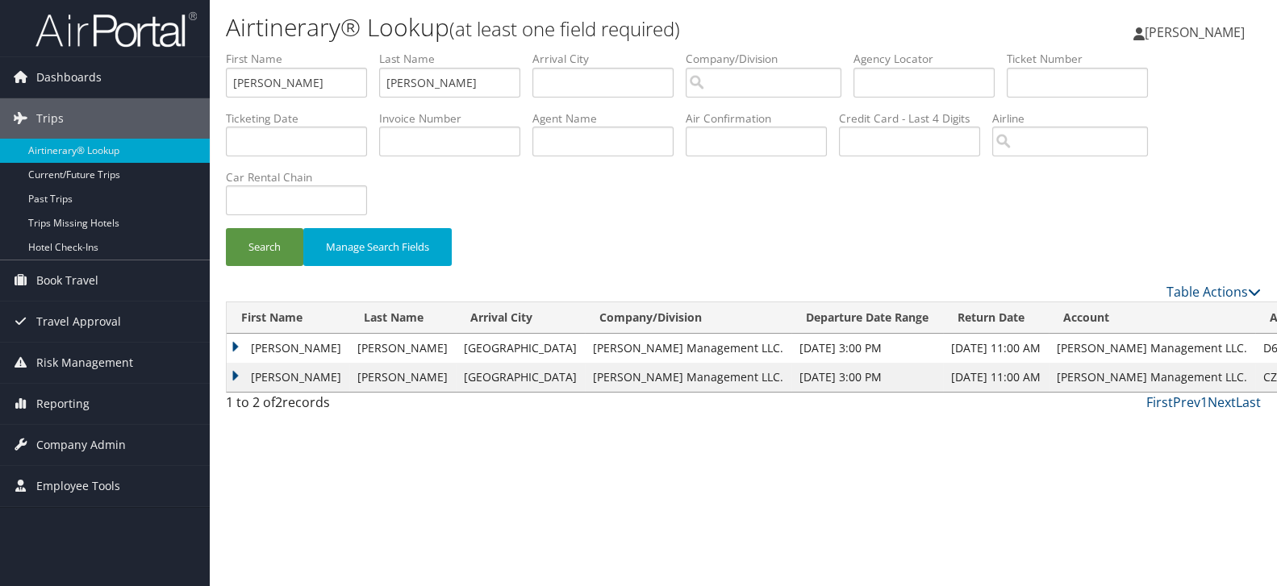
click at [234, 345] on td "RICARDO" at bounding box center [288, 348] width 123 height 29
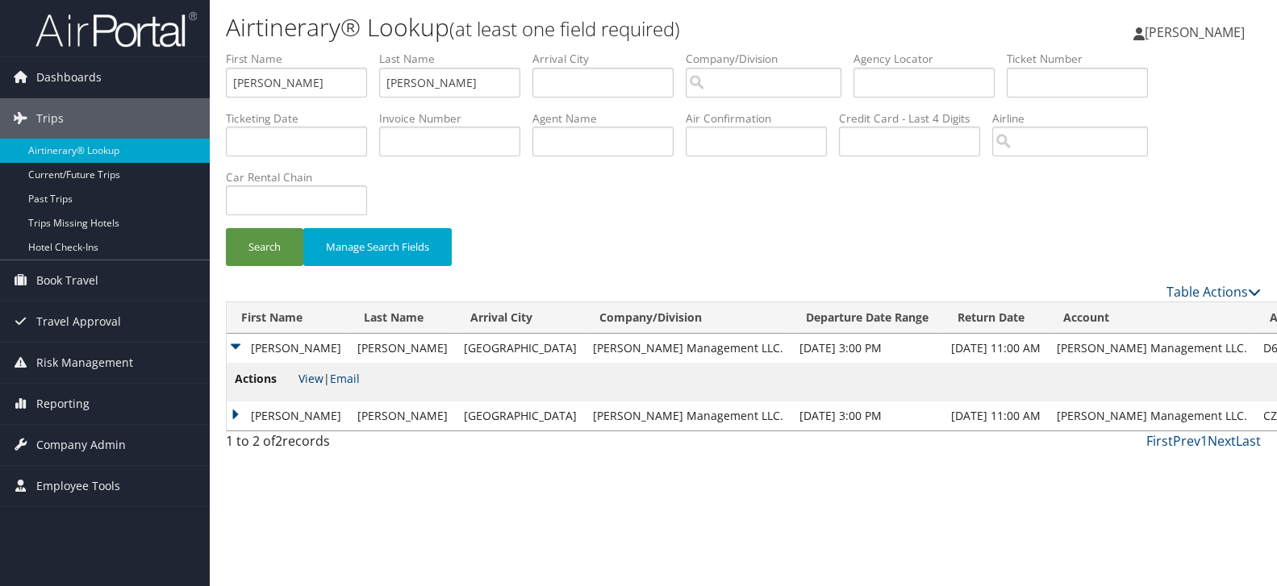
click at [305, 379] on link "View" at bounding box center [310, 378] width 25 height 15
click at [241, 411] on td "RICARDO" at bounding box center [288, 416] width 123 height 29
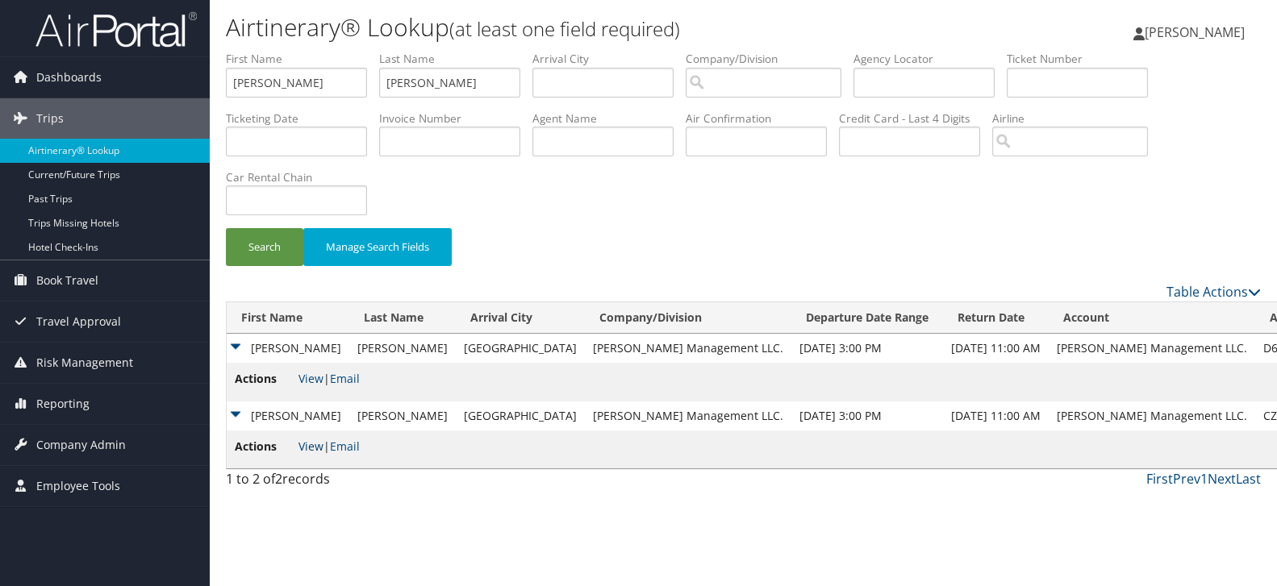
click at [308, 444] on link "View" at bounding box center [310, 446] width 25 height 15
drag, startPoint x: 469, startPoint y: 78, endPoint x: 364, endPoint y: 76, distance: 104.9
click at [364, 51] on ul "First Name RICARDO Last Name pimentel Departure City Arrival City Company/Divis…" at bounding box center [743, 51] width 1035 height 0
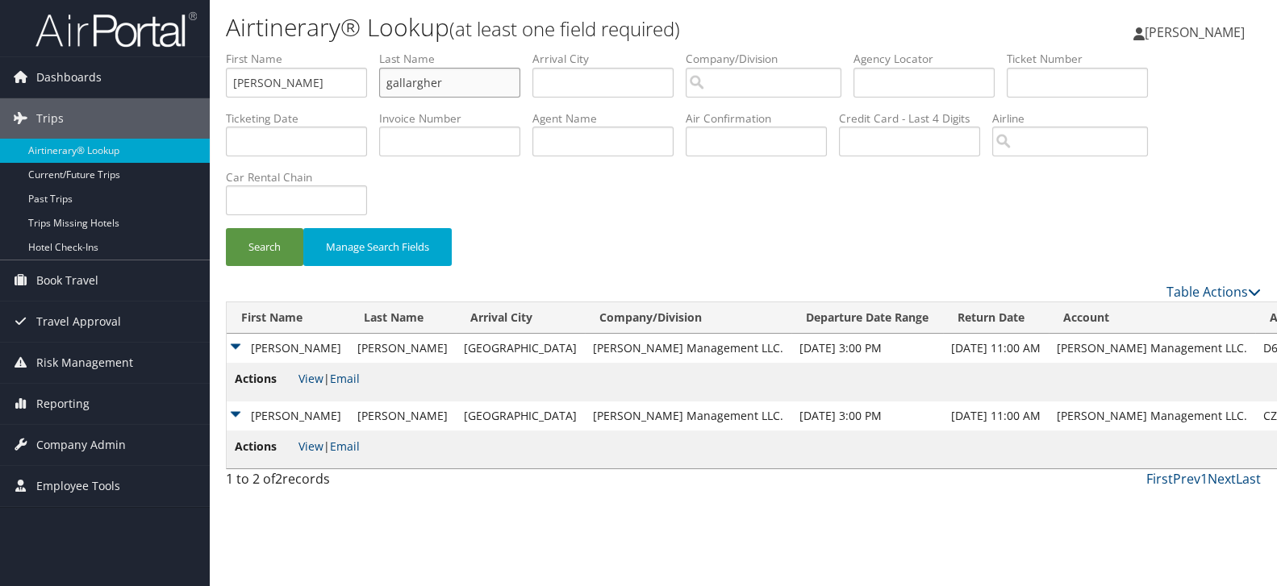
type input "gallargher"
drag, startPoint x: 327, startPoint y: 93, endPoint x: 122, endPoint y: 88, distance: 205.7
click at [122, 88] on div "Dashboards AirPortal 360™ (Manager) AirPortal 360™ (Agent) My Travel Dashboard …" at bounding box center [638, 293] width 1277 height 586
type input "wade"
click at [269, 255] on button "Search" at bounding box center [264, 247] width 77 height 38
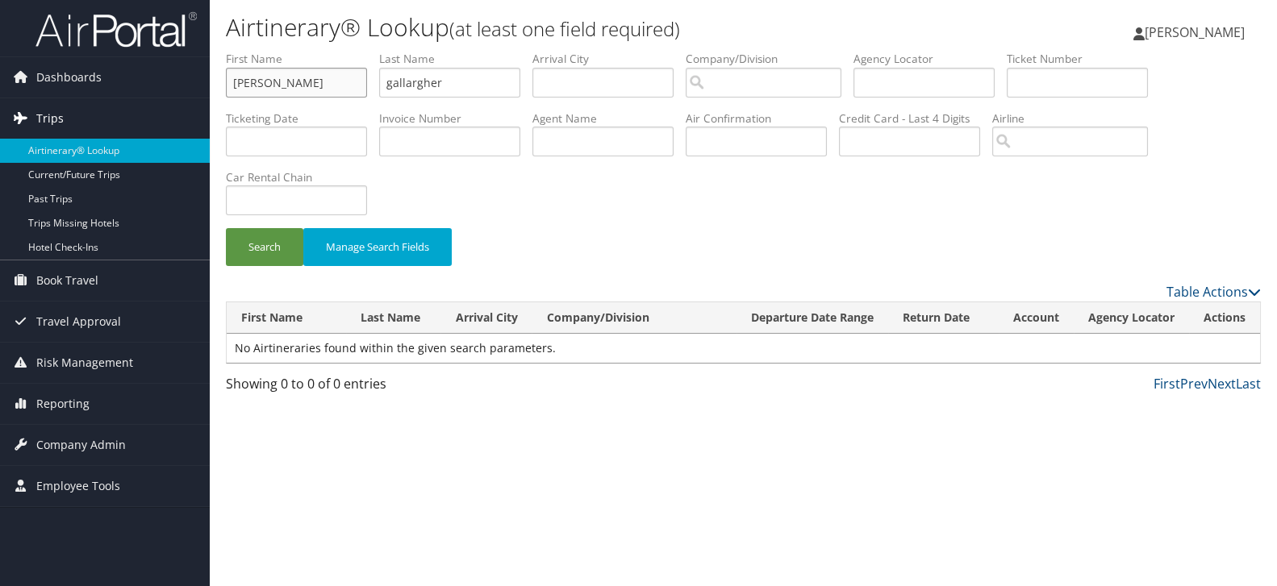
drag, startPoint x: 127, startPoint y: 98, endPoint x: 98, endPoint y: 101, distance: 28.3
click at [98, 101] on div "Dashboards AirPortal 360™ (Manager) AirPortal 360™ (Agent) My Travel Dashboard …" at bounding box center [638, 293] width 1277 height 586
paste input "DD9QZL"
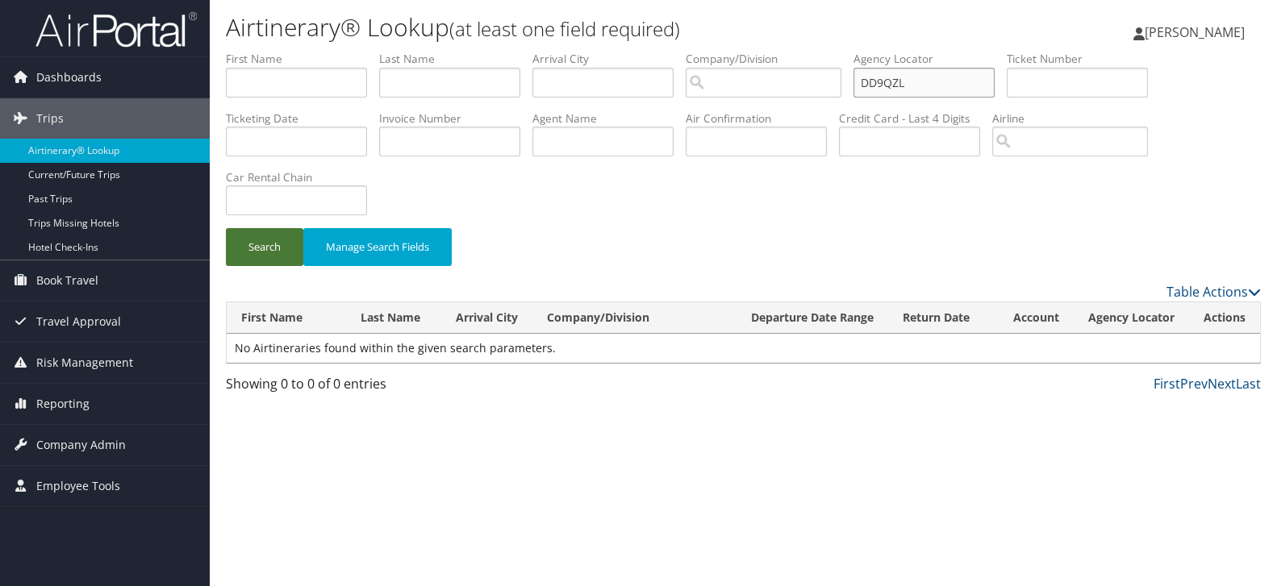
type input "DD9QZL"
click at [273, 246] on button "Search" at bounding box center [264, 247] width 77 height 38
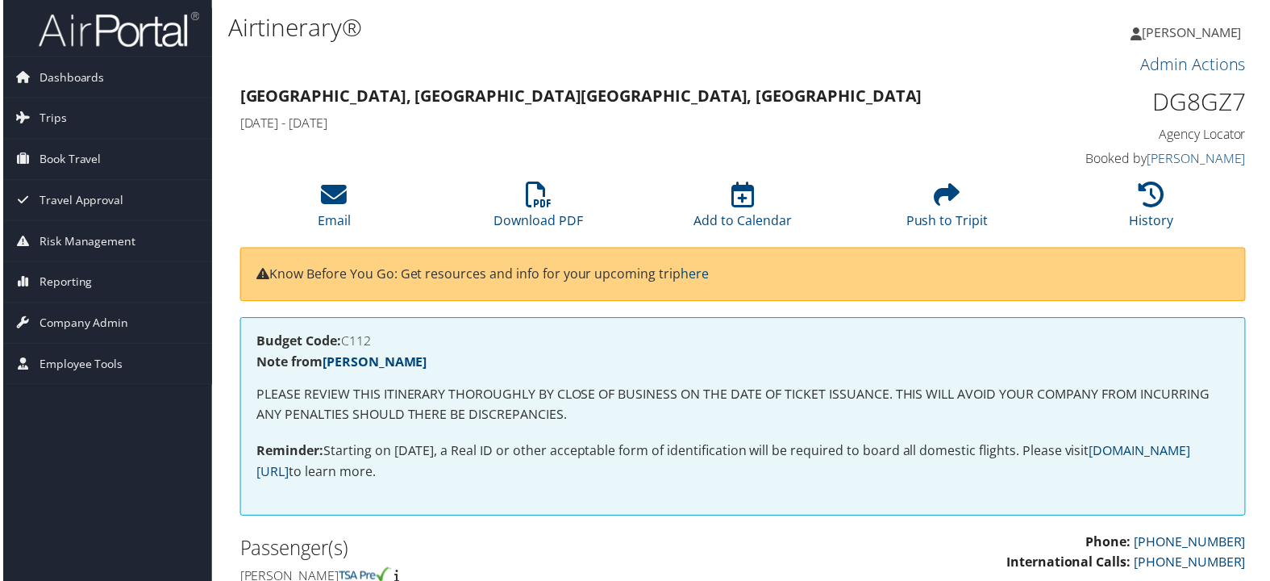
drag, startPoint x: 394, startPoint y: 342, endPoint x: 235, endPoint y: 339, distance: 159.7
click at [235, 339] on div "Budget Code: C112 Note from [PERSON_NAME] PLEASE REVIEW THIS ITINERARY THOROUGH…" at bounding box center [743, 426] width 1035 height 215
copy h4 "Budget Code: C112"
click at [536, 210] on li "Download PDF" at bounding box center [538, 206] width 206 height 65
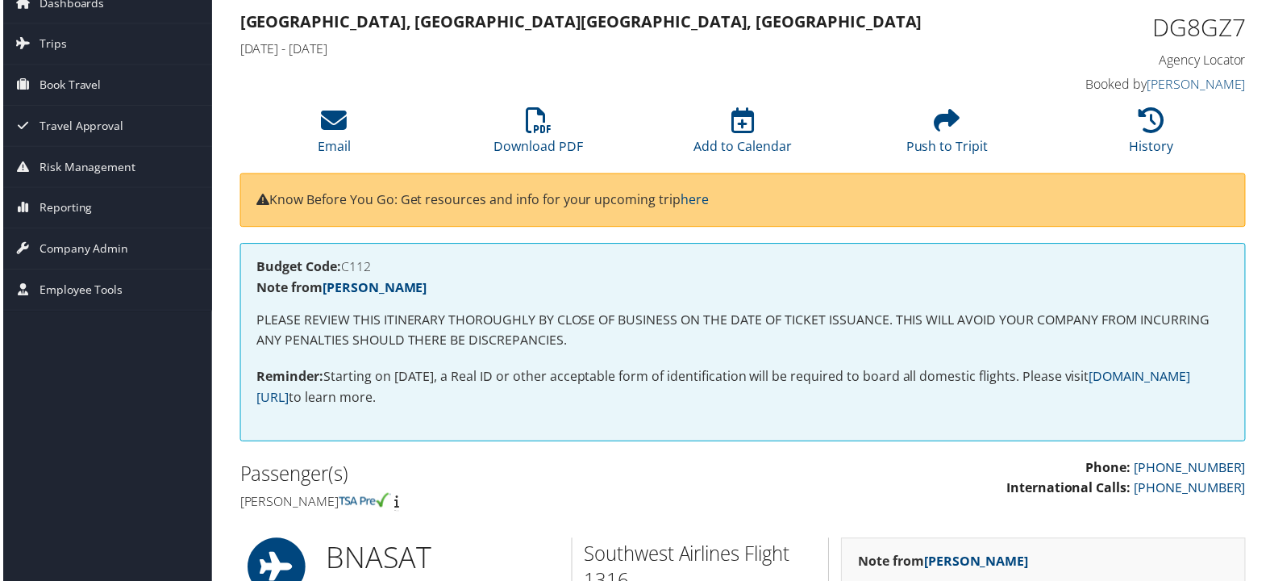
scroll to position [179, 0]
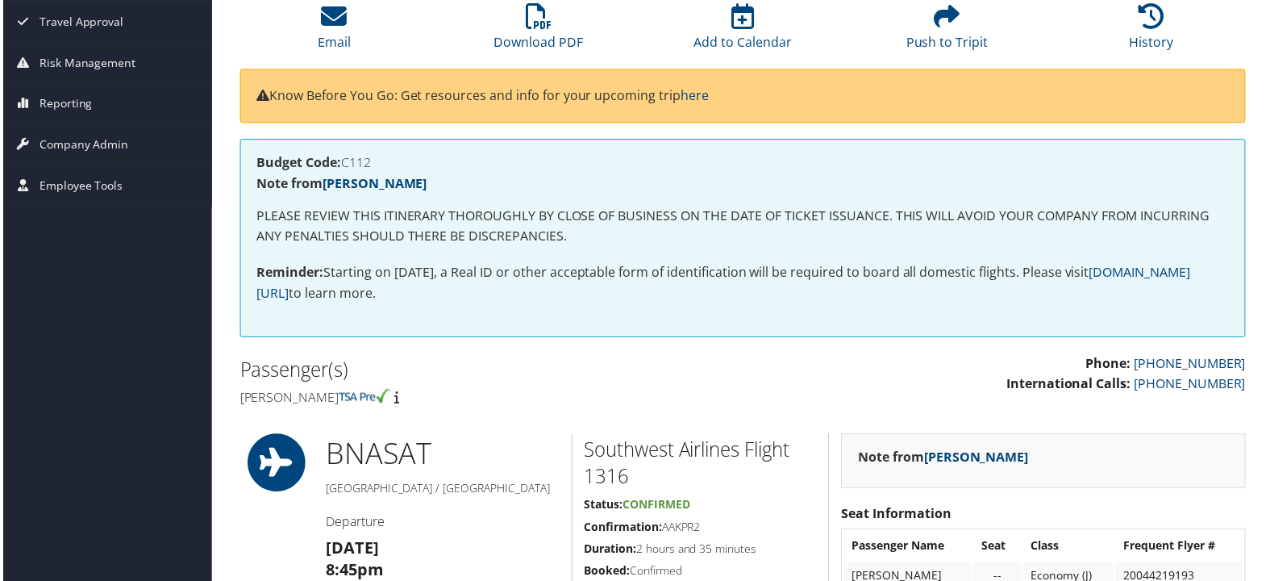
drag, startPoint x: 461, startPoint y: 398, endPoint x: 239, endPoint y: 394, distance: 222.6
click at [239, 394] on h4 "[PERSON_NAME]" at bounding box center [485, 399] width 494 height 18
copy h4 "[PERSON_NAME]"
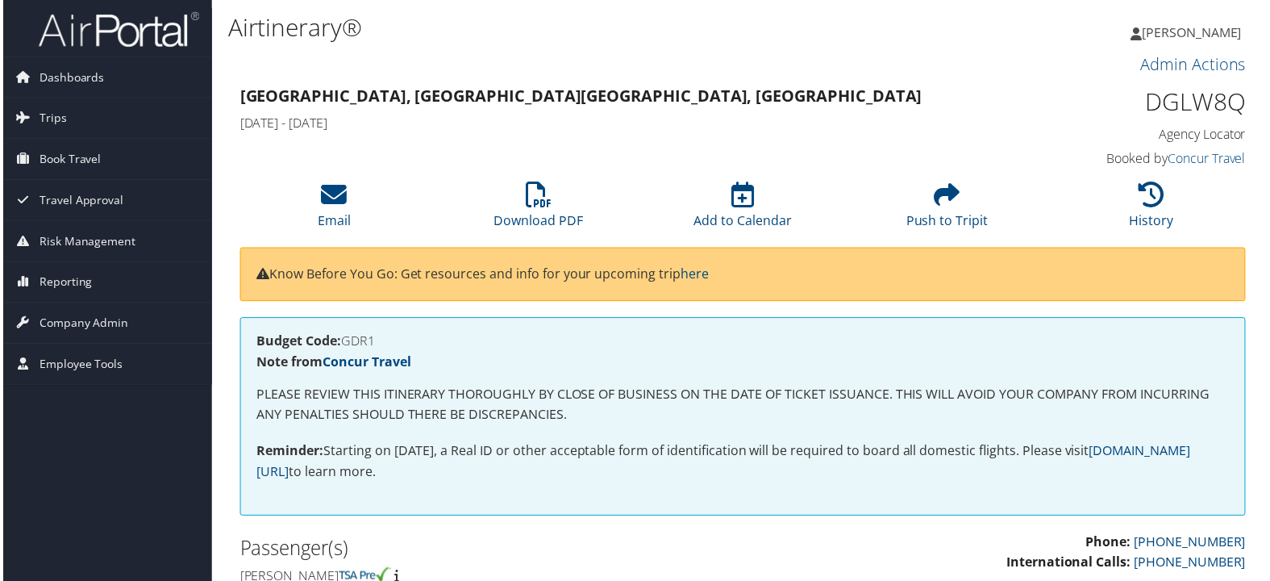
scroll to position [90, 0]
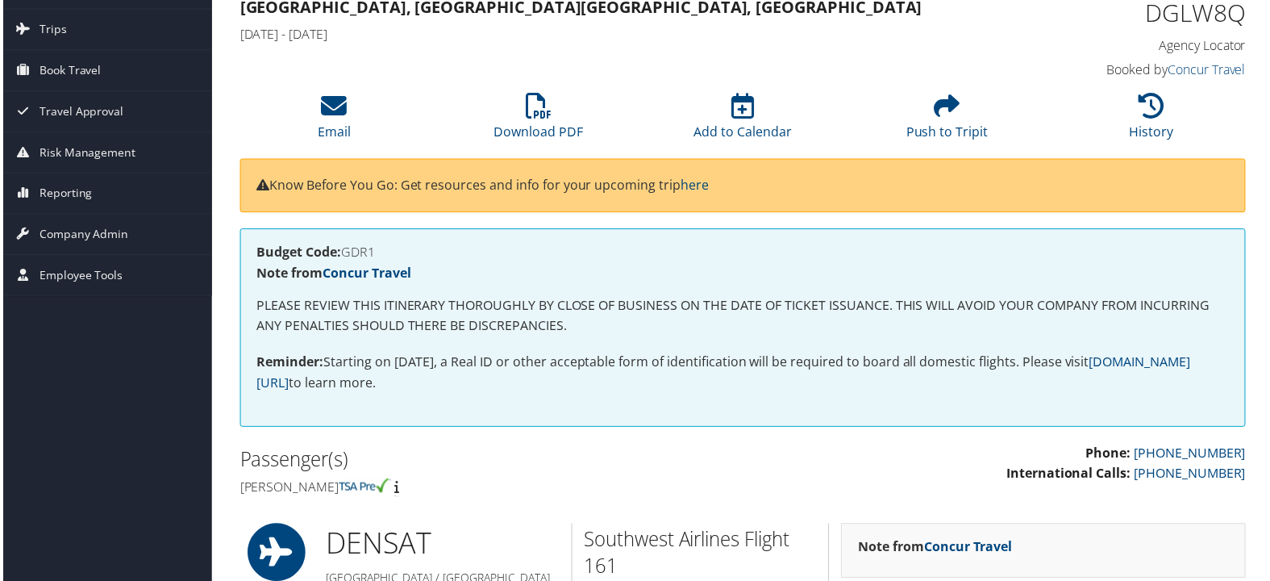
drag, startPoint x: 233, startPoint y: 489, endPoint x: 446, endPoint y: 489, distance: 212.9
click at [446, 489] on div "Passenger(s) Katherine fitzgerald Blackman" at bounding box center [485, 474] width 518 height 60
copy h4 "Katherine fitzgerald Blackman"
click at [548, 119] on li "Download PDF" at bounding box center [538, 117] width 206 height 65
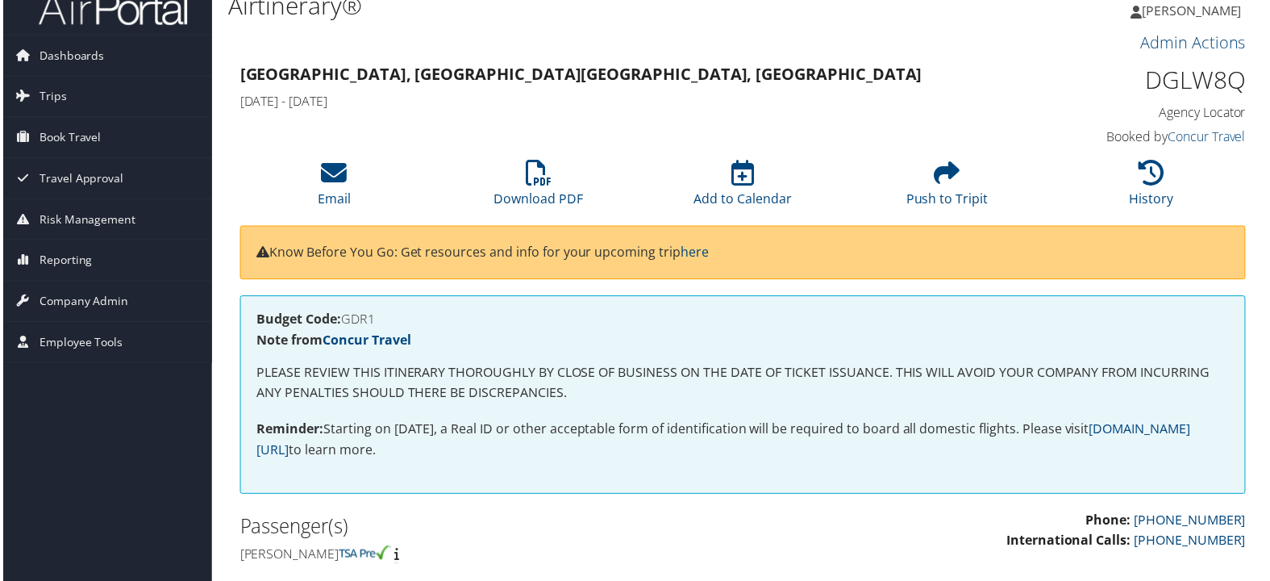
scroll to position [90, 0]
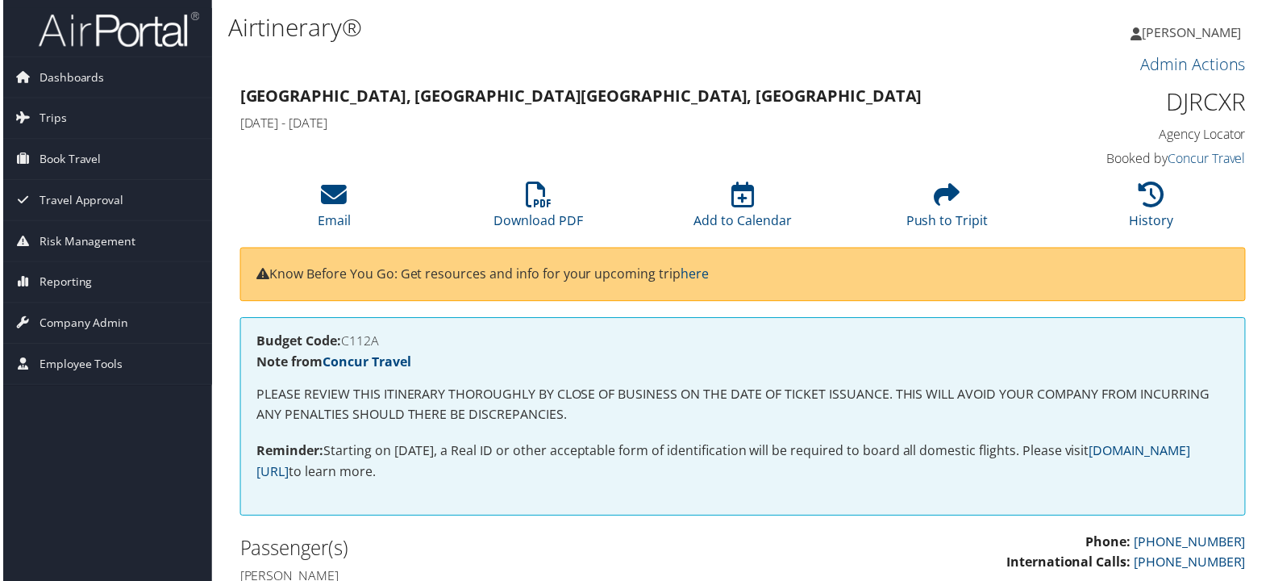
drag, startPoint x: 398, startPoint y: 348, endPoint x: 344, endPoint y: 346, distance: 53.2
click at [344, 346] on div "Budget Code: C112A Note from Concur Travel PLEASE REVIEW THIS ITINERARY THOROUG…" at bounding box center [743, 418] width 1010 height 198
copy h4 "C112A"
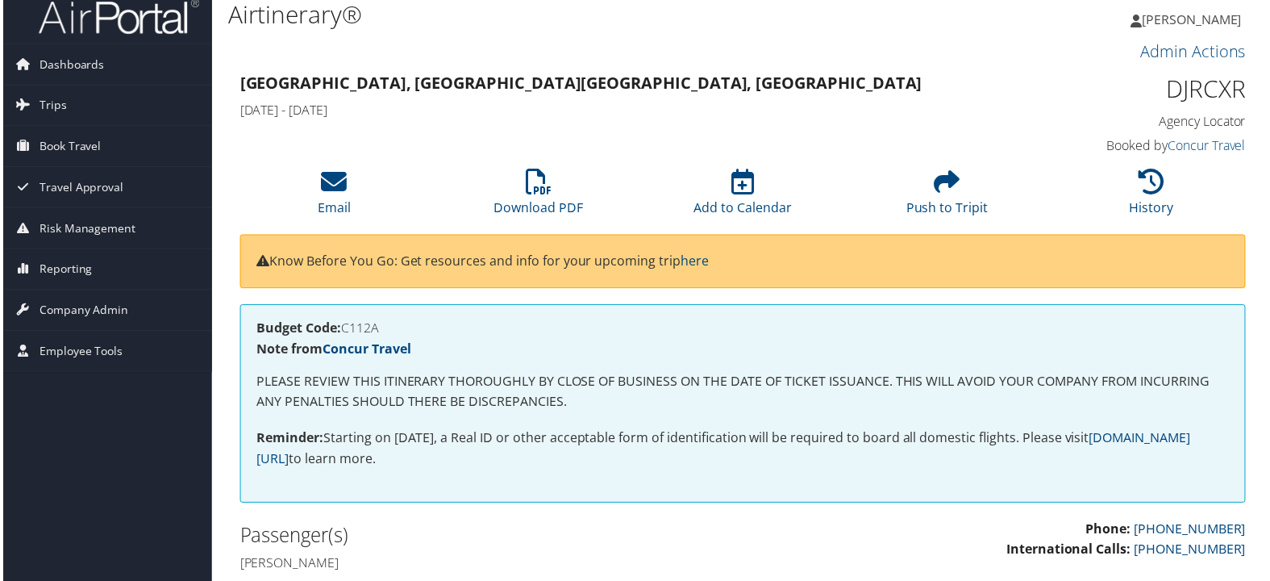
scroll to position [90, 0]
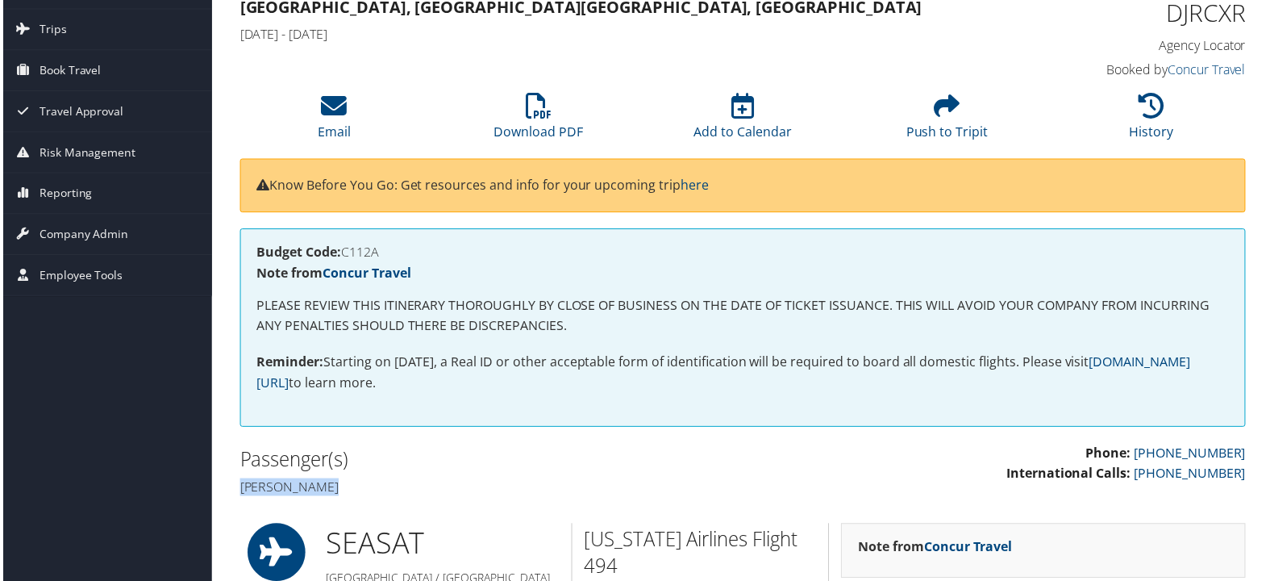
drag, startPoint x: 348, startPoint y: 477, endPoint x: 235, endPoint y: 485, distance: 113.2
click at [235, 485] on div "Passenger(s) Javier Valdez" at bounding box center [485, 474] width 518 height 60
copy h4 "Javier Valdez"
click at [533, 120] on li "Download PDF" at bounding box center [538, 117] width 206 height 65
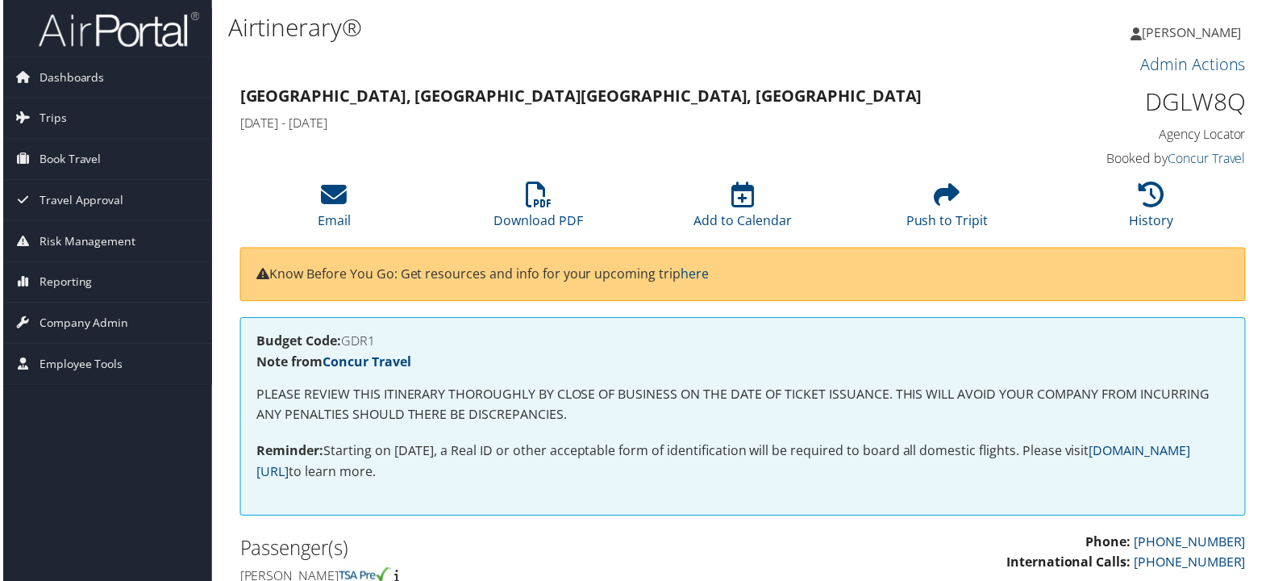
drag, startPoint x: 385, startPoint y: 344, endPoint x: 341, endPoint y: 343, distance: 44.4
click at [341, 343] on h4 "Budget Code: GDR1" at bounding box center [743, 341] width 977 height 13
click at [403, 337] on h4 "Budget Code: GDR1" at bounding box center [743, 341] width 977 height 13
drag, startPoint x: 387, startPoint y: 343, endPoint x: 344, endPoint y: 340, distance: 42.8
click at [344, 340] on h4 "Budget Code: GDR1" at bounding box center [743, 341] width 977 height 13
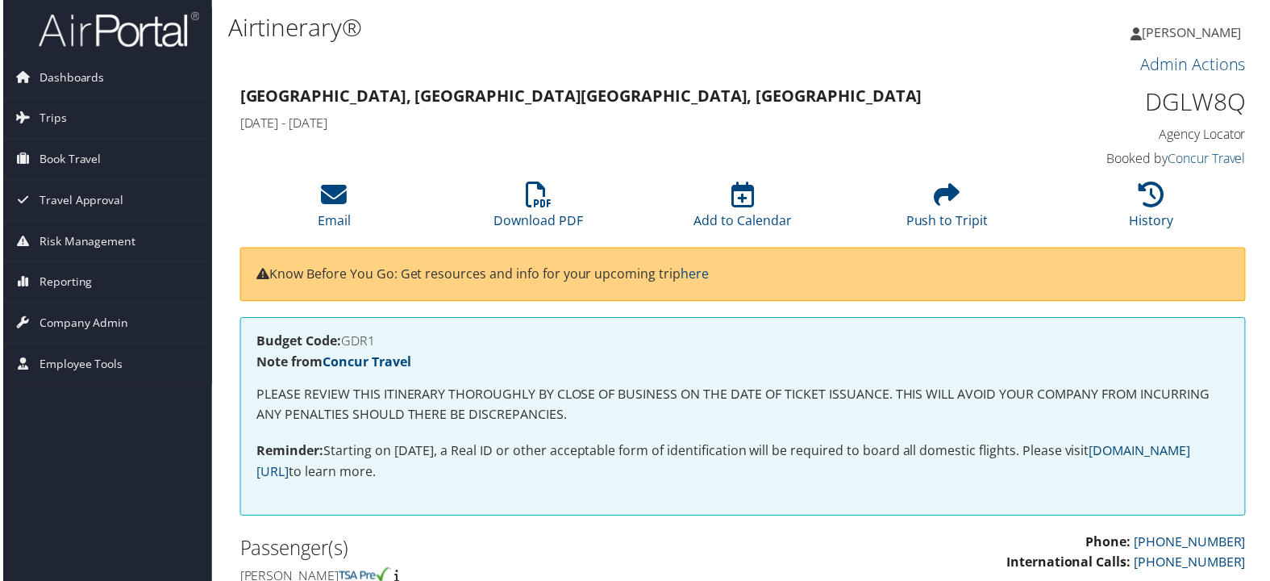
copy h4 "GDR1"
drag, startPoint x: 382, startPoint y: 344, endPoint x: 343, endPoint y: 344, distance: 39.5
click at [343, 344] on h4 "Budget Code: C112" at bounding box center [743, 341] width 977 height 13
copy h4 "C112"
click at [362, 339] on h4 "Budget Code: C106" at bounding box center [743, 341] width 977 height 13
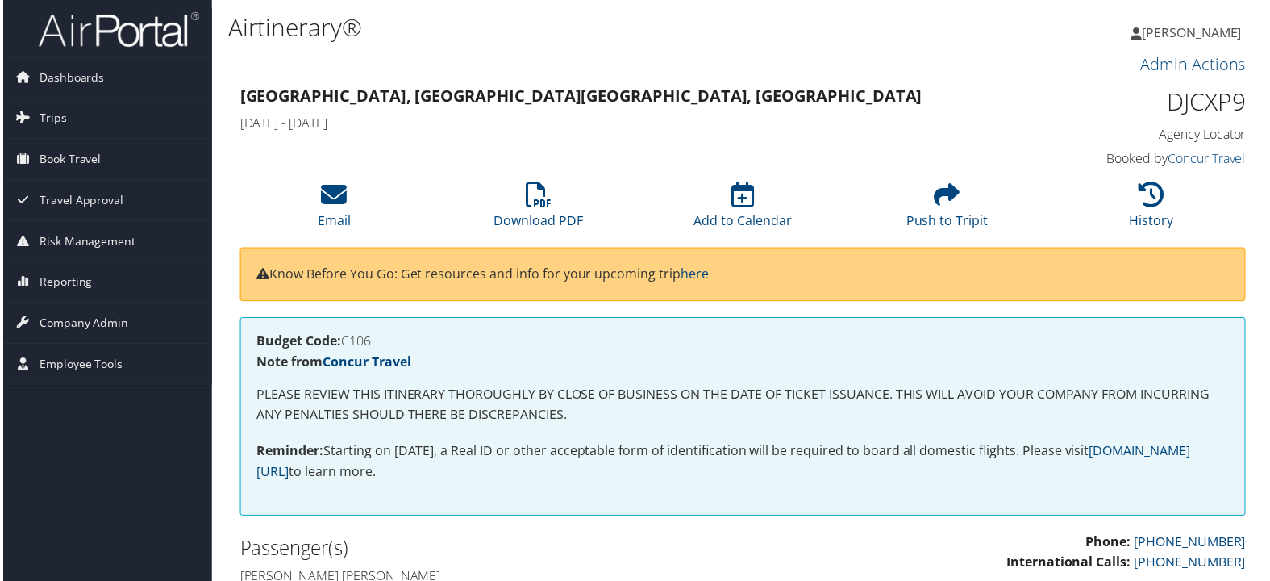
click at [362, 339] on h4 "Budget Code: C106" at bounding box center [743, 341] width 977 height 13
copy h4 "C106"
click at [534, 215] on link "Download PDF" at bounding box center [538, 210] width 90 height 39
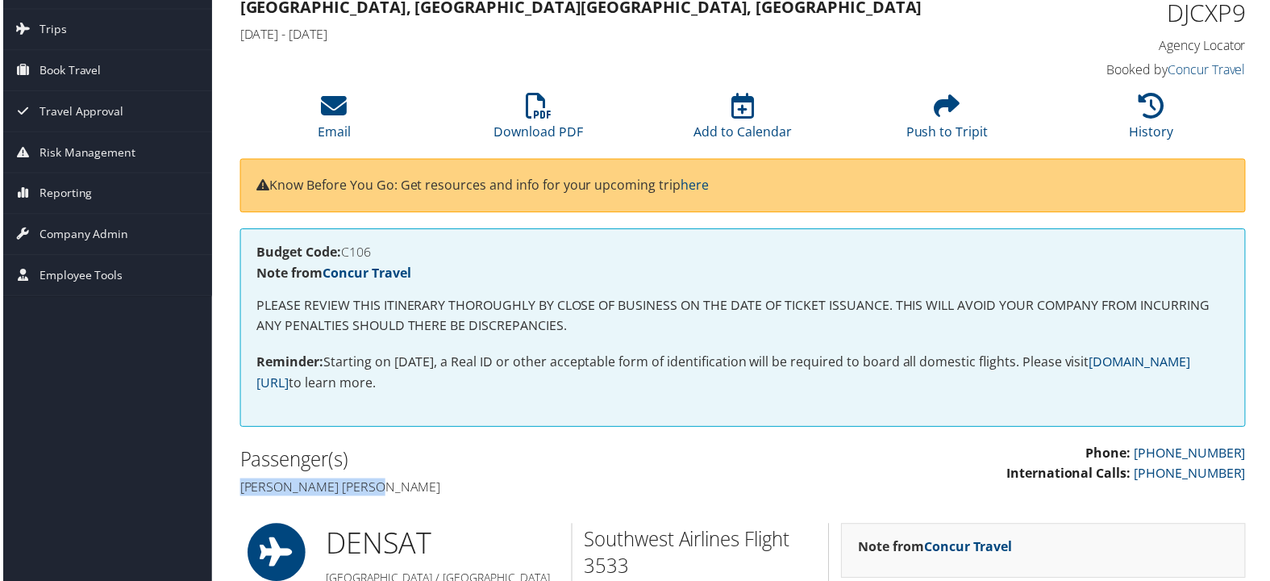
drag, startPoint x: 406, startPoint y: 496, endPoint x: 223, endPoint y: 477, distance: 184.0
copy h4 "Jessica lynn Guarino"
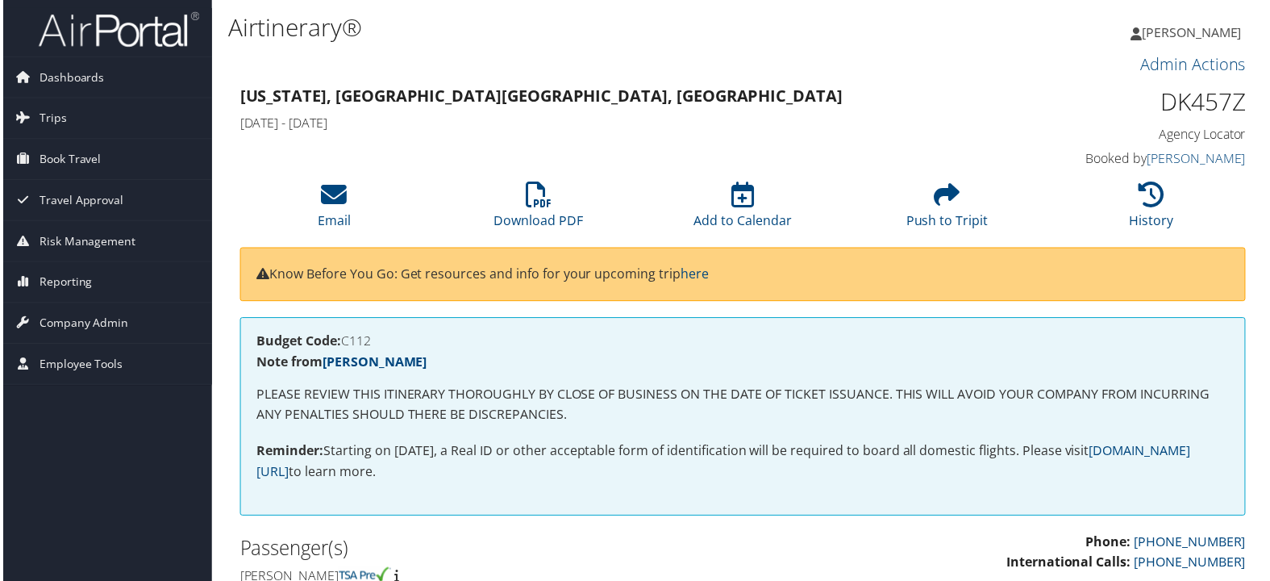
click at [356, 339] on h4 "Budget Code: C112" at bounding box center [743, 341] width 977 height 13
copy h4 "C112"
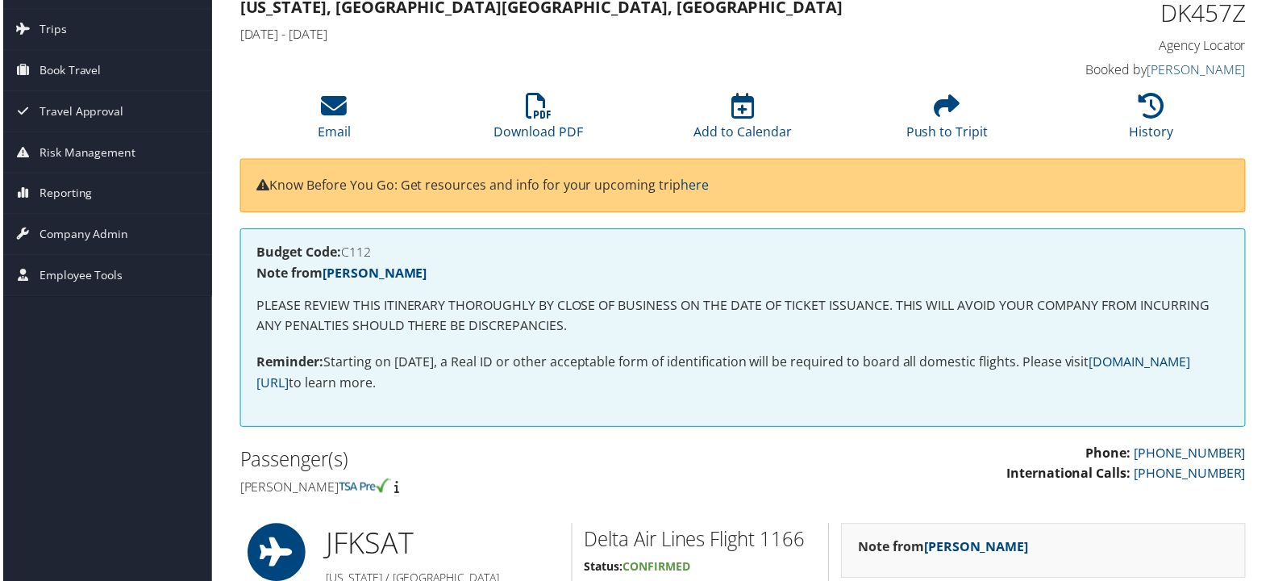
drag, startPoint x: 235, startPoint y: 489, endPoint x: 363, endPoint y: 479, distance: 128.6
click at [363, 479] on div "Passenger(s) [PERSON_NAME]" at bounding box center [485, 474] width 518 height 60
copy h4 "[PERSON_NAME]"
click at [548, 109] on li "Download PDF" at bounding box center [538, 117] width 206 height 65
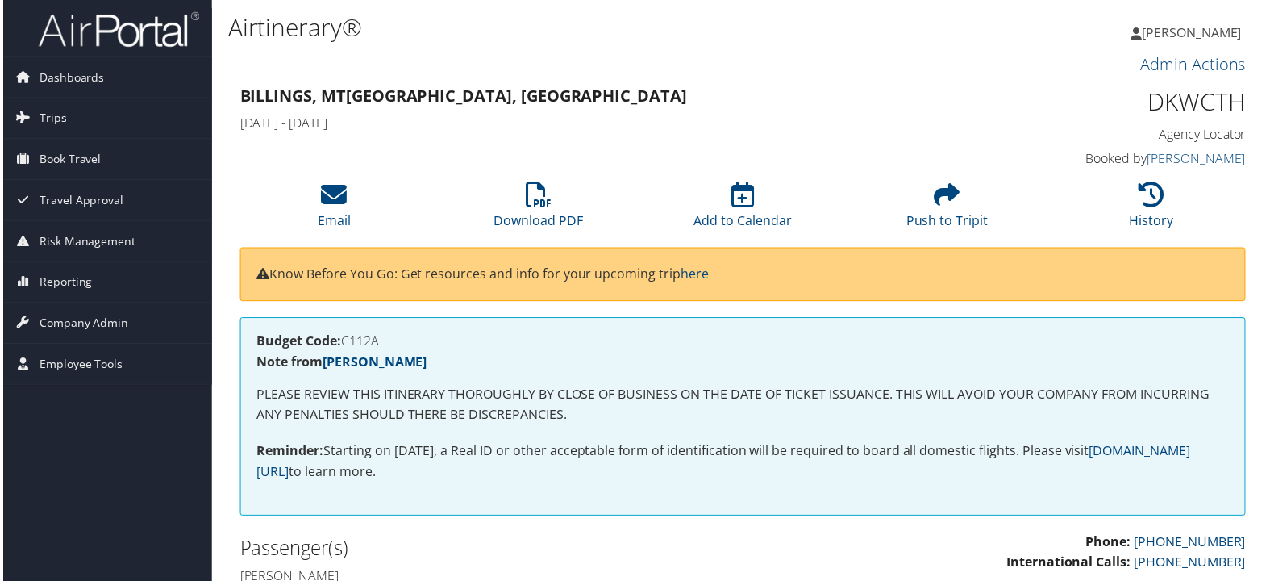
click at [352, 339] on h4 "Budget Code: C112A" at bounding box center [743, 341] width 977 height 13
copy h4 "C112A"
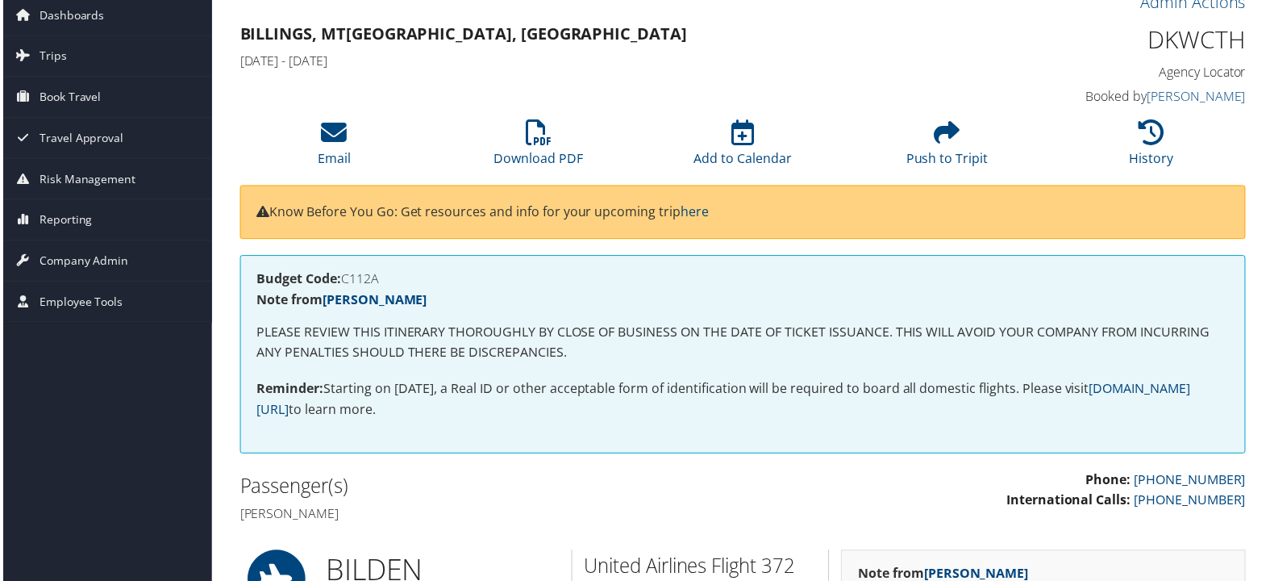
scroll to position [90, 0]
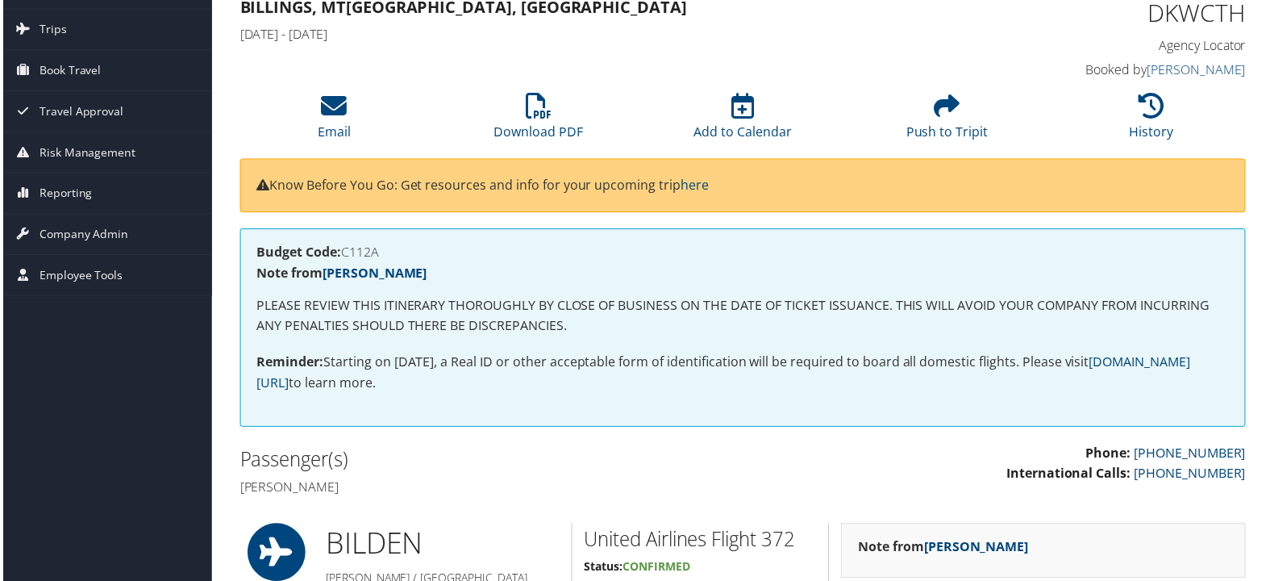
drag, startPoint x: 376, startPoint y: 492, endPoint x: 230, endPoint y: 496, distance: 146.0
click at [230, 496] on div "Passenger(s) Vincent james Ricci" at bounding box center [485, 474] width 518 height 60
copy h4 "Vincent james Ricci"
click at [542, 115] on icon at bounding box center [538, 106] width 26 height 26
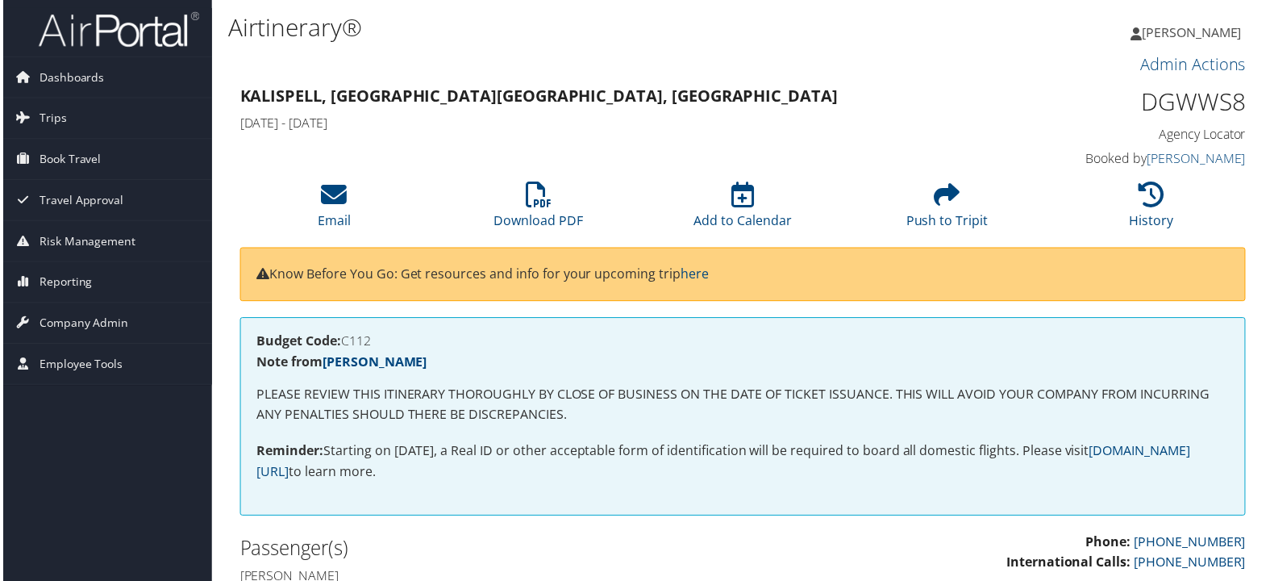
click at [344, 342] on h4 "Budget Code: C112" at bounding box center [743, 341] width 977 height 13
copy h4 "C112"
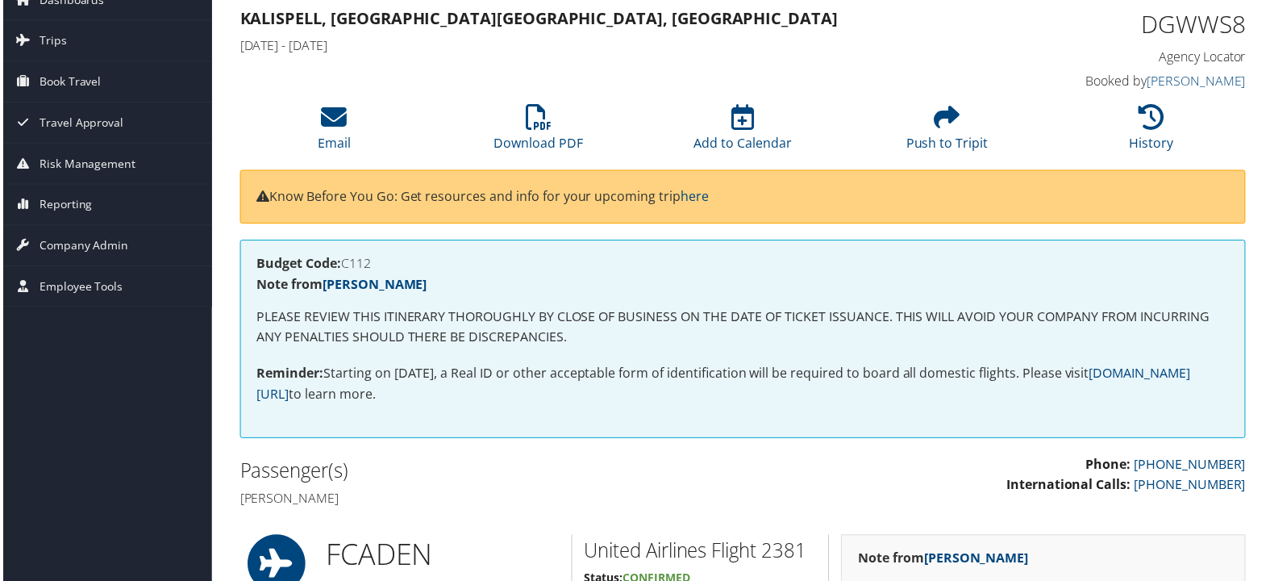
scroll to position [78, 0]
drag, startPoint x: 352, startPoint y: 572, endPoint x: 229, endPoint y: 505, distance: 139.7
click at [229, 505] on div "Passenger(s) [PERSON_NAME]" at bounding box center [485, 486] width 518 height 60
copy h4 "[PERSON_NAME]"
click at [560, 127] on li "Download PDF" at bounding box center [538, 128] width 206 height 65
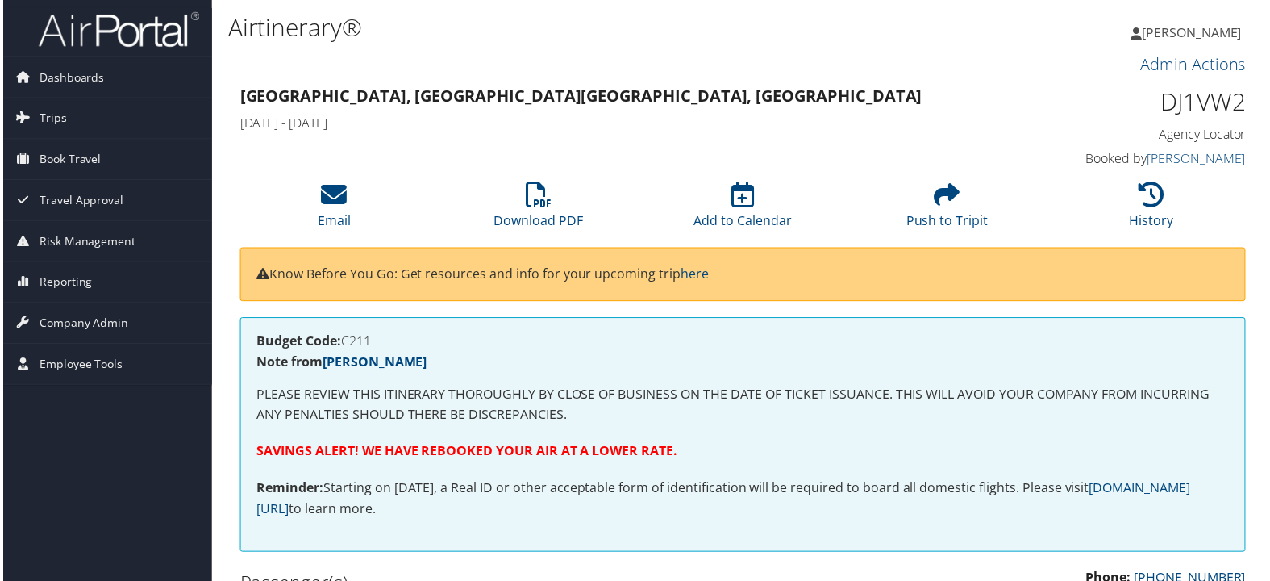
click at [350, 339] on h4 "Budget Code: C211" at bounding box center [743, 341] width 977 height 13
copy h4 "C211"
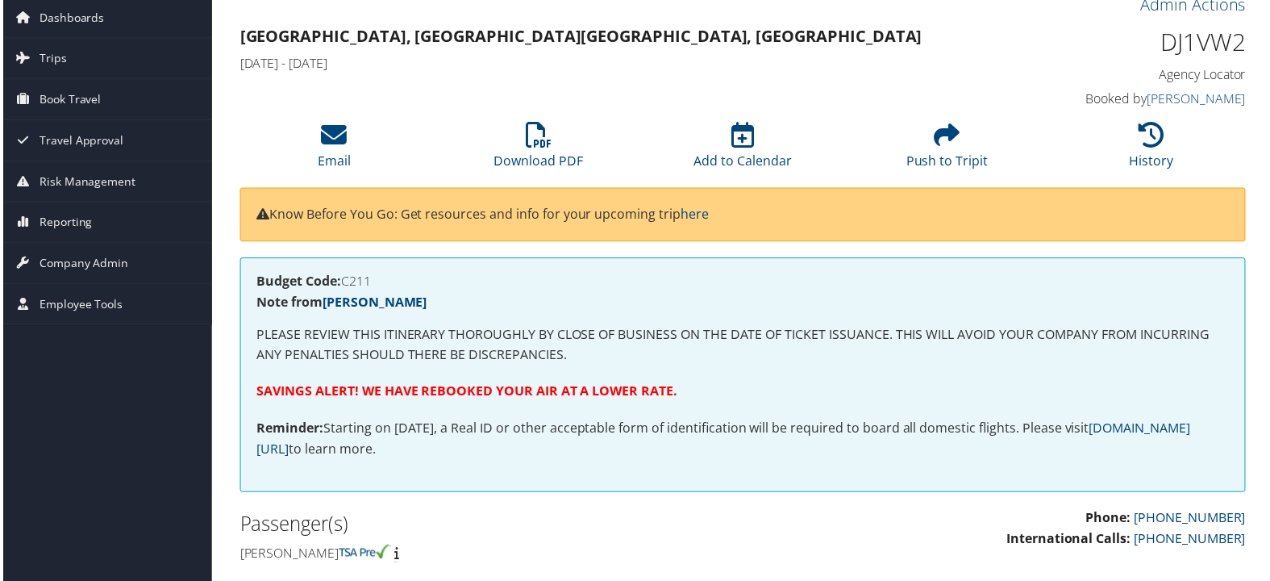
scroll to position [90, 0]
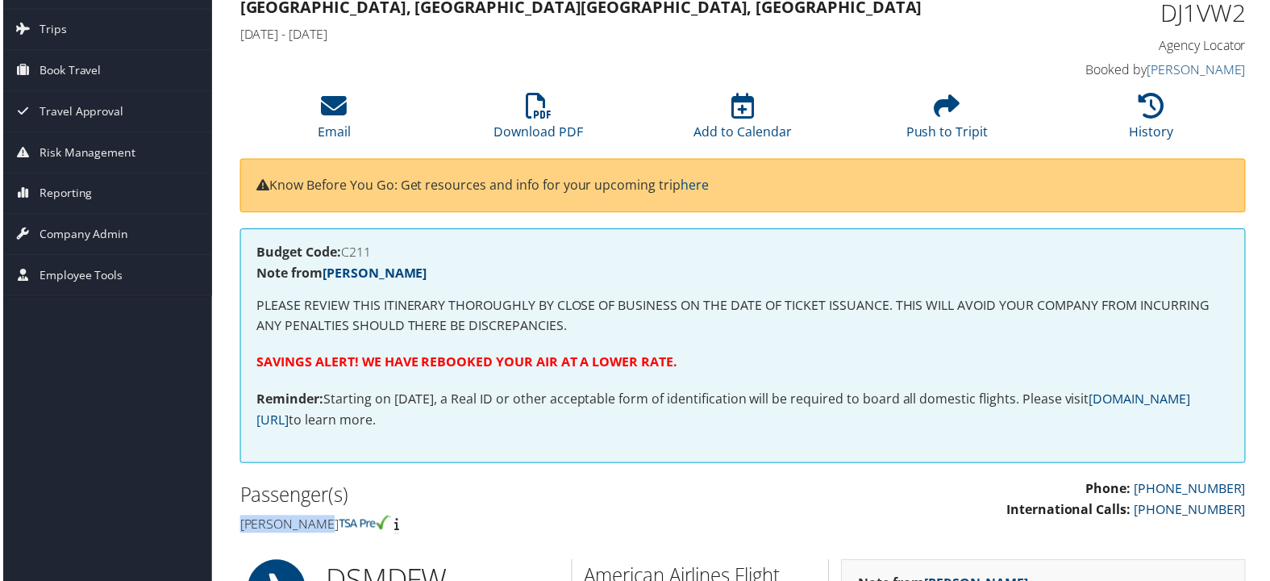
drag, startPoint x: 235, startPoint y: 523, endPoint x: 328, endPoint y: 520, distance: 93.6
click at [328, 520] on div "Passenger(s) Amanda Wille" at bounding box center [485, 511] width 518 height 60
copy h4 "Amanda Wille"
click at [531, 124] on link "Download PDF" at bounding box center [538, 121] width 90 height 39
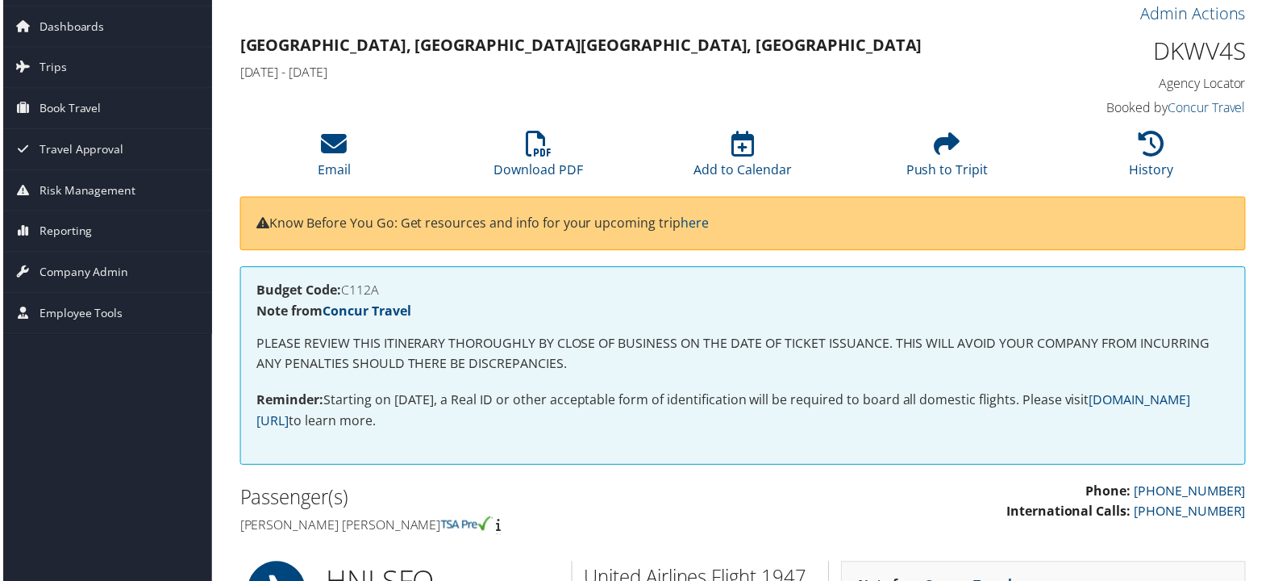
scroll to position [90, 0]
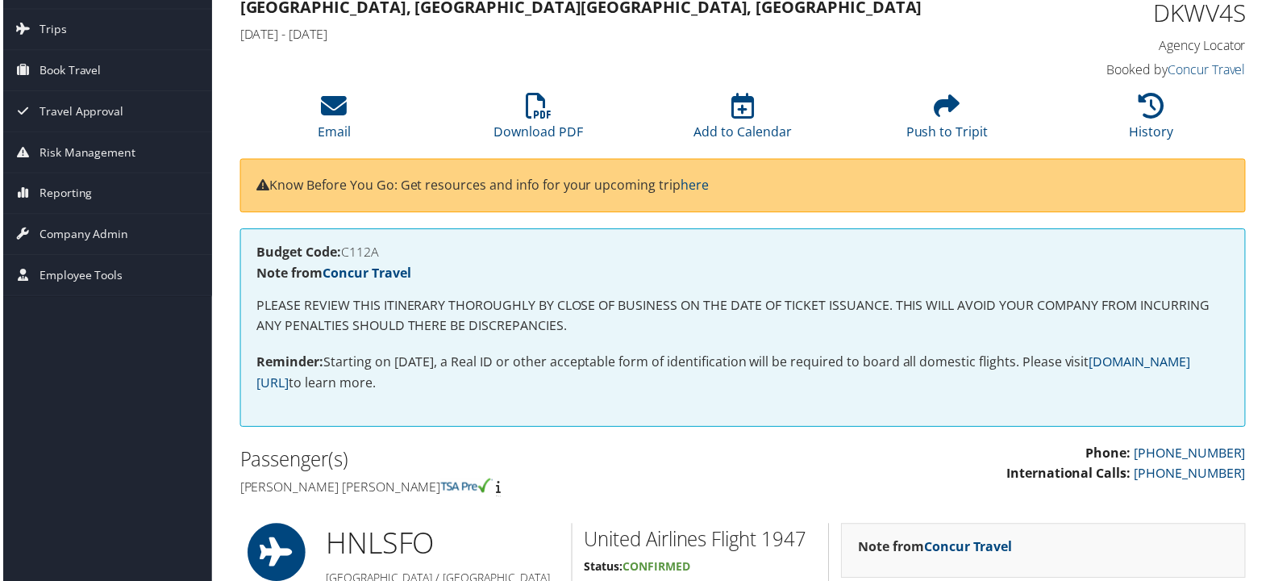
drag, startPoint x: 235, startPoint y: 492, endPoint x: 452, endPoint y: 497, distance: 217.0
click at [452, 497] on div "Passenger(s) [PERSON_NAME] [PERSON_NAME]" at bounding box center [485, 474] width 518 height 60
copy h4 "[PERSON_NAME] [PERSON_NAME]"
click at [530, 114] on icon at bounding box center [538, 106] width 26 height 26
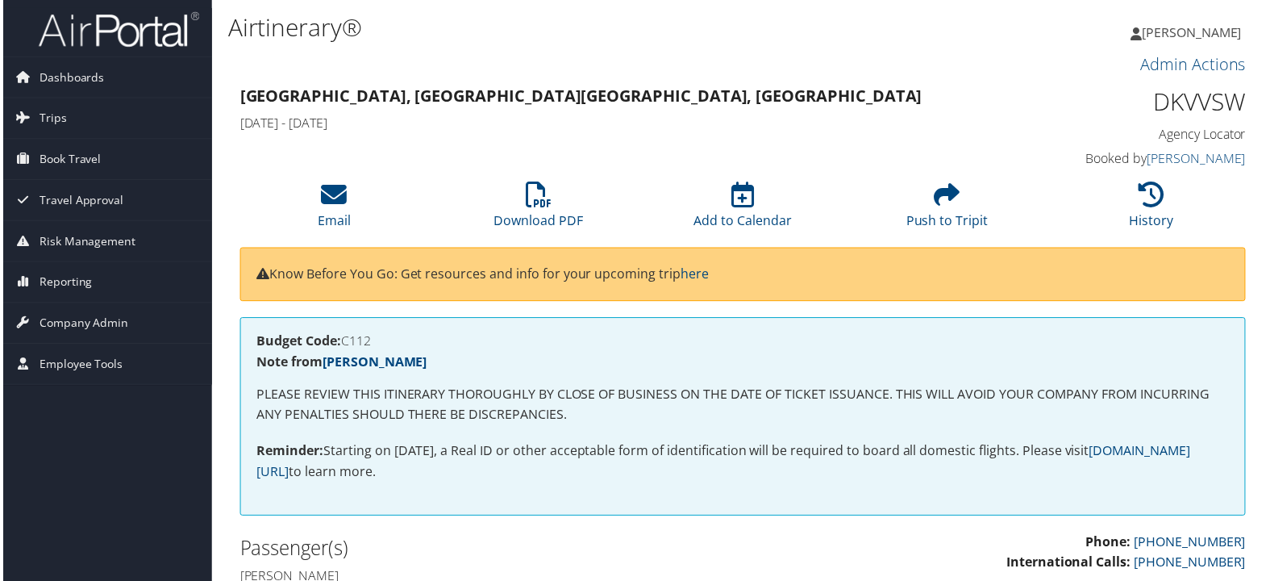
click at [344, 339] on h4 "Budget Code: C112" at bounding box center [743, 341] width 977 height 13
copy h4 "C112"
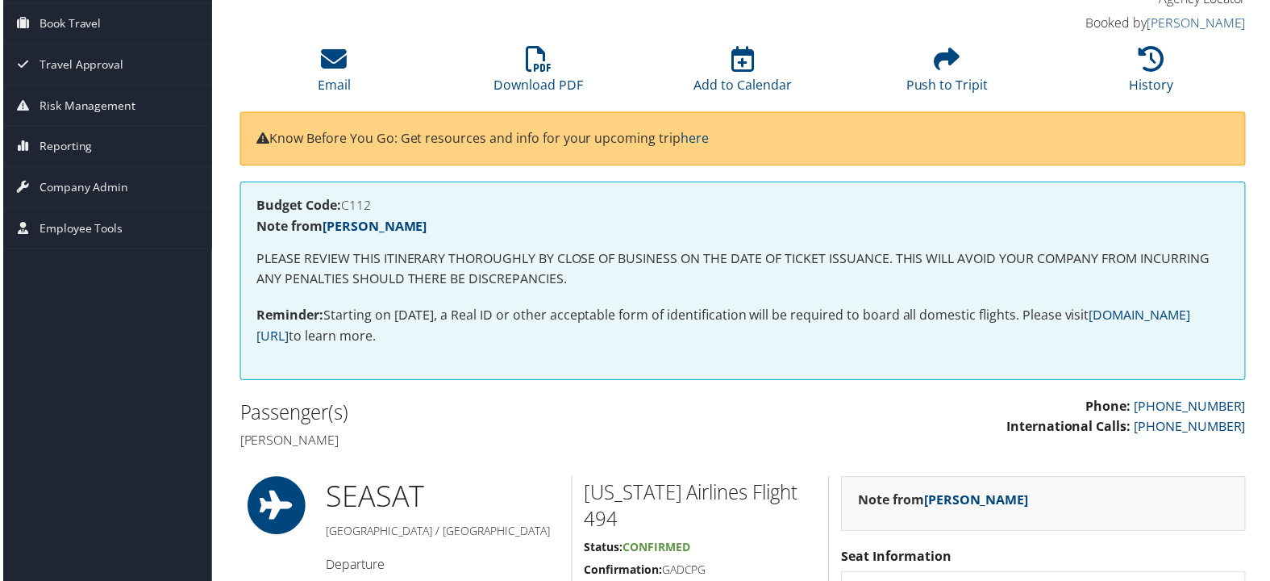
scroll to position [139, 0]
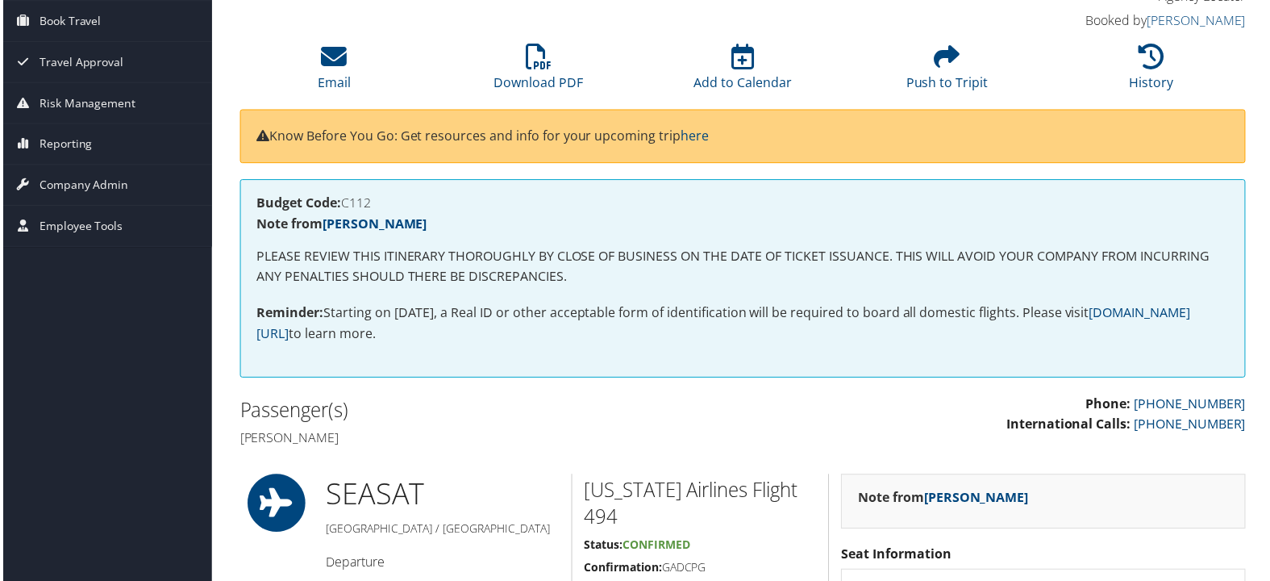
drag, startPoint x: 356, startPoint y: 573, endPoint x: 238, endPoint y: 444, distance: 174.1
click at [238, 444] on h4 "Debra Entenman" at bounding box center [485, 440] width 494 height 18
copy h4 "Debra Entenman"
click at [546, 63] on icon at bounding box center [538, 57] width 26 height 26
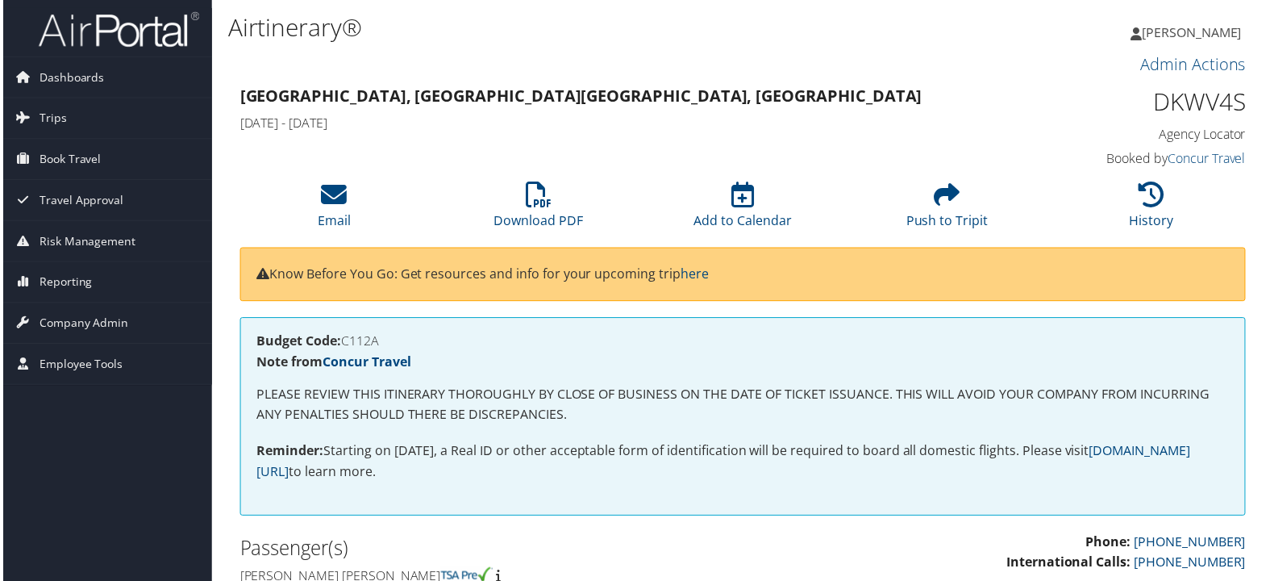
click at [350, 344] on h4 "Budget Code: C112A" at bounding box center [743, 341] width 977 height 13
copy h4 "C112A"
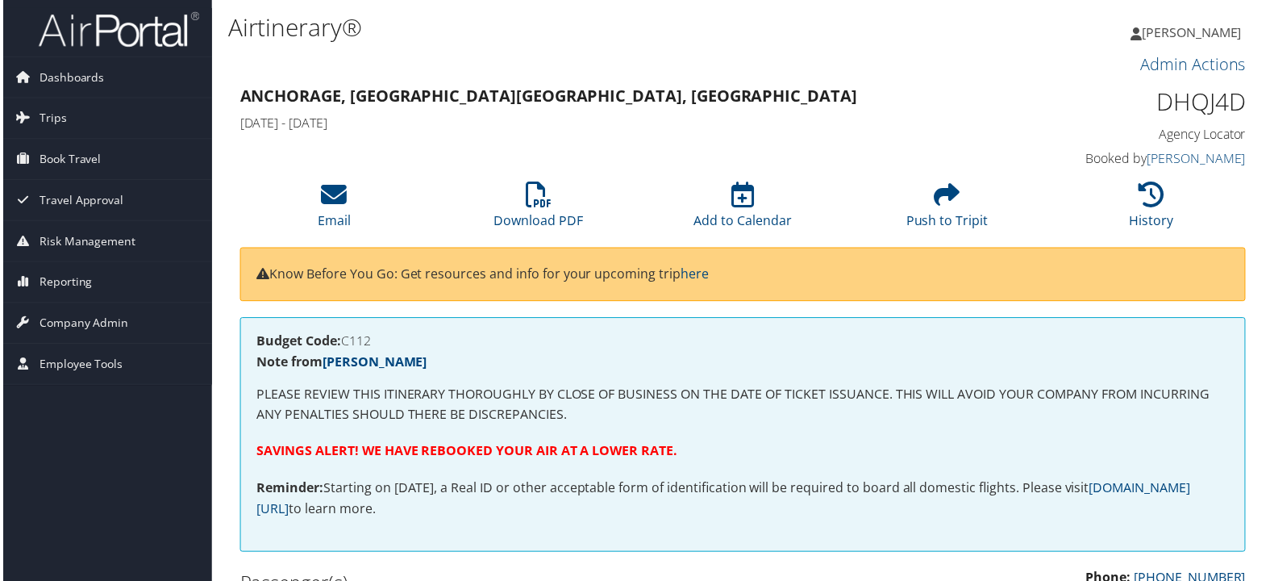
scroll to position [90, 0]
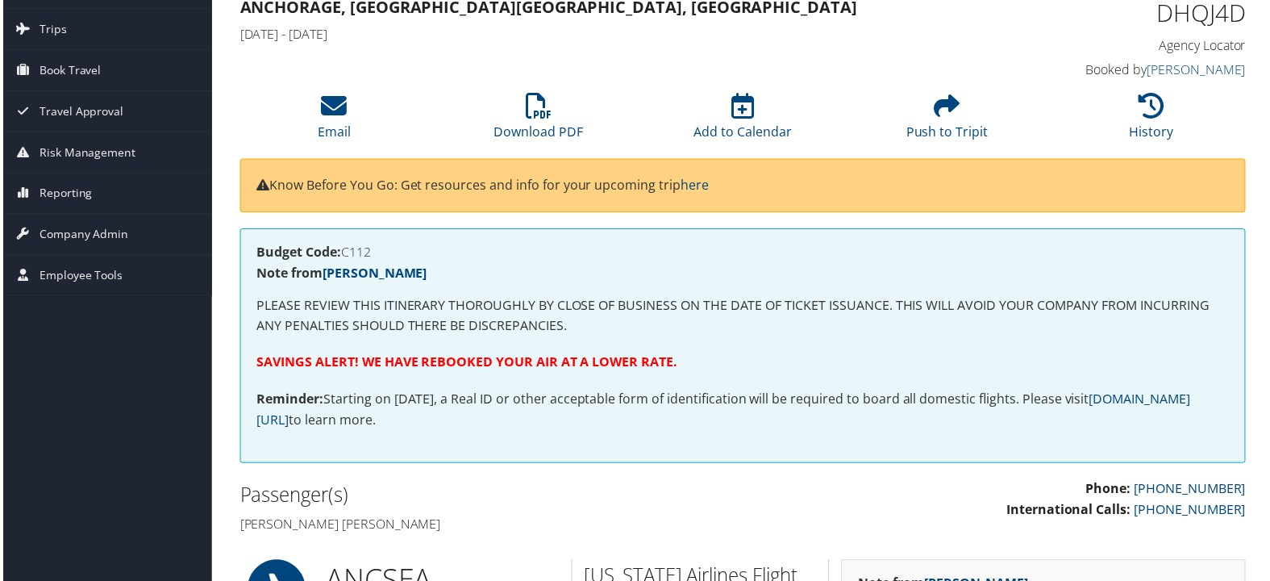
click at [367, 248] on h4 "Budget Code: C112" at bounding box center [743, 252] width 977 height 13
copy h4 "C112"
drag, startPoint x: 346, startPoint y: 527, endPoint x: 227, endPoint y: 527, distance: 118.5
click at [227, 527] on div "Passenger(s) [PERSON_NAME] [PERSON_NAME]" at bounding box center [485, 511] width 518 height 60
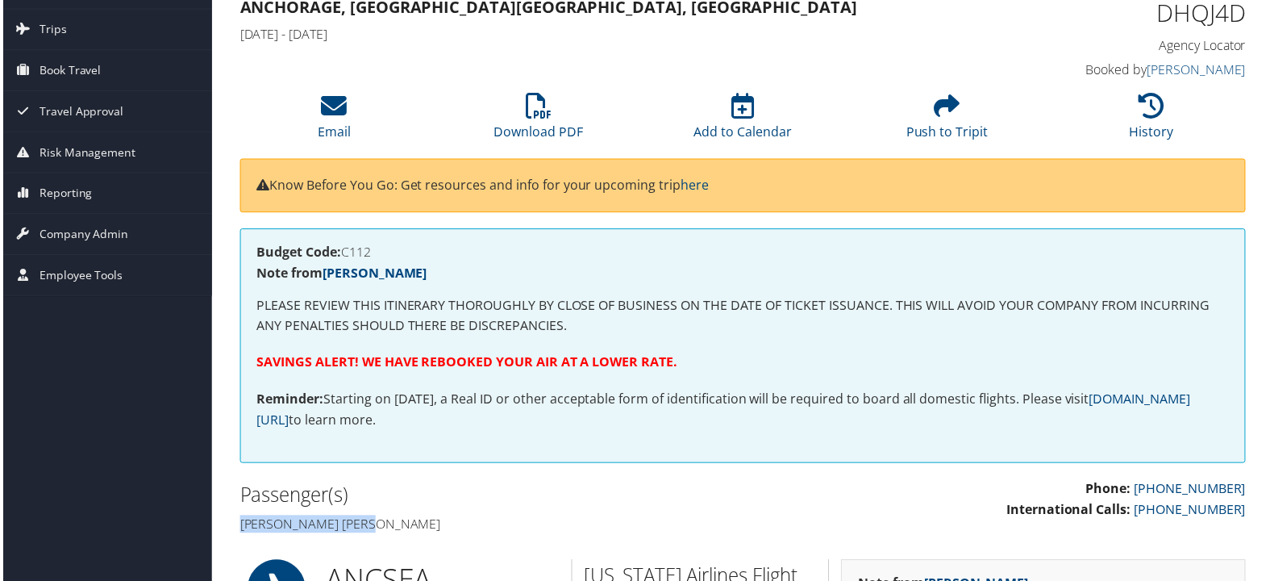
copy h4 "[PERSON_NAME] [PERSON_NAME]"
click at [543, 118] on icon at bounding box center [538, 106] width 26 height 26
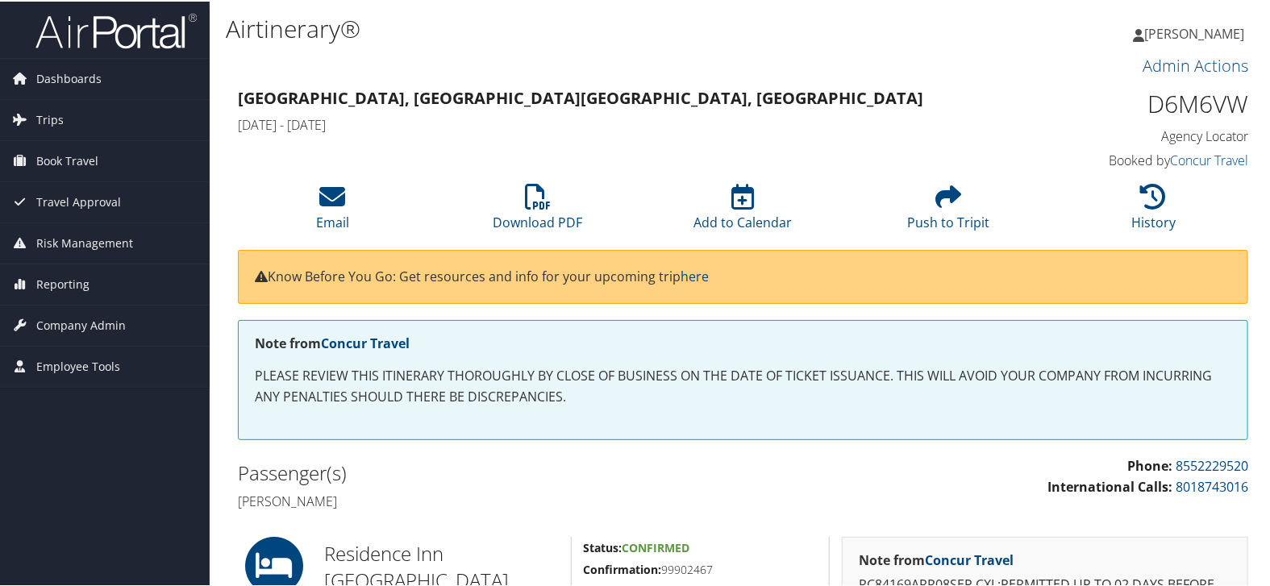
click at [1207, 105] on h1 "D6M6VW" at bounding box center [1131, 102] width 235 height 34
copy h1 "D6M6VW"
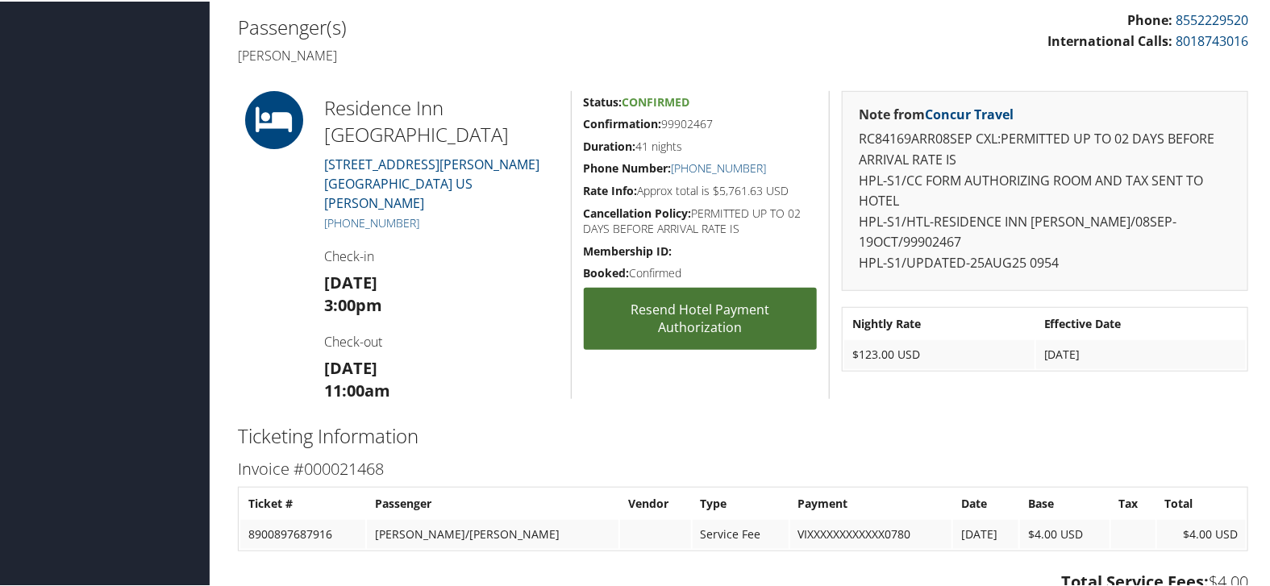
scroll to position [448, 0]
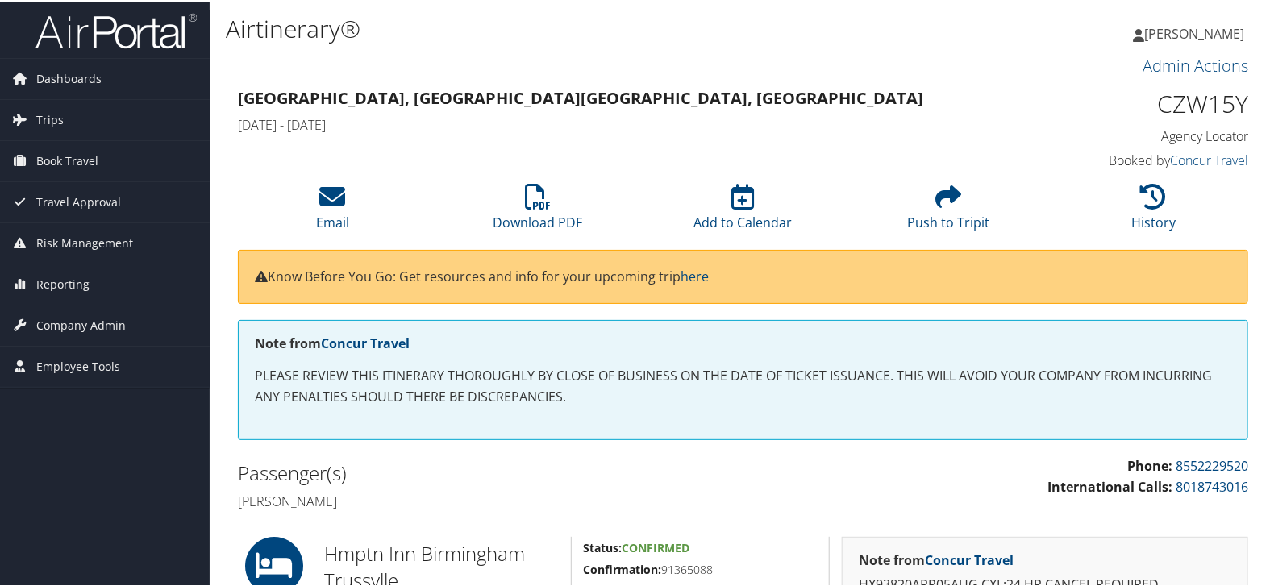
click at [1181, 101] on h1 "CZW15Y" at bounding box center [1131, 102] width 235 height 34
copy h1 "CZW15Y"
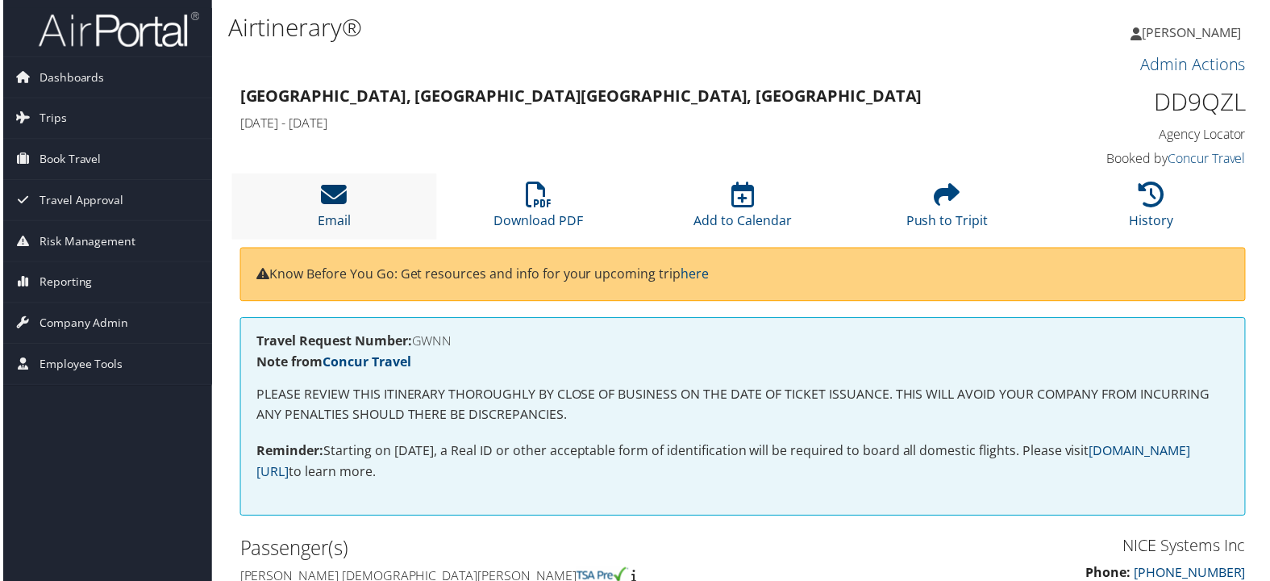
click at [319, 200] on icon at bounding box center [332, 195] width 26 height 26
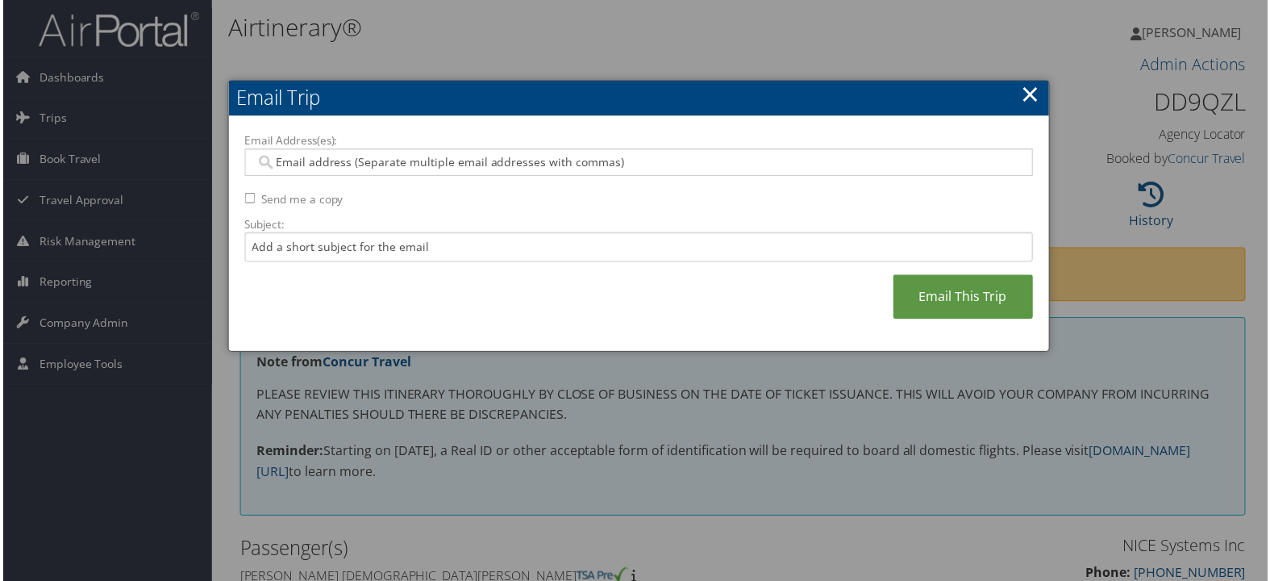
click at [443, 155] on input "Email Address(es):" at bounding box center [638, 163] width 771 height 16
paste input "WADE.GALLAGHER@NICE.COM"
type input "WADE.GALLAGHER@NICE.COM"
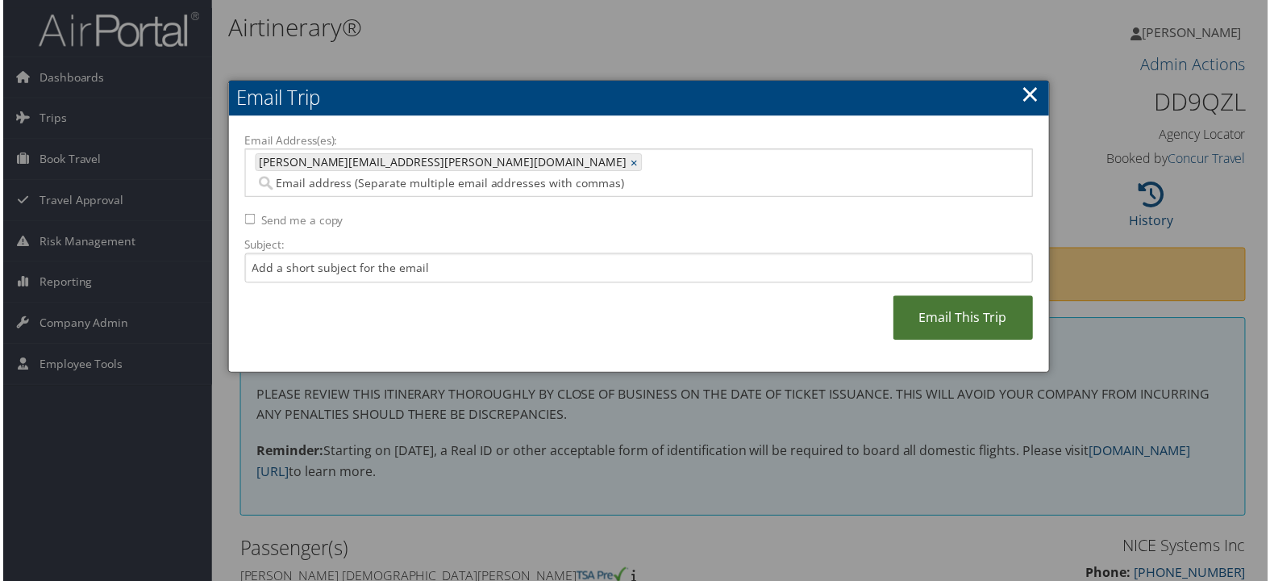
click at [957, 297] on link "Email This Trip" at bounding box center [964, 319] width 140 height 44
